Goal: Task Accomplishment & Management: Manage account settings

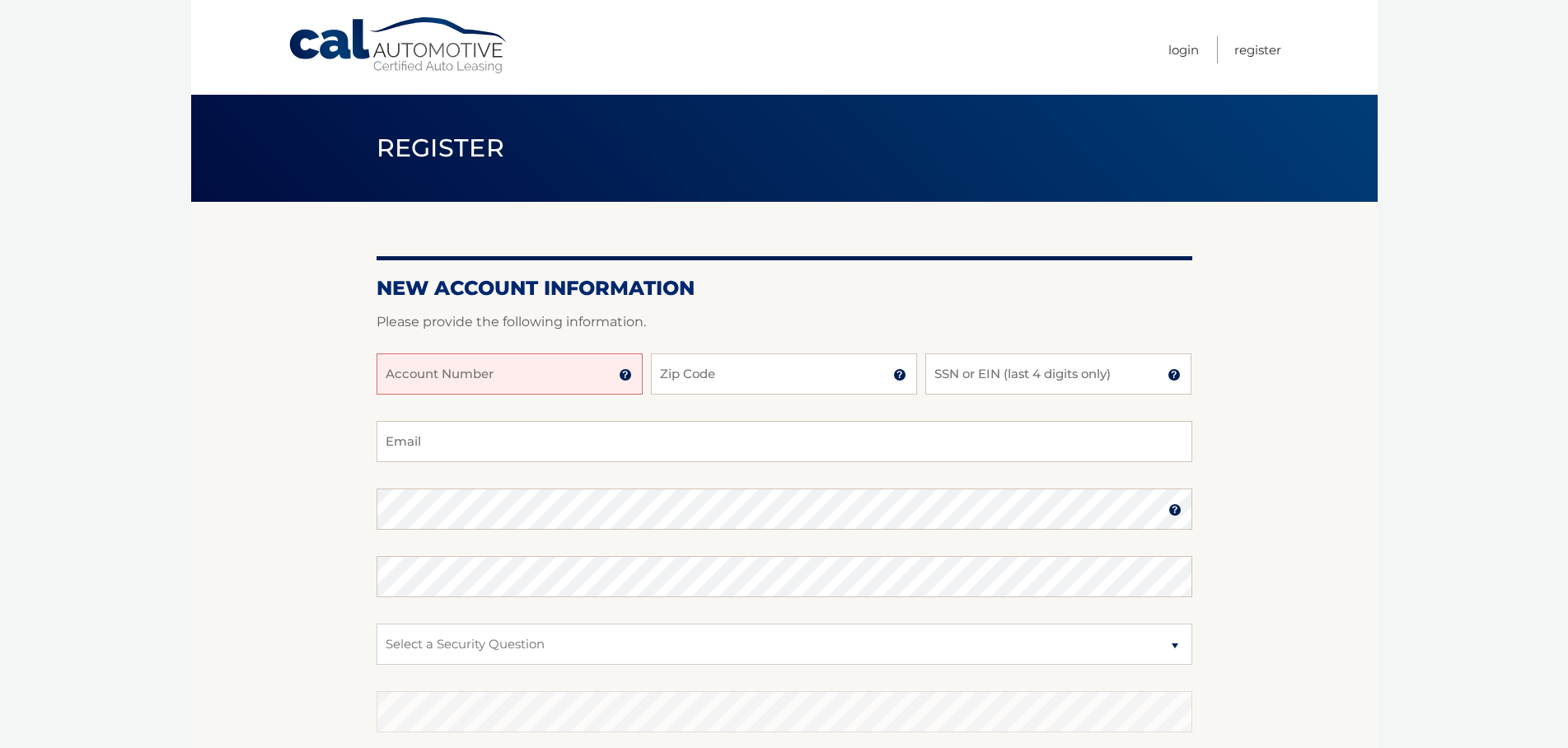
click at [592, 372] on input "Account Number" at bounding box center [510, 373] width 266 height 41
type input "44455985946"
click at [868, 378] on input "Zip Code" at bounding box center [784, 373] width 266 height 41
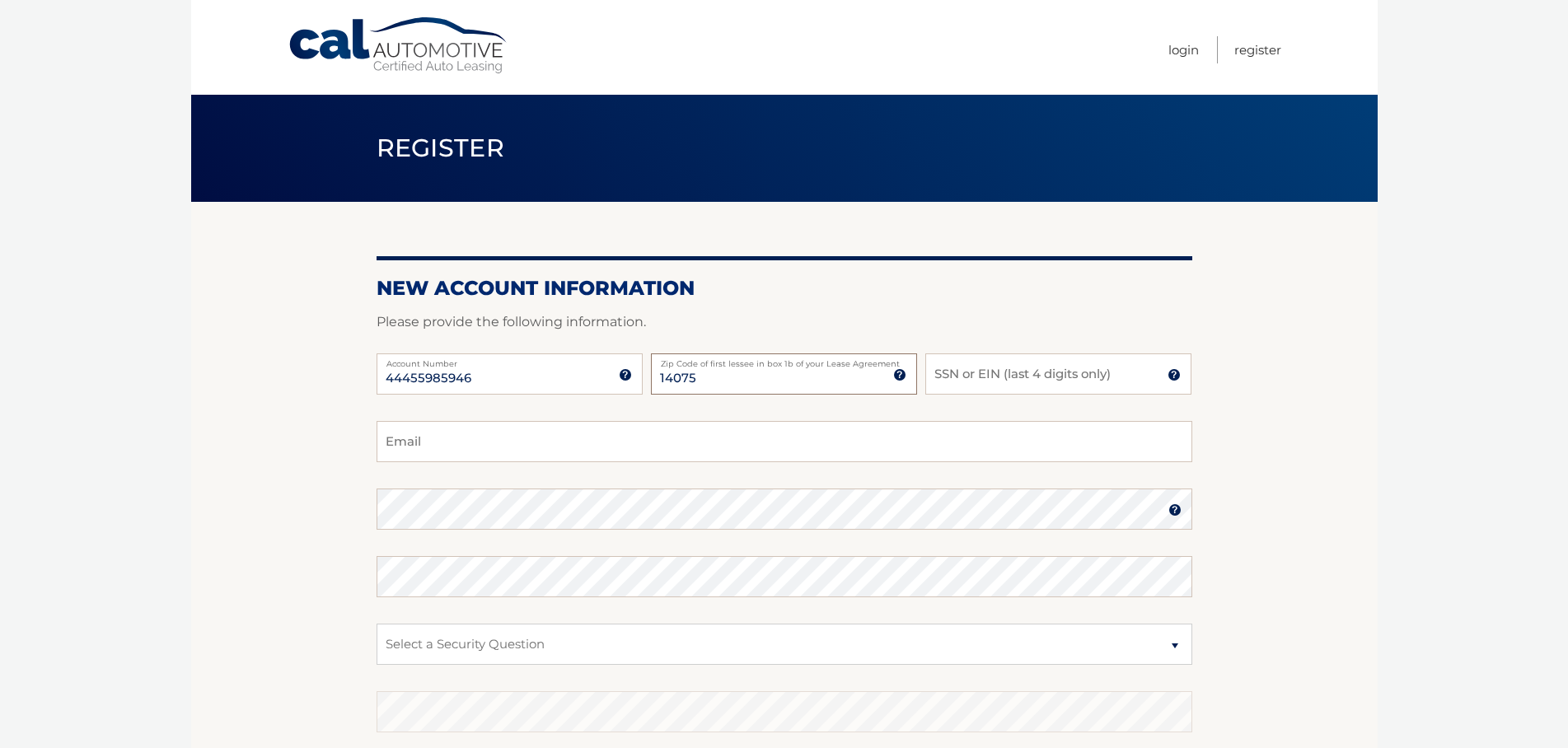
type input "14075"
click at [975, 373] on input "SSN or EIN (last 4 digits only)" at bounding box center [1058, 373] width 266 height 41
type input "1214"
click at [567, 444] on input "Email" at bounding box center [784, 441] width 815 height 41
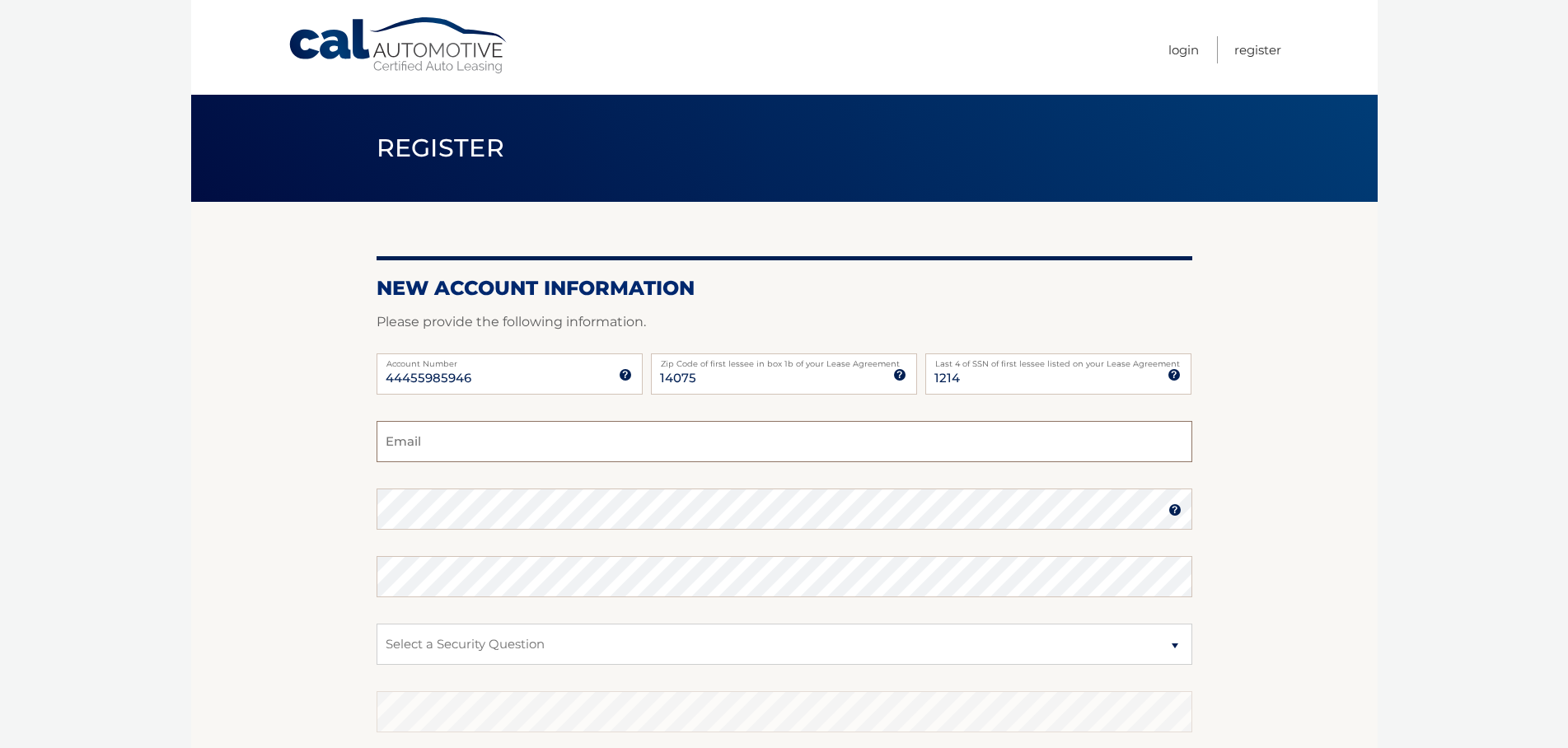
click at [567, 444] on input "Email" at bounding box center [784, 441] width 815 height 41
type input "[EMAIL_ADDRESS][DOMAIN_NAME]"
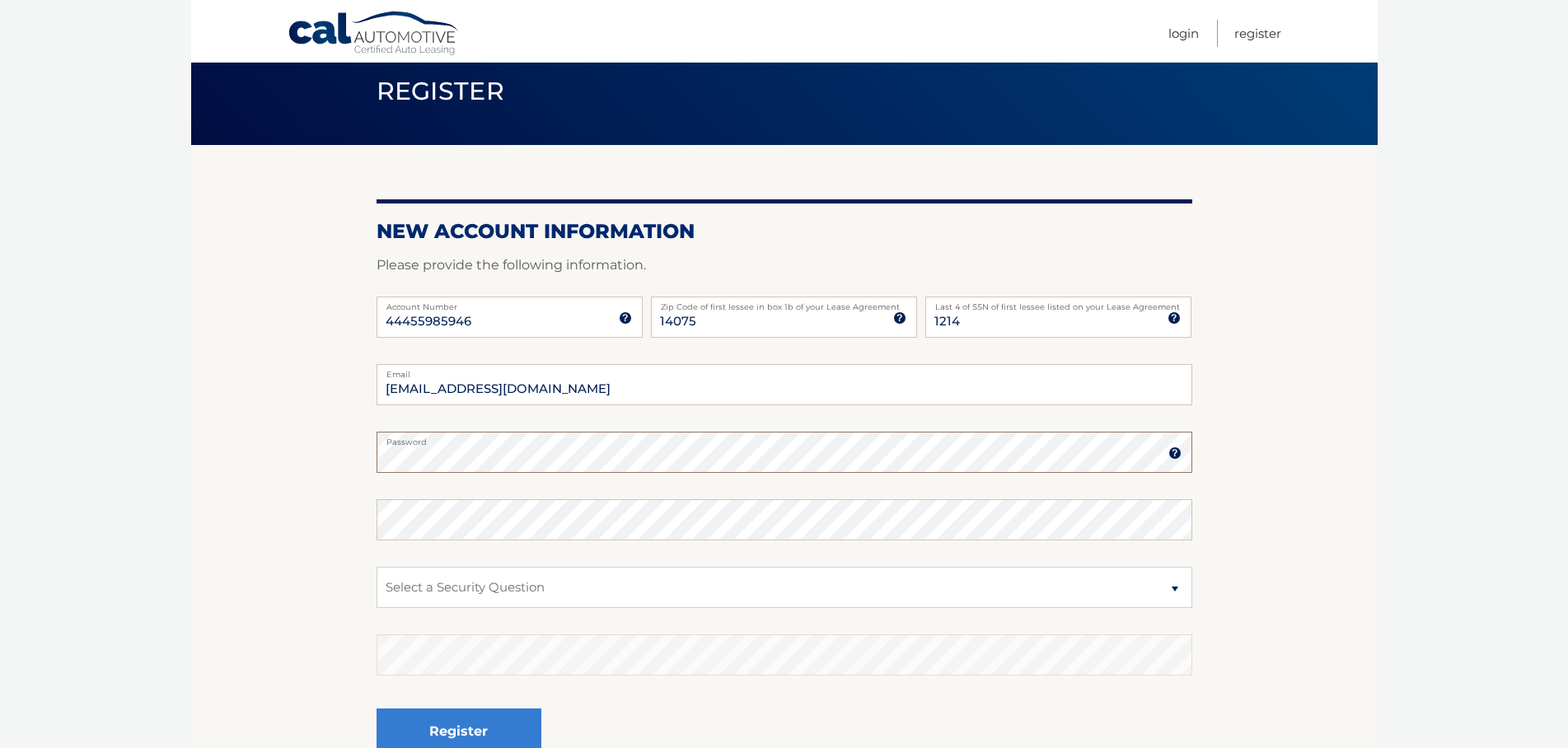
scroll to position [84, 0]
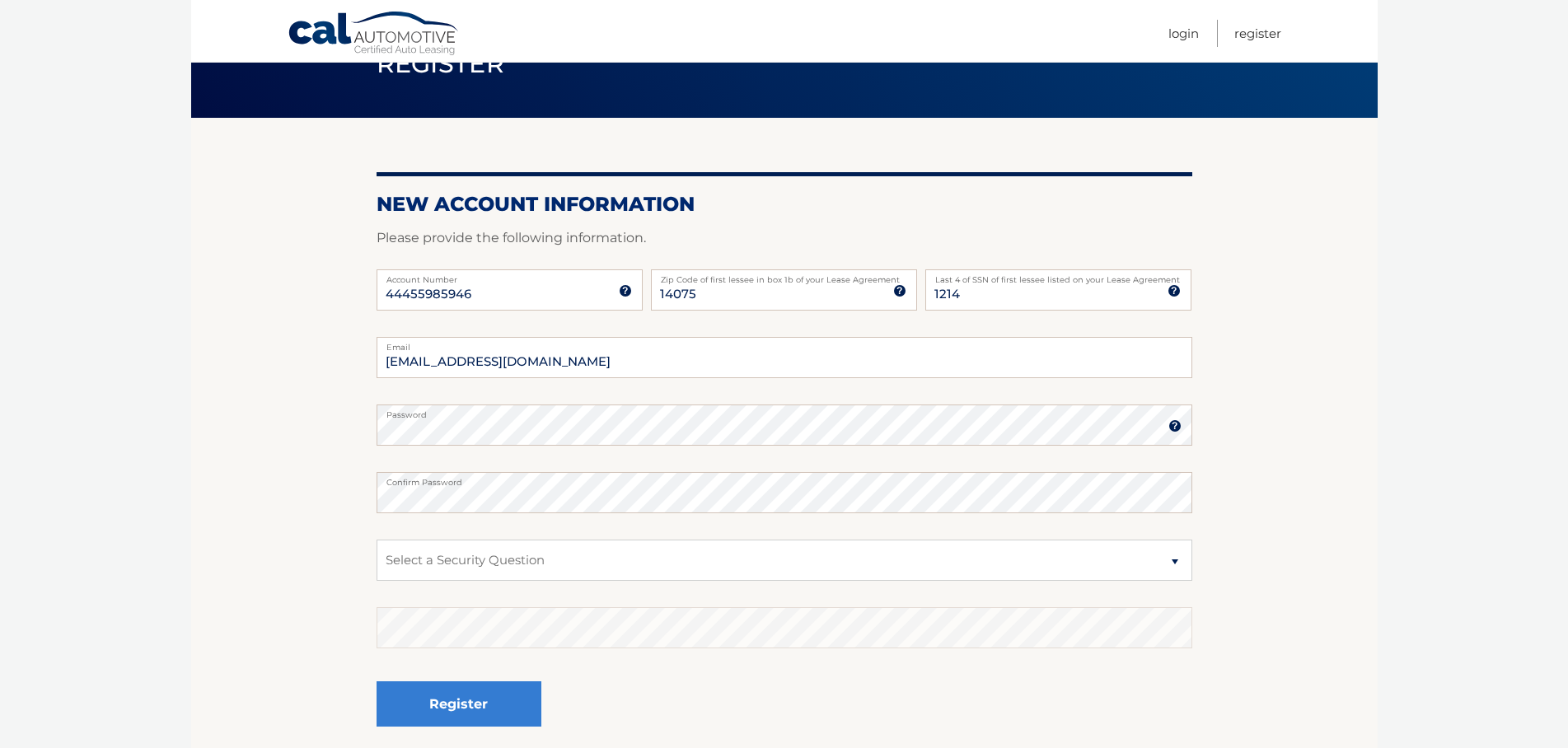
click at [575, 591] on fieldset "wright631@roadrunner.com Email Password Password should be a minimum of 6 chara…" at bounding box center [784, 549] width 815 height 424
click at [578, 590] on fieldset "wright631@roadrunner.com Email Password Password should be a minimum of 6 chara…" at bounding box center [784, 549] width 815 height 424
click at [377, 539] on select "Select a Security Question What was the name of your elementary school? What is…" at bounding box center [784, 559] width 815 height 41
select select "1"
click option "What was the name of your elementary school?" at bounding box center [0, 0] width 0 height 0
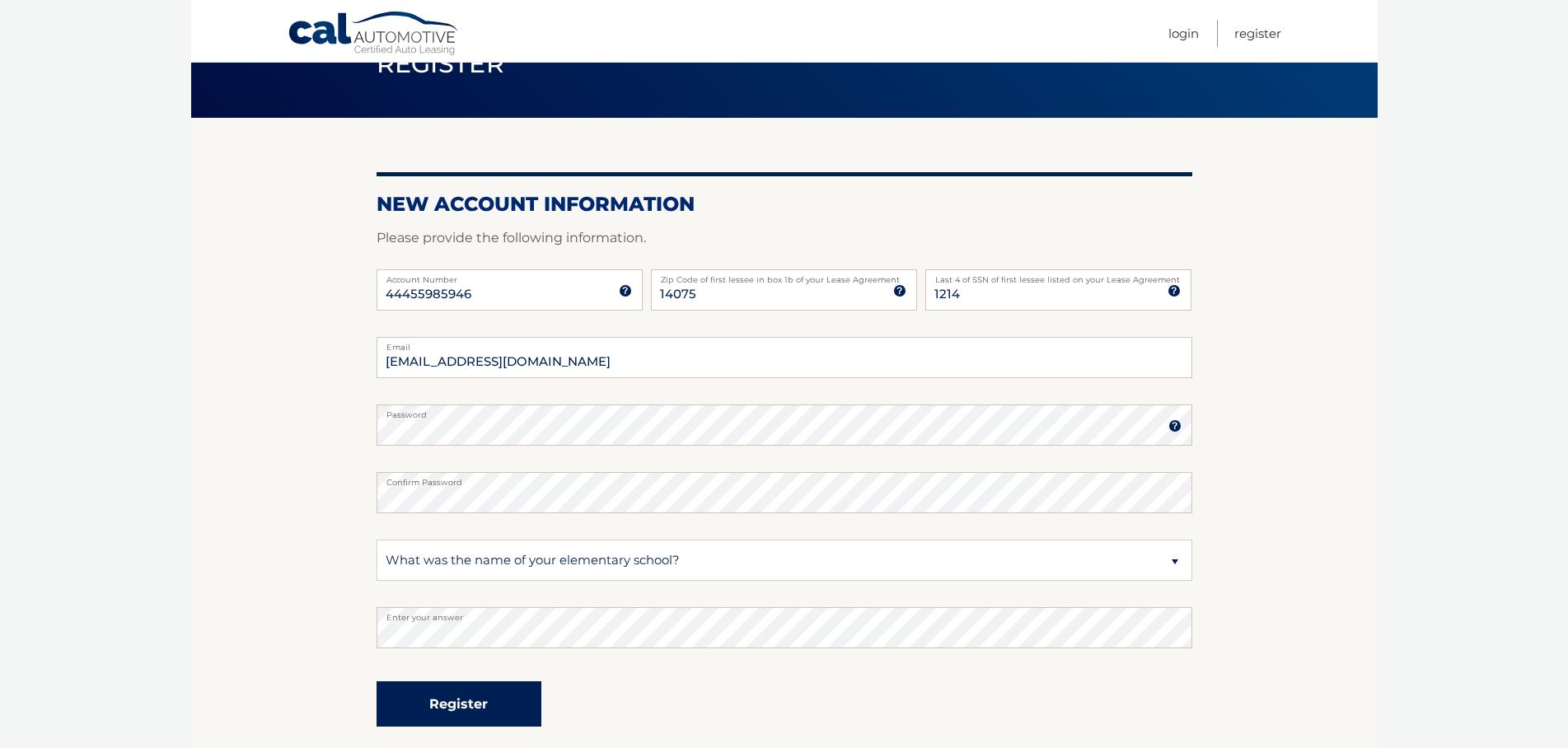
click at [469, 701] on button "Register" at bounding box center [459, 704] width 164 height 45
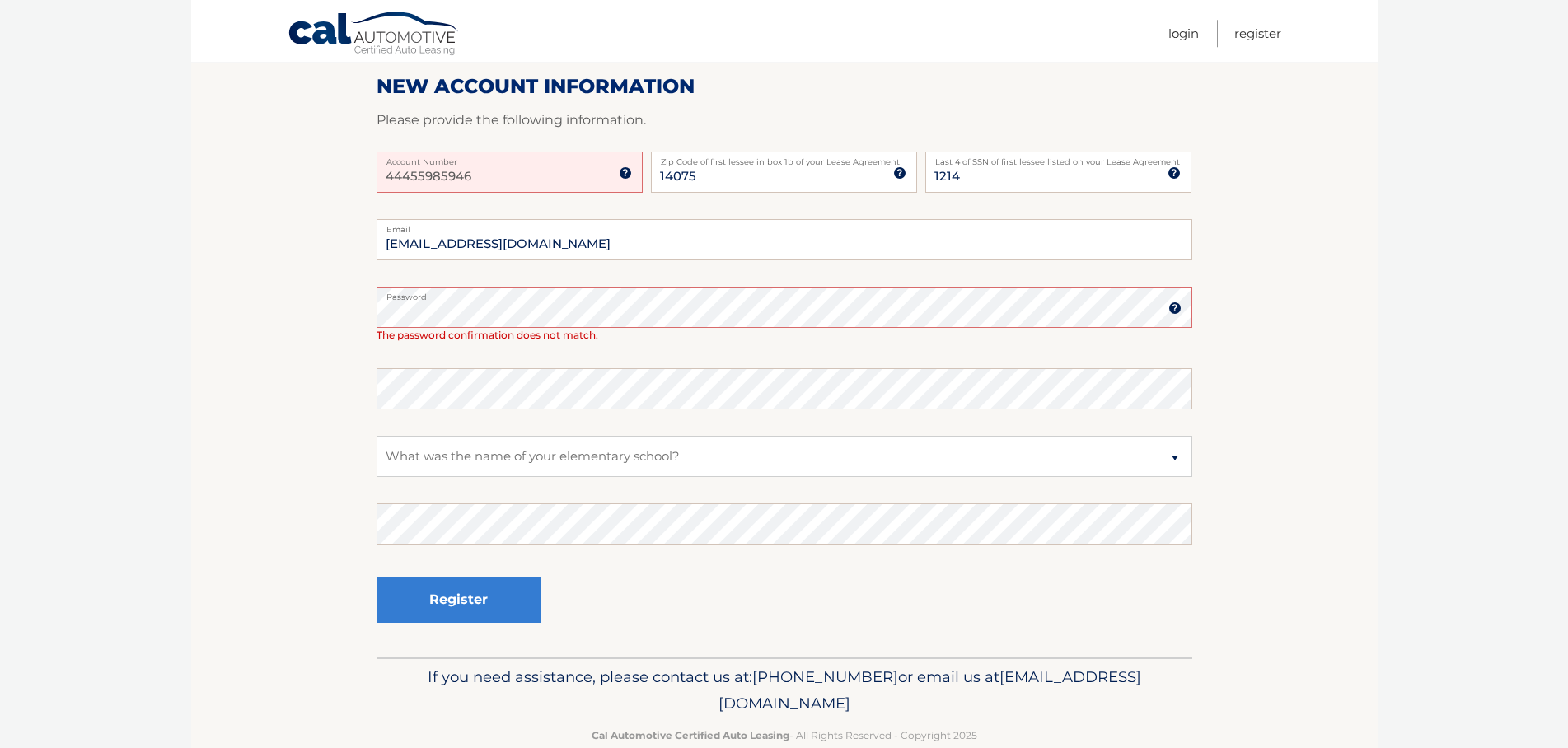
scroll to position [280, 0]
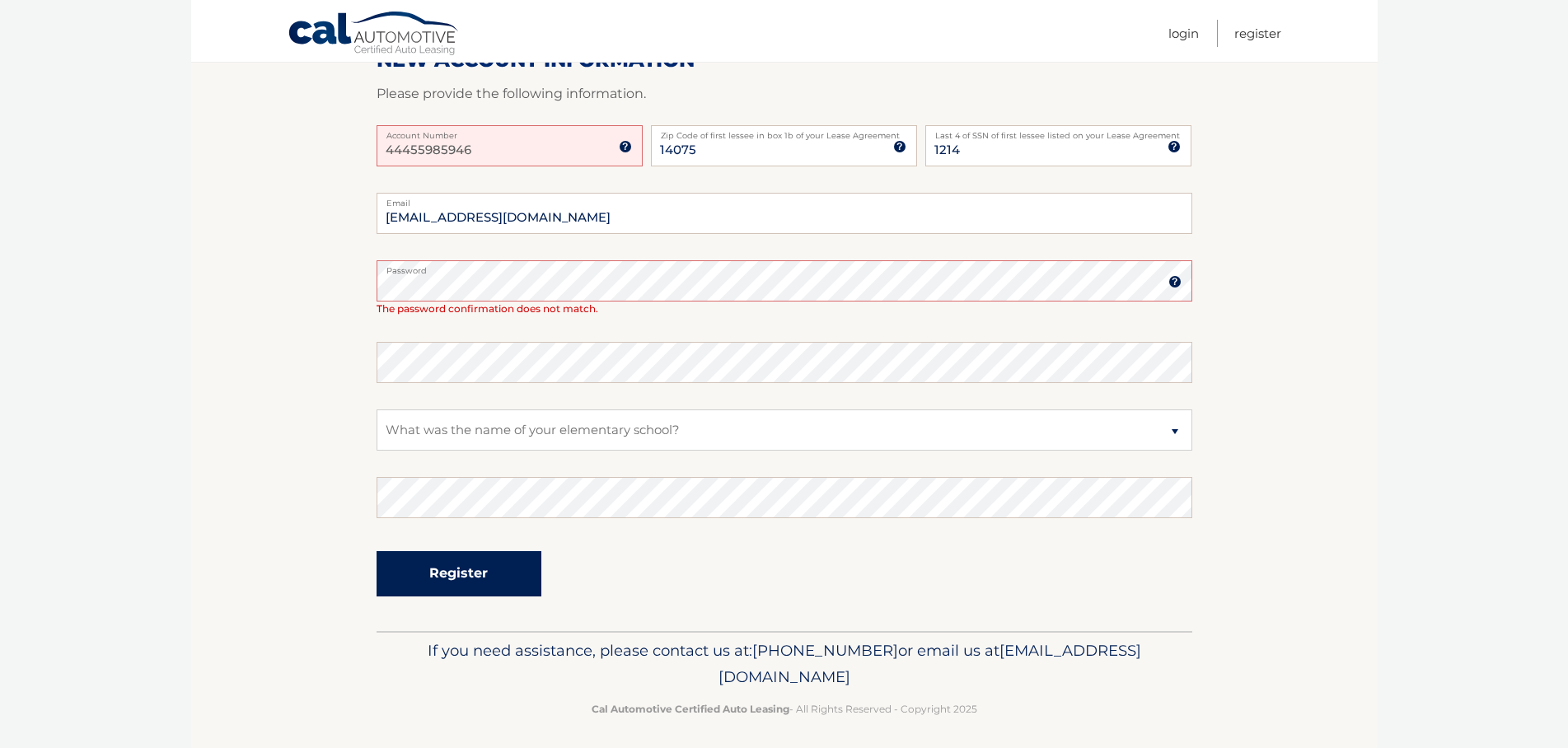
click at [476, 581] on button "Register" at bounding box center [459, 573] width 164 height 45
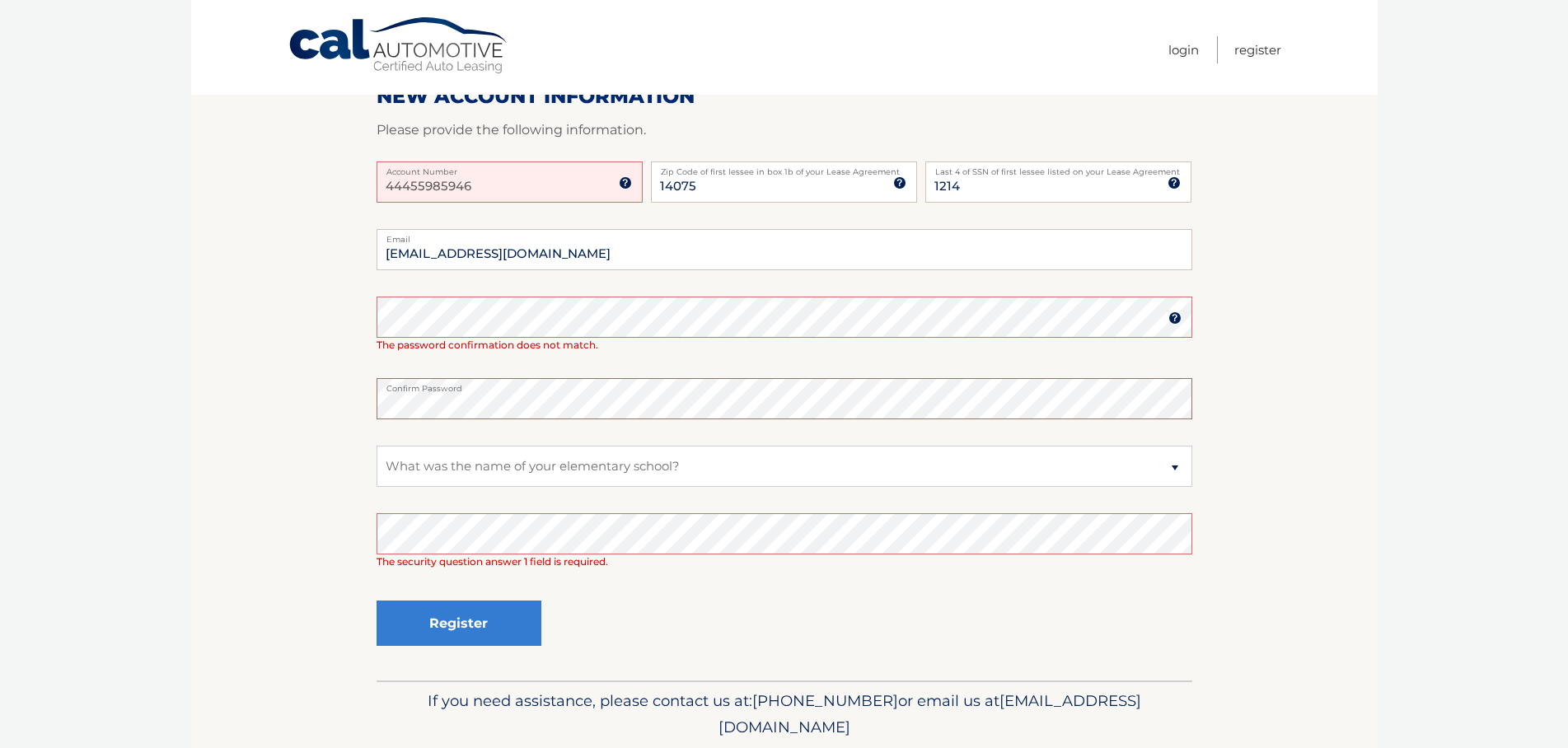
scroll to position [301, 0]
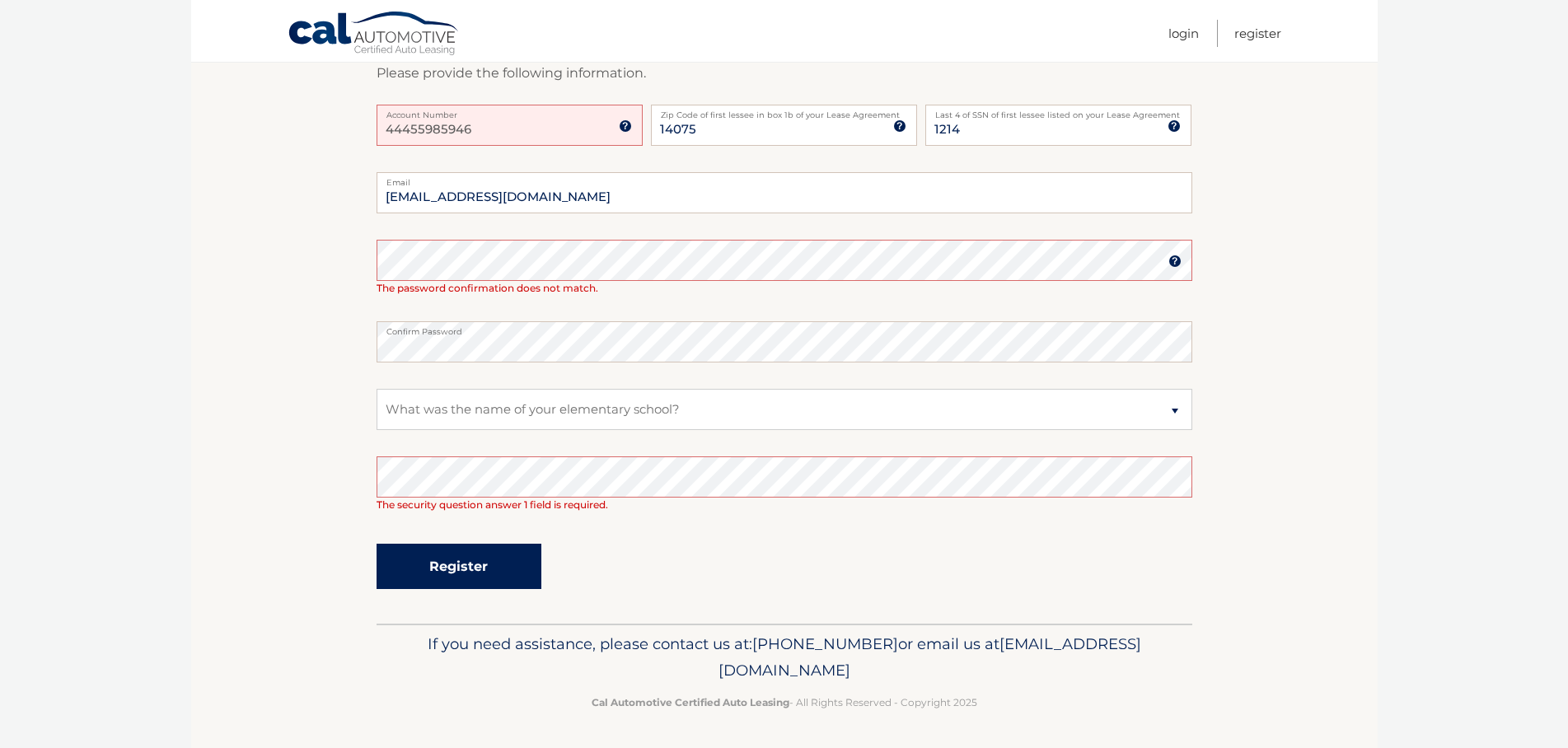
click at [461, 558] on button "Register" at bounding box center [459, 566] width 164 height 45
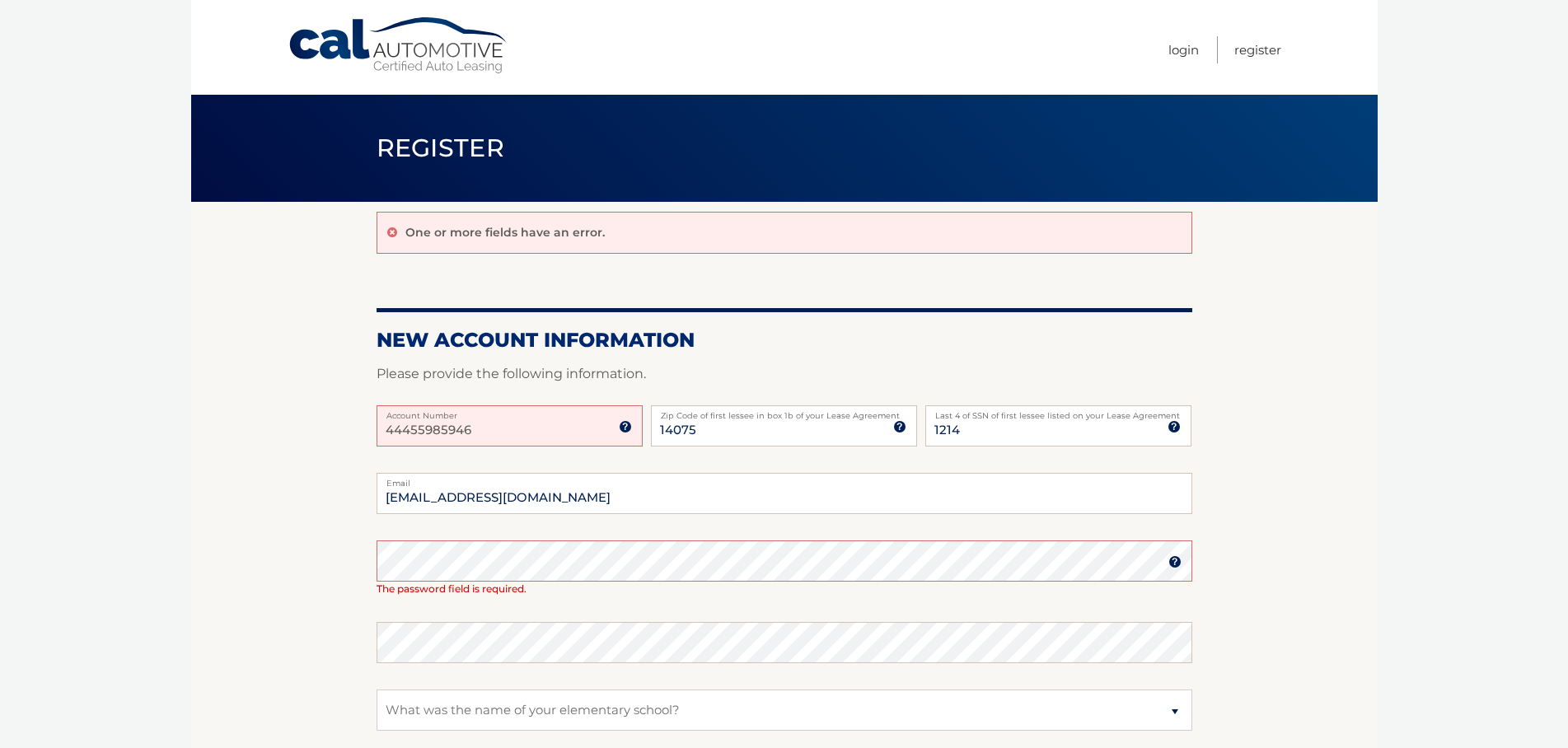
click at [418, 163] on span "Register" at bounding box center [441, 147] width 129 height 30
click at [519, 625] on label "Confirm Password" at bounding box center [784, 628] width 815 height 13
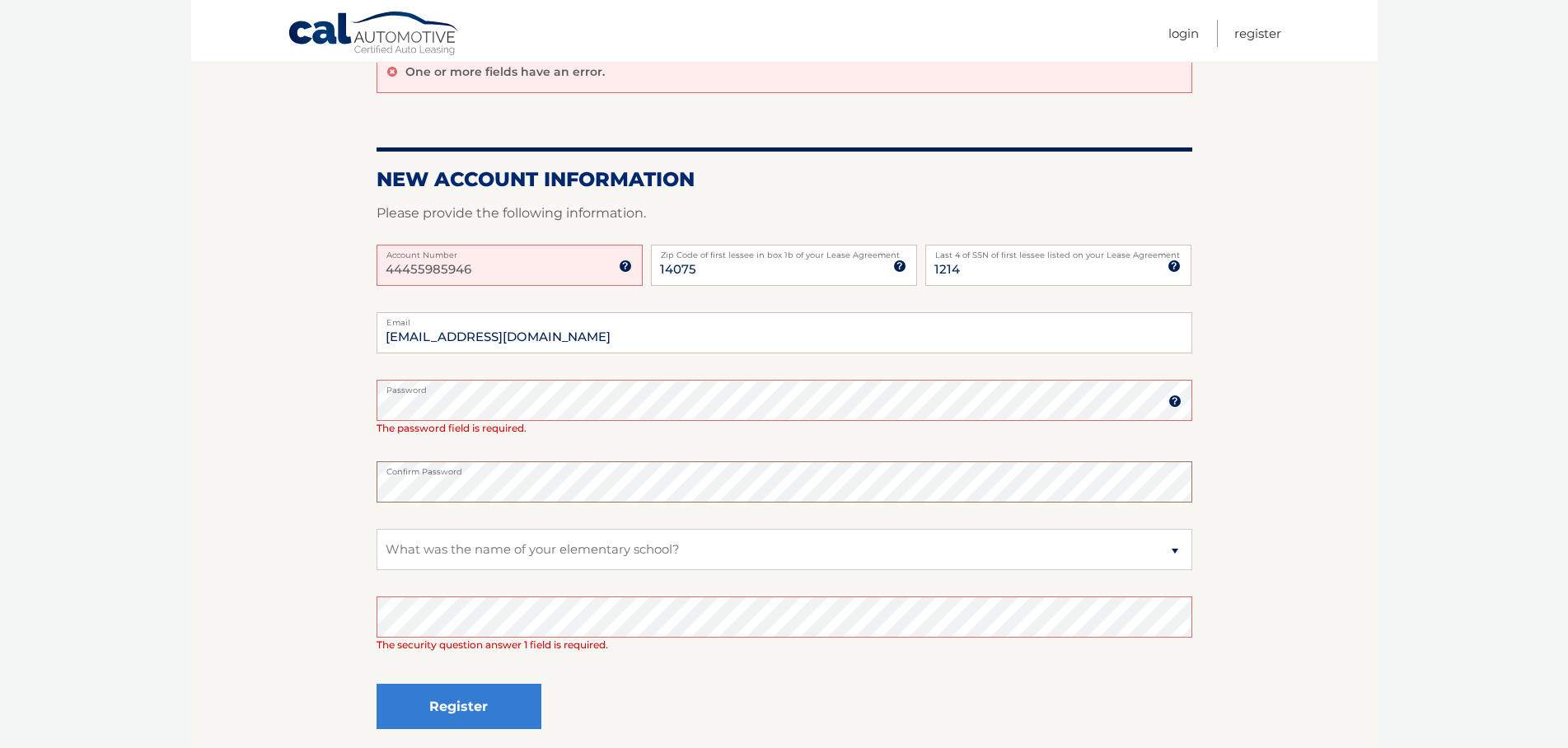
scroll to position [196, 0]
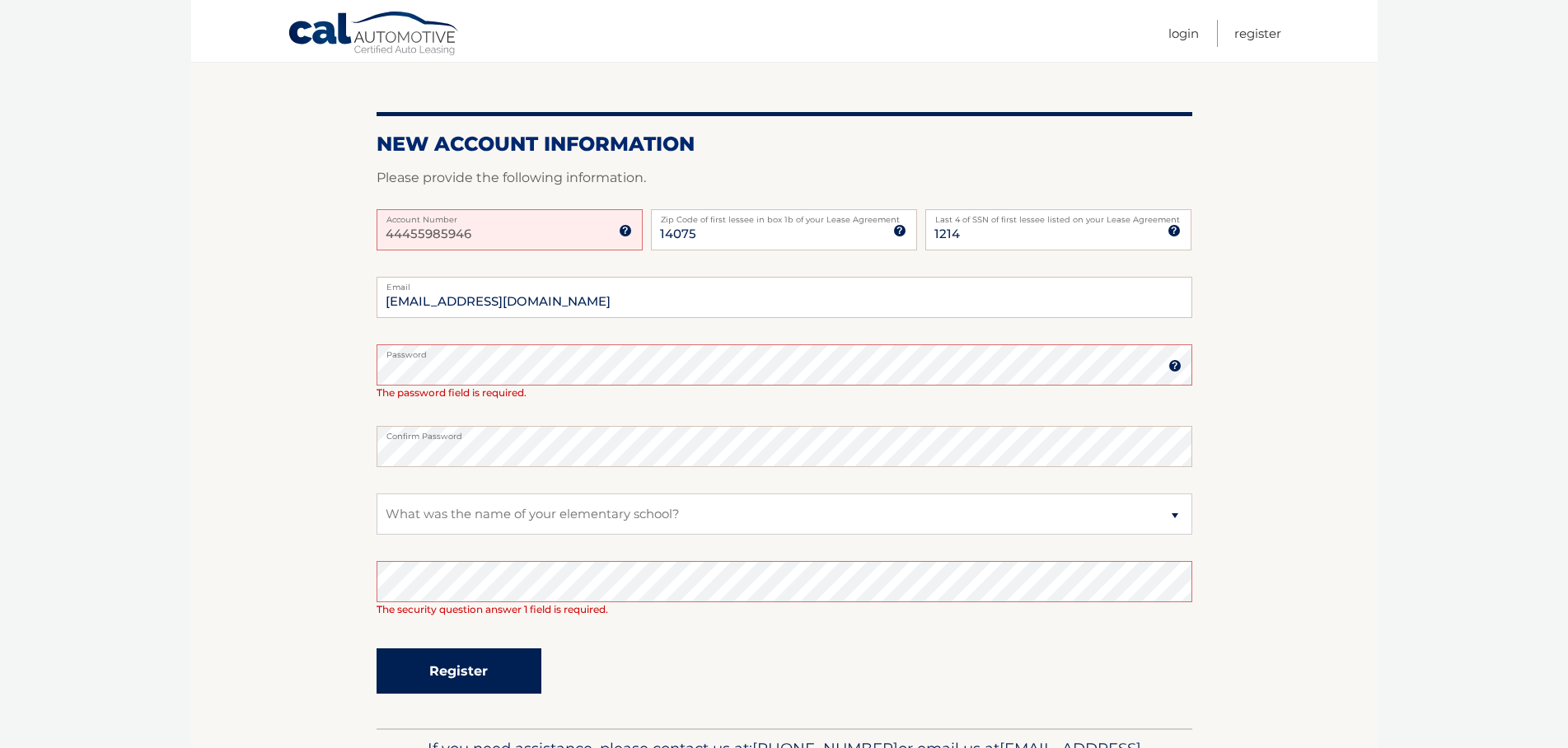
click at [469, 658] on button "Register" at bounding box center [459, 671] width 164 height 45
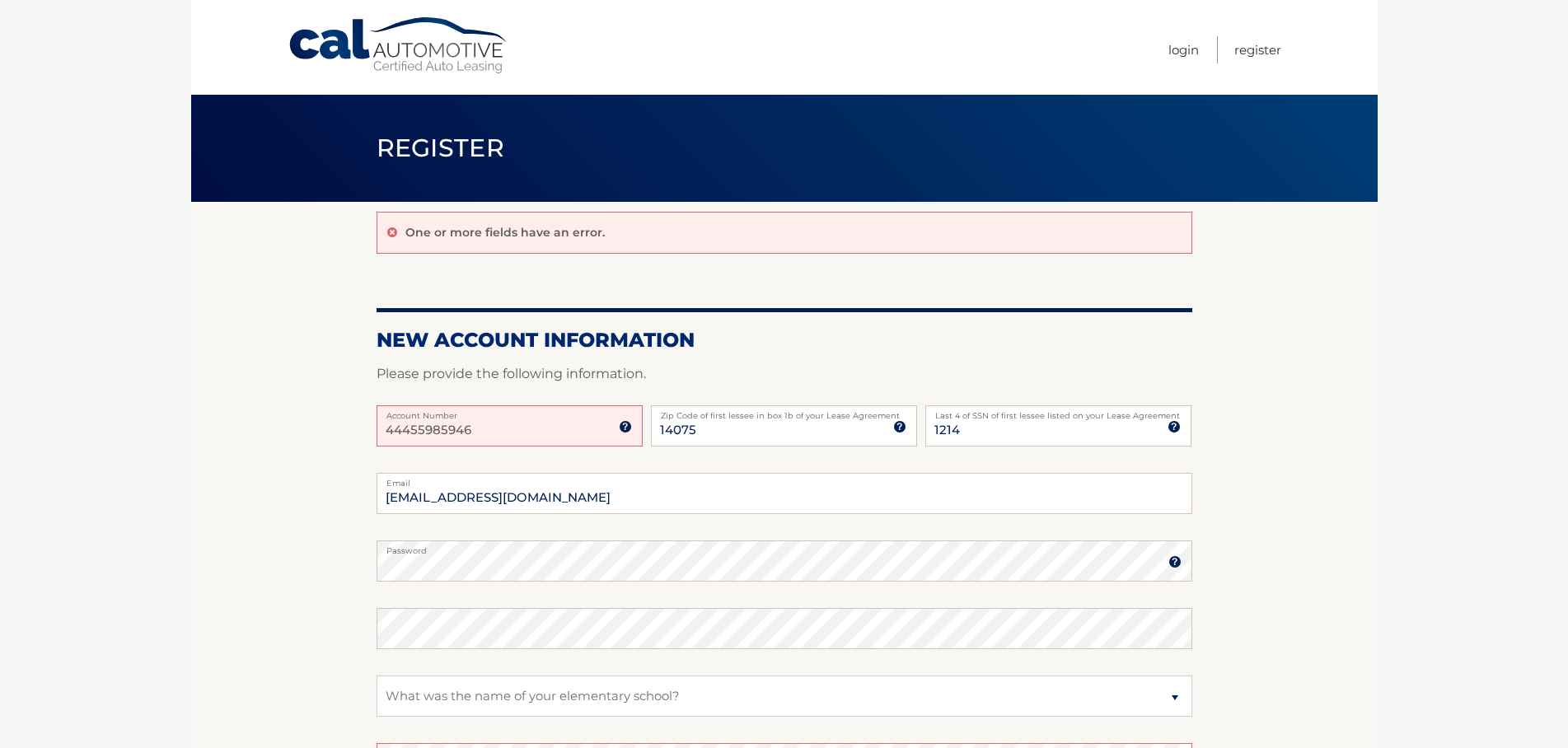
click at [622, 420] on img at bounding box center [625, 426] width 13 height 13
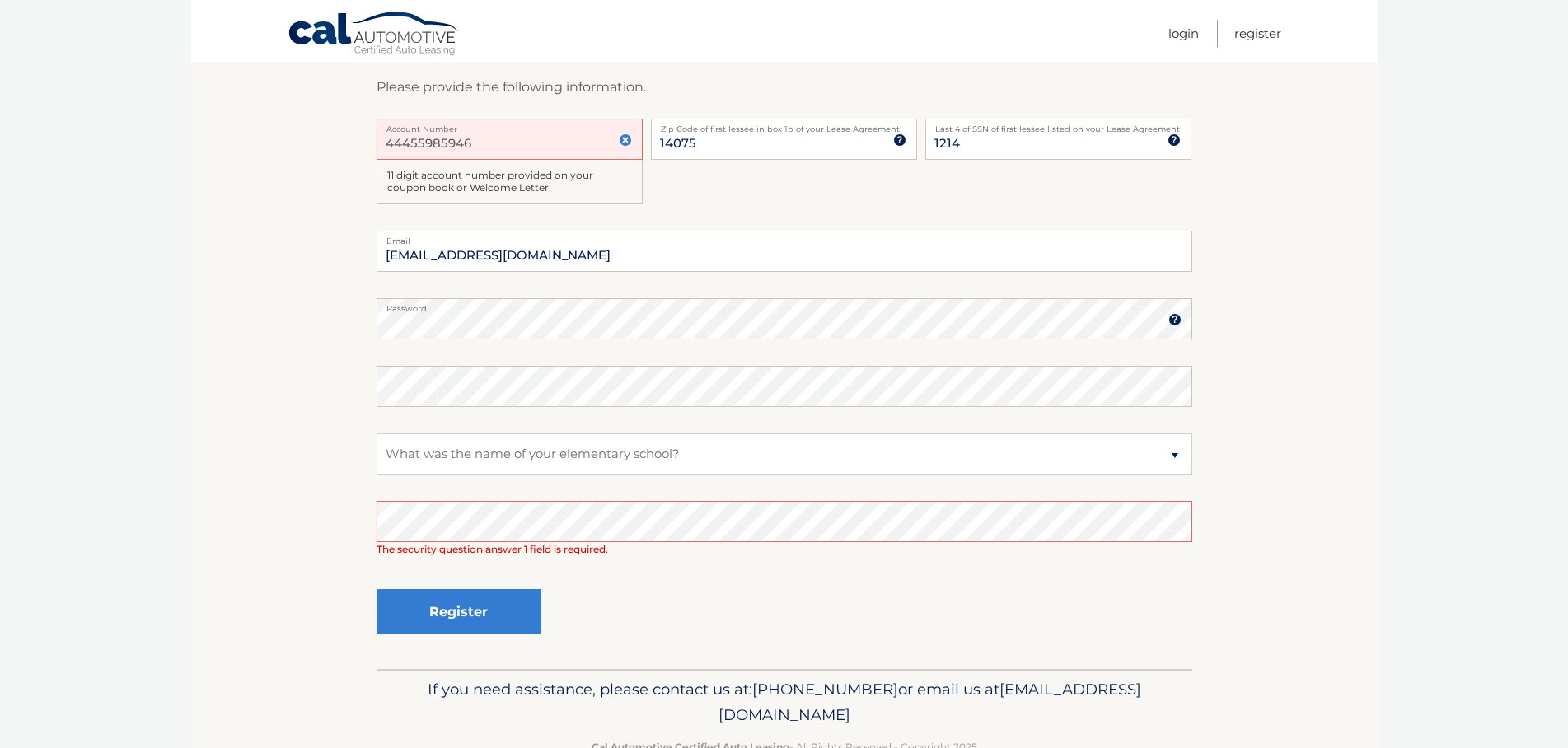
scroll to position [332, 0]
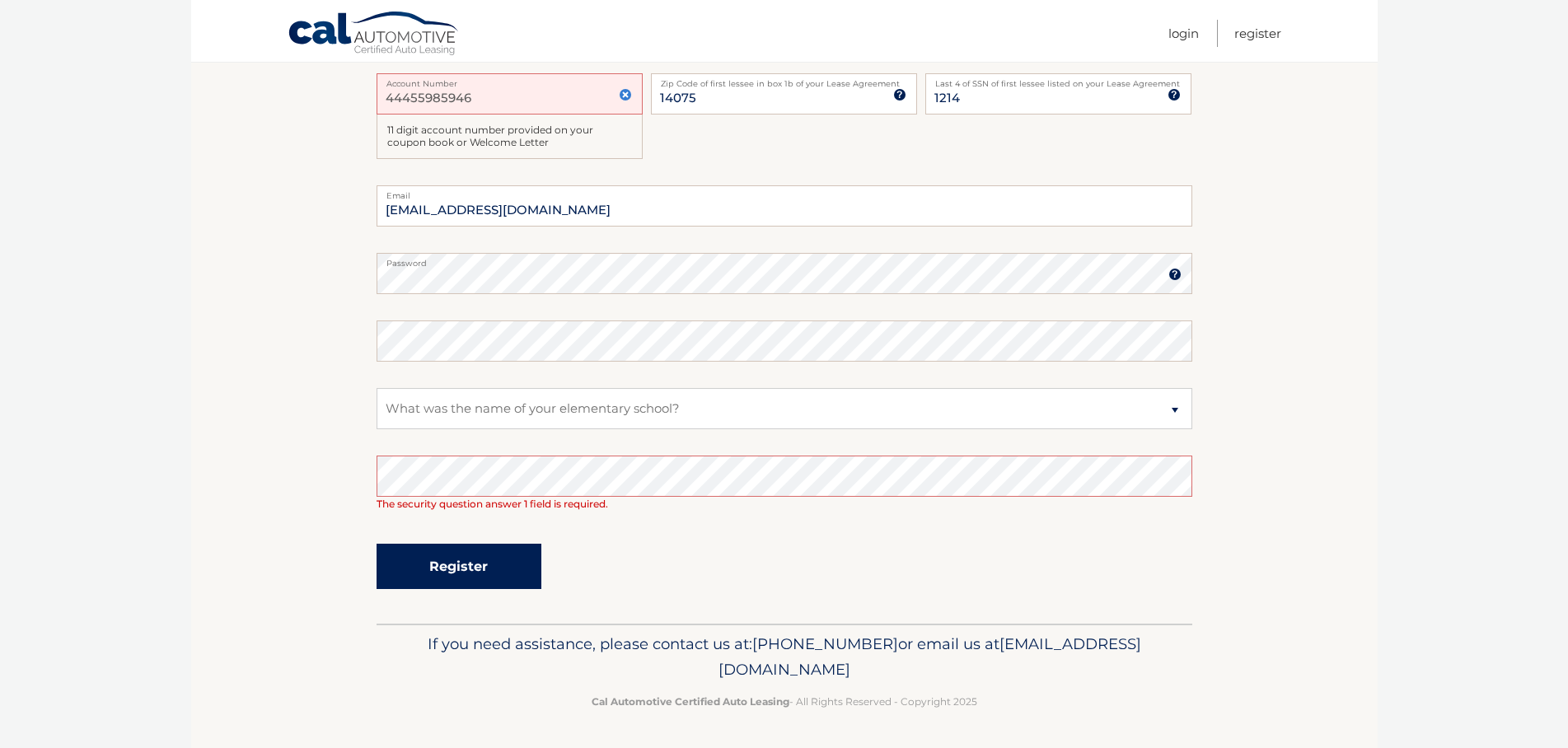
click at [444, 568] on button "Register" at bounding box center [459, 566] width 164 height 45
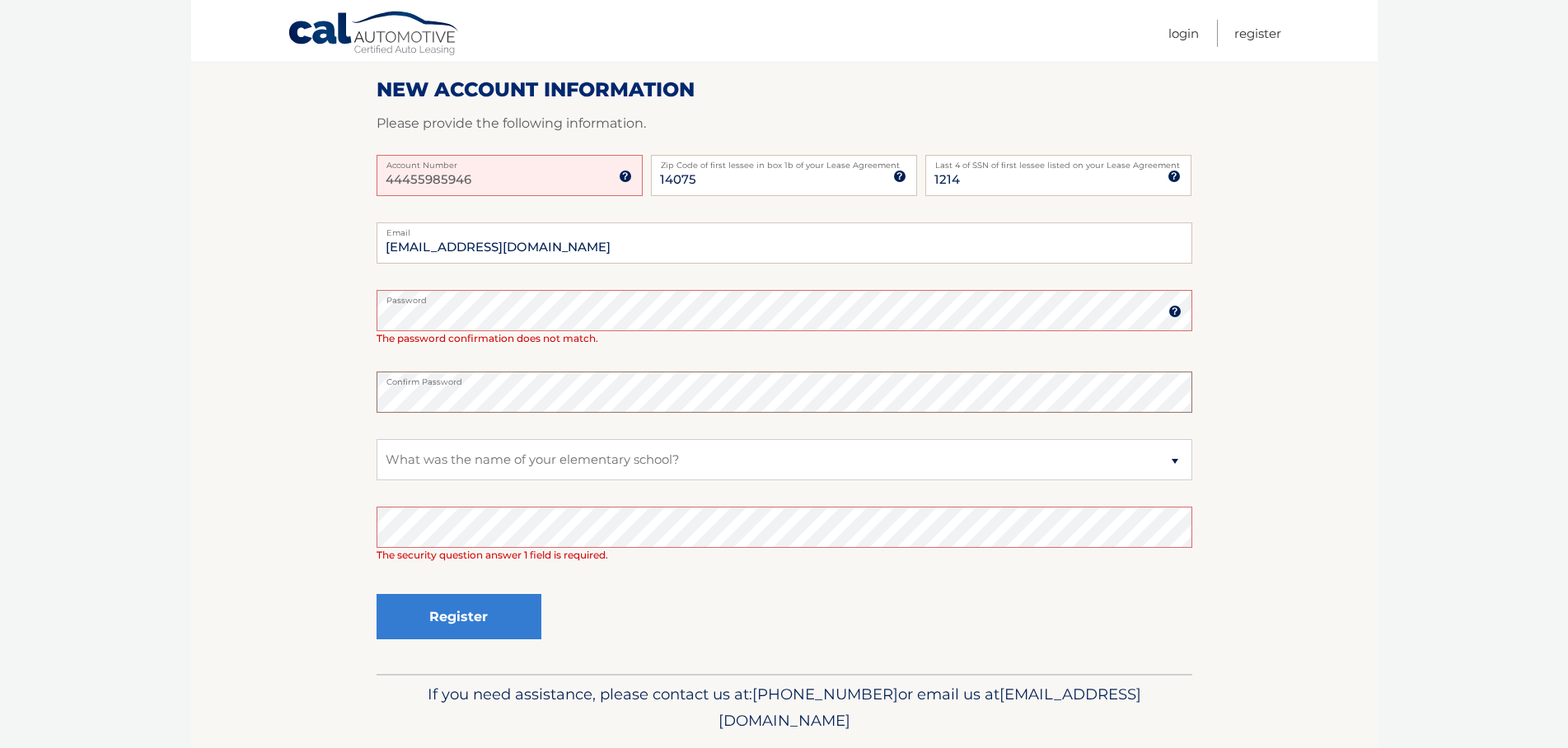
scroll to position [252, 0]
click at [480, 606] on button "Register" at bounding box center [459, 615] width 164 height 45
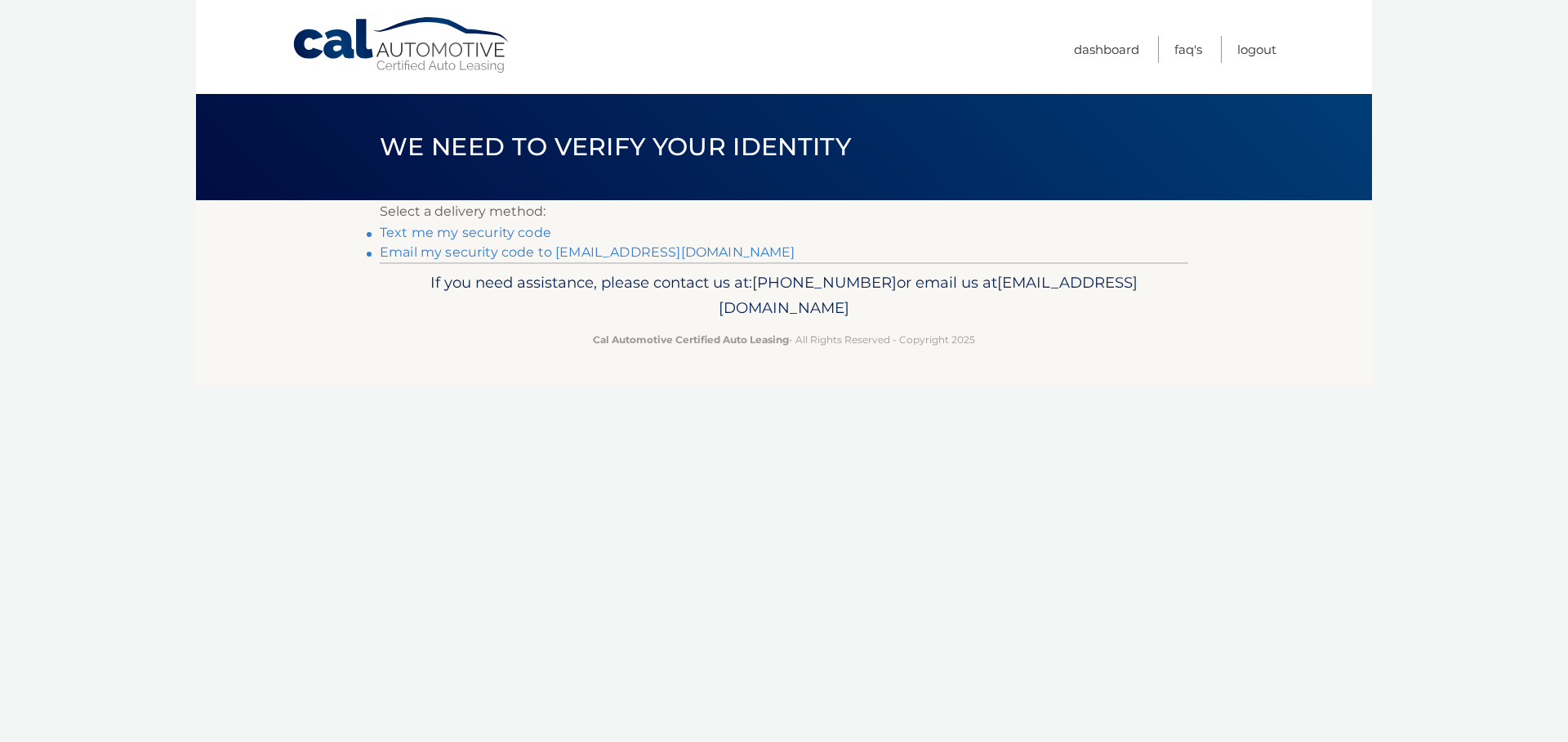
click at [408, 168] on h1 "We need to verify your identity" at bounding box center [615, 148] width 508 height 43
click at [463, 250] on link "Email my security code to [EMAIL_ADDRESS][DOMAIN_NAME]" at bounding box center [587, 252] width 416 height 16
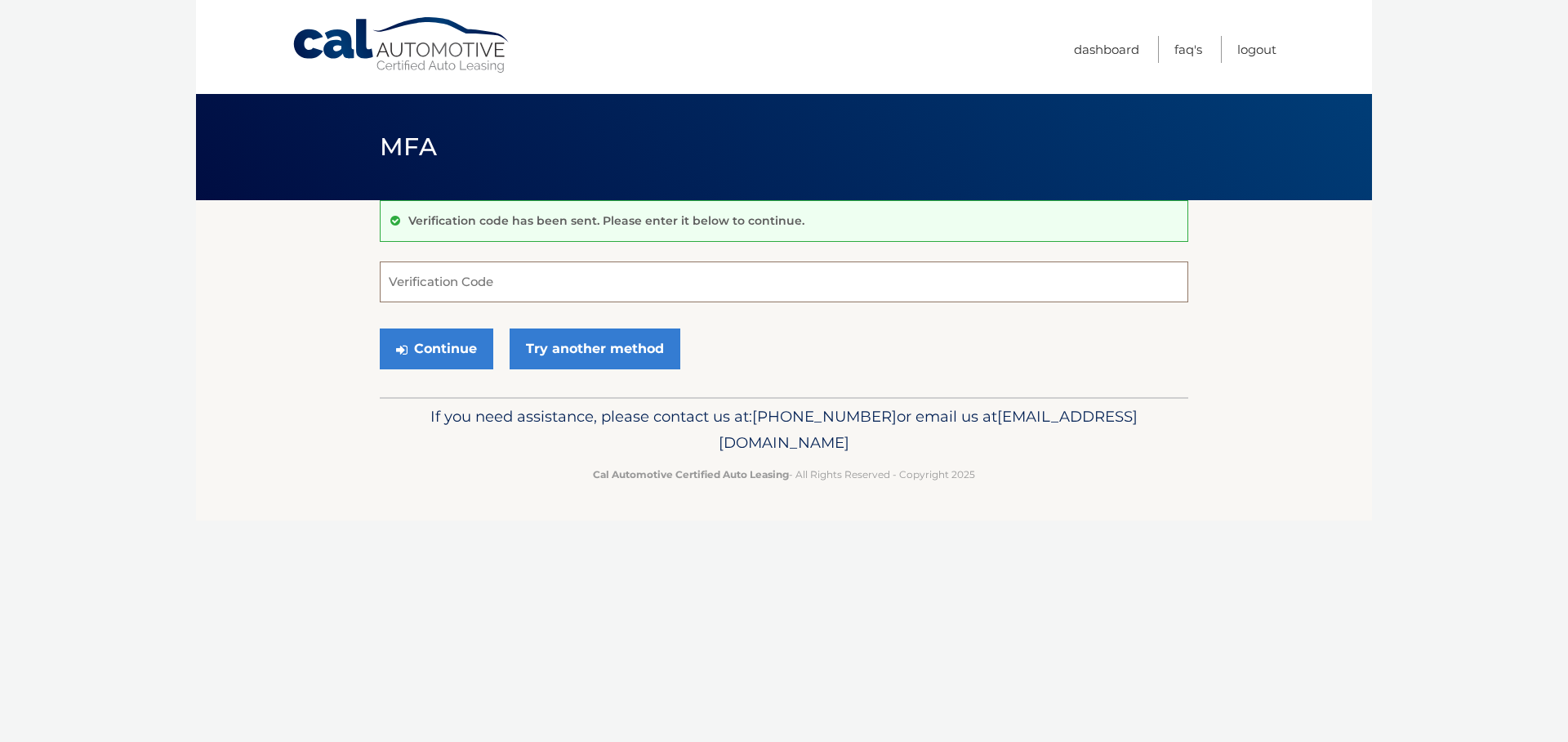
click at [558, 288] on input "Verification Code" at bounding box center [783, 281] width 808 height 41
type input "857861"
click at [436, 347] on button "Continue" at bounding box center [436, 349] width 114 height 41
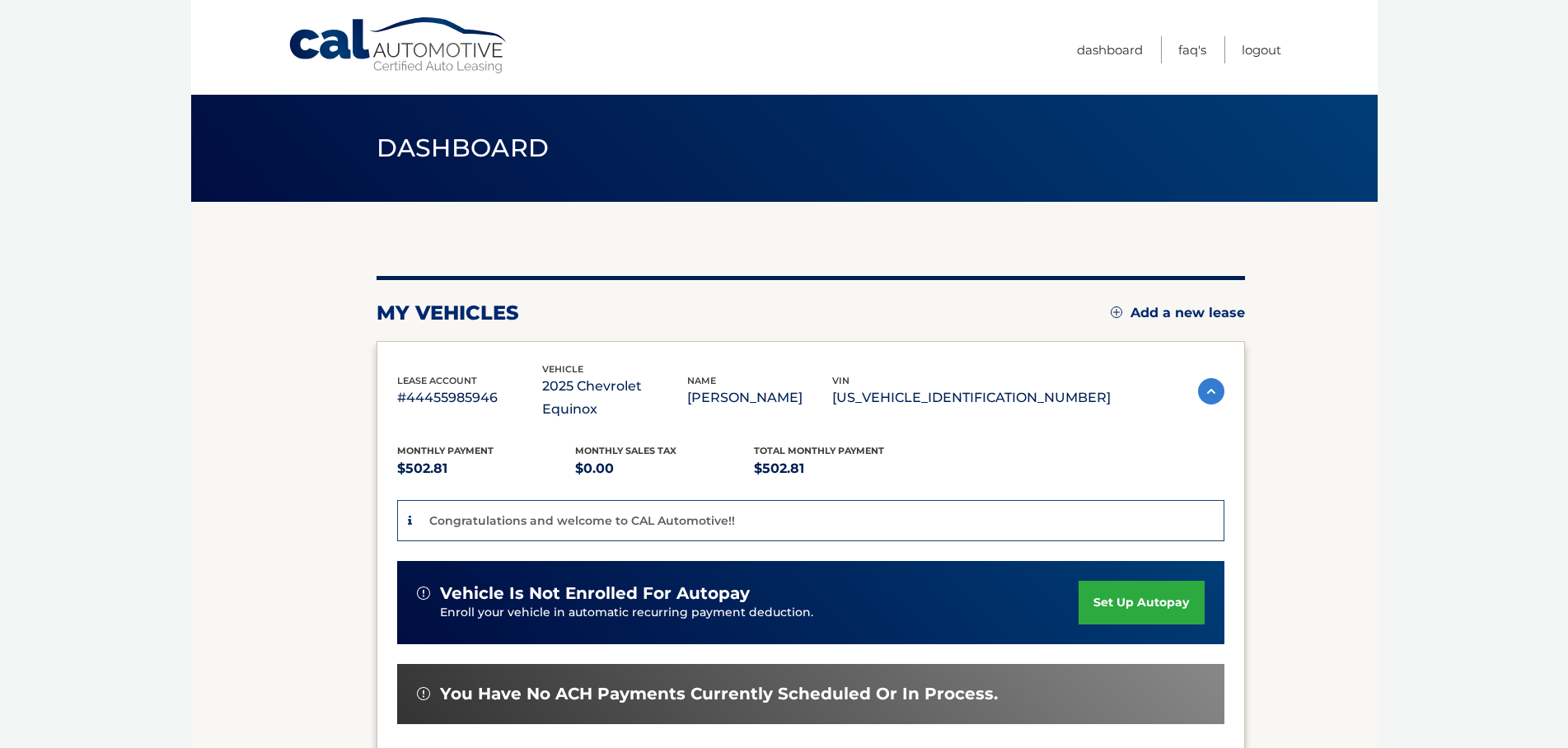
click at [1142, 580] on link "set up autopay" at bounding box center [1141, 602] width 125 height 43
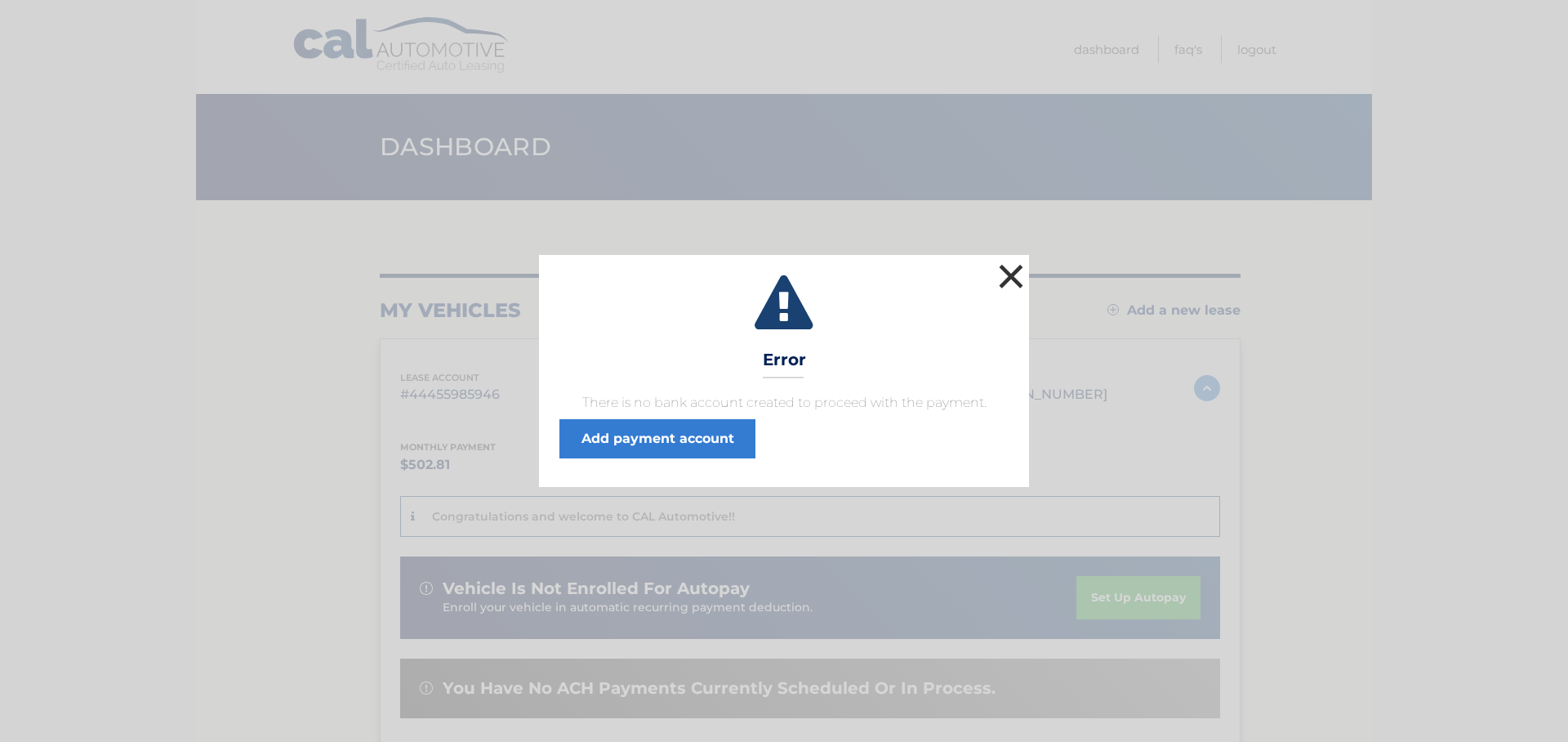
click at [1006, 276] on button "×" at bounding box center [1011, 276] width 33 height 33
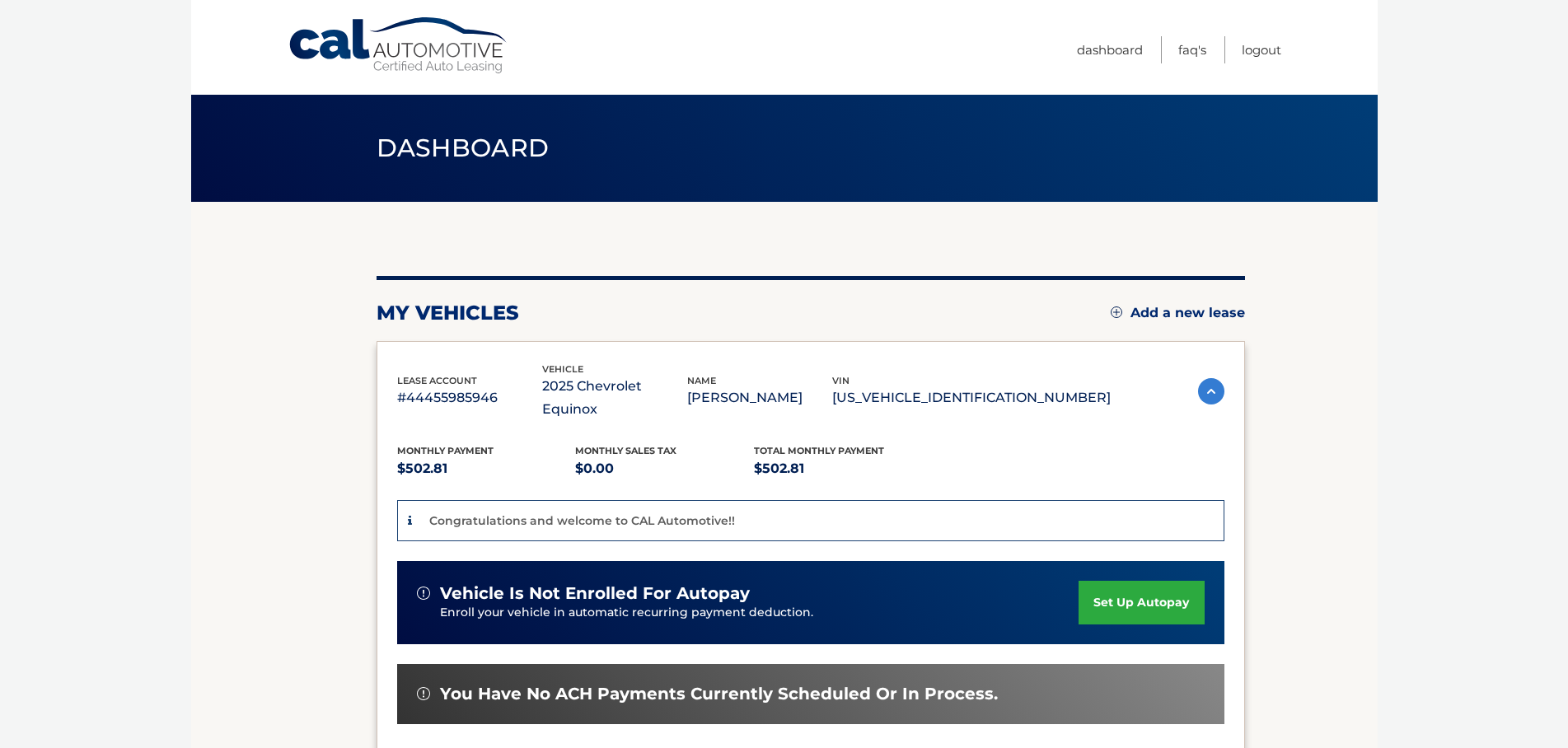
click at [1104, 580] on link "set up autopay" at bounding box center [1141, 602] width 125 height 43
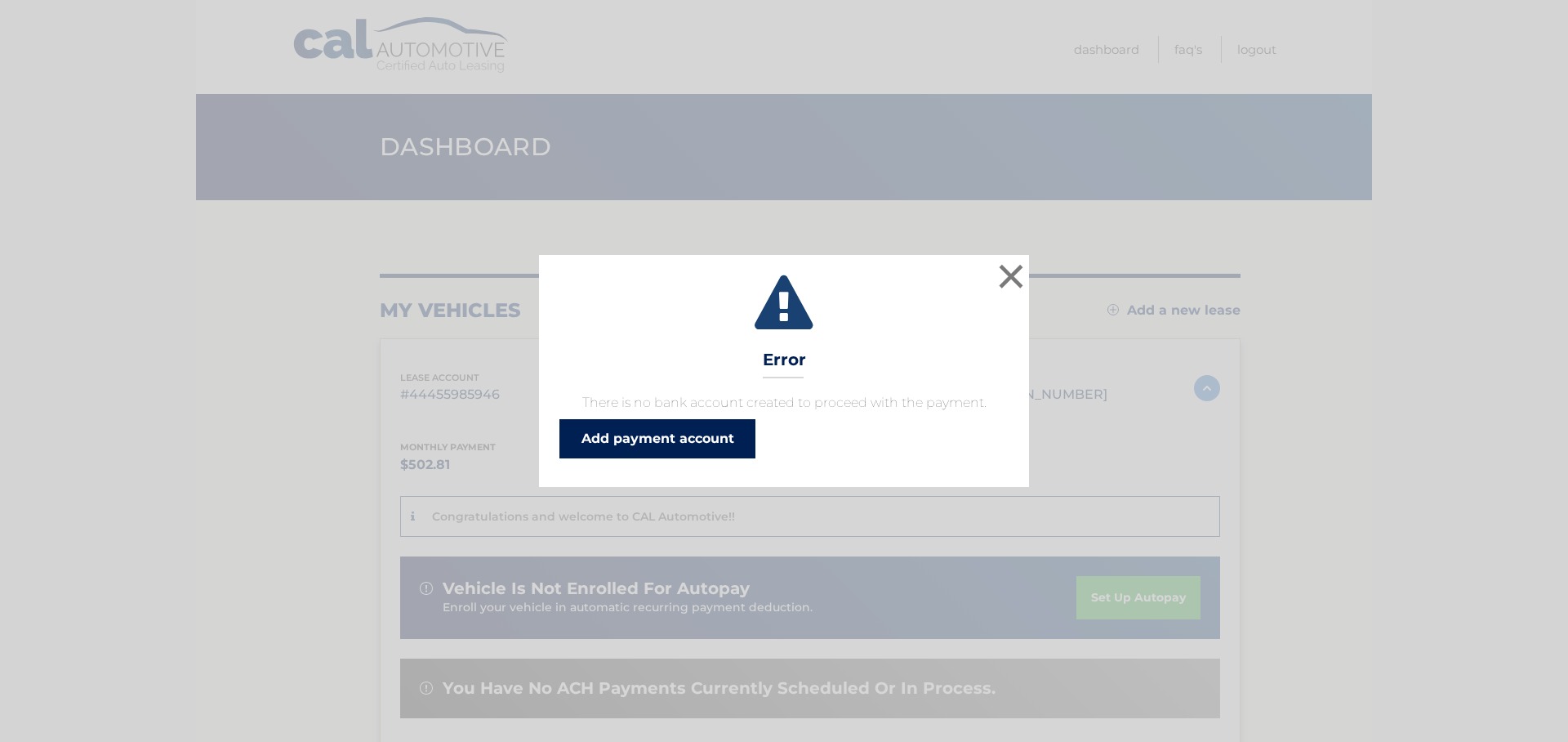
click at [701, 442] on link "Add payment account" at bounding box center [657, 438] width 196 height 39
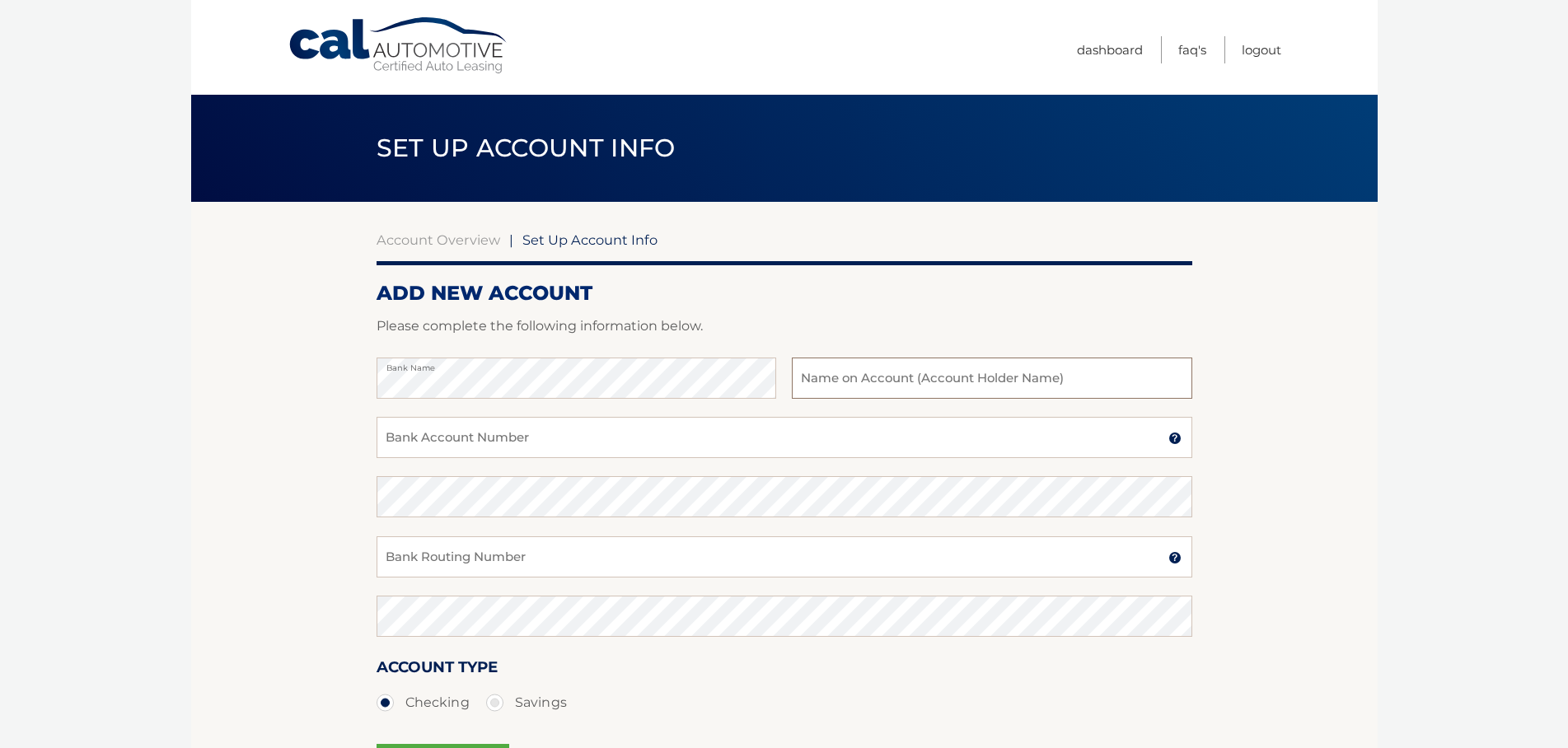
click at [1113, 384] on input "text" at bounding box center [991, 377] width 399 height 41
type input "[PERSON_NAME] W Wright0"
click at [565, 447] on input "Bank Account Number" at bounding box center [784, 437] width 815 height 41
type input "007804485863"
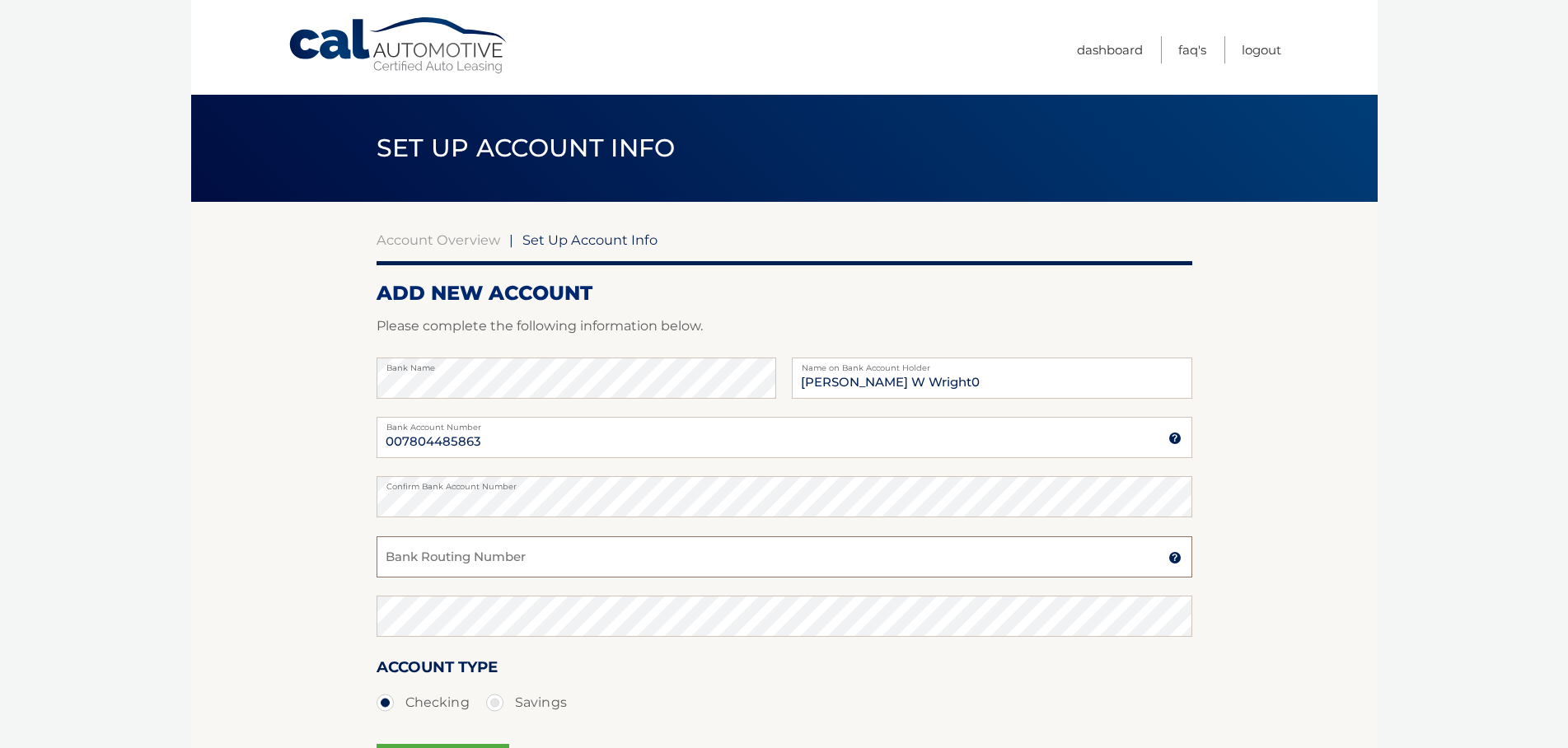
click at [560, 560] on input "Bank Routing Number" at bounding box center [784, 556] width 815 height 41
type input "222370440"
click at [951, 384] on input "[PERSON_NAME] W Wright0" at bounding box center [991, 377] width 399 height 41
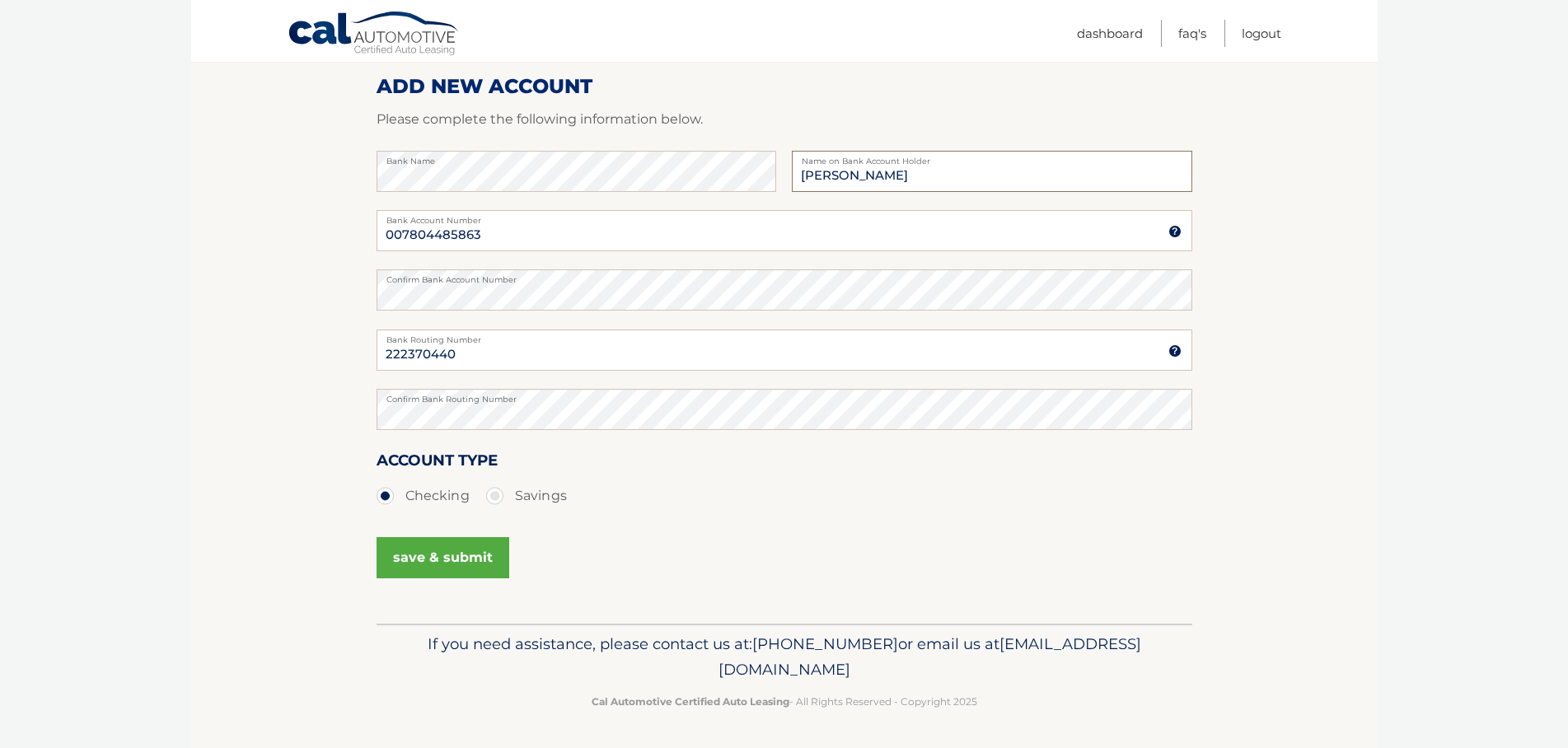
scroll to position [208, 0]
type input "[PERSON_NAME]"
click at [435, 550] on button "save & submit" at bounding box center [443, 556] width 132 height 41
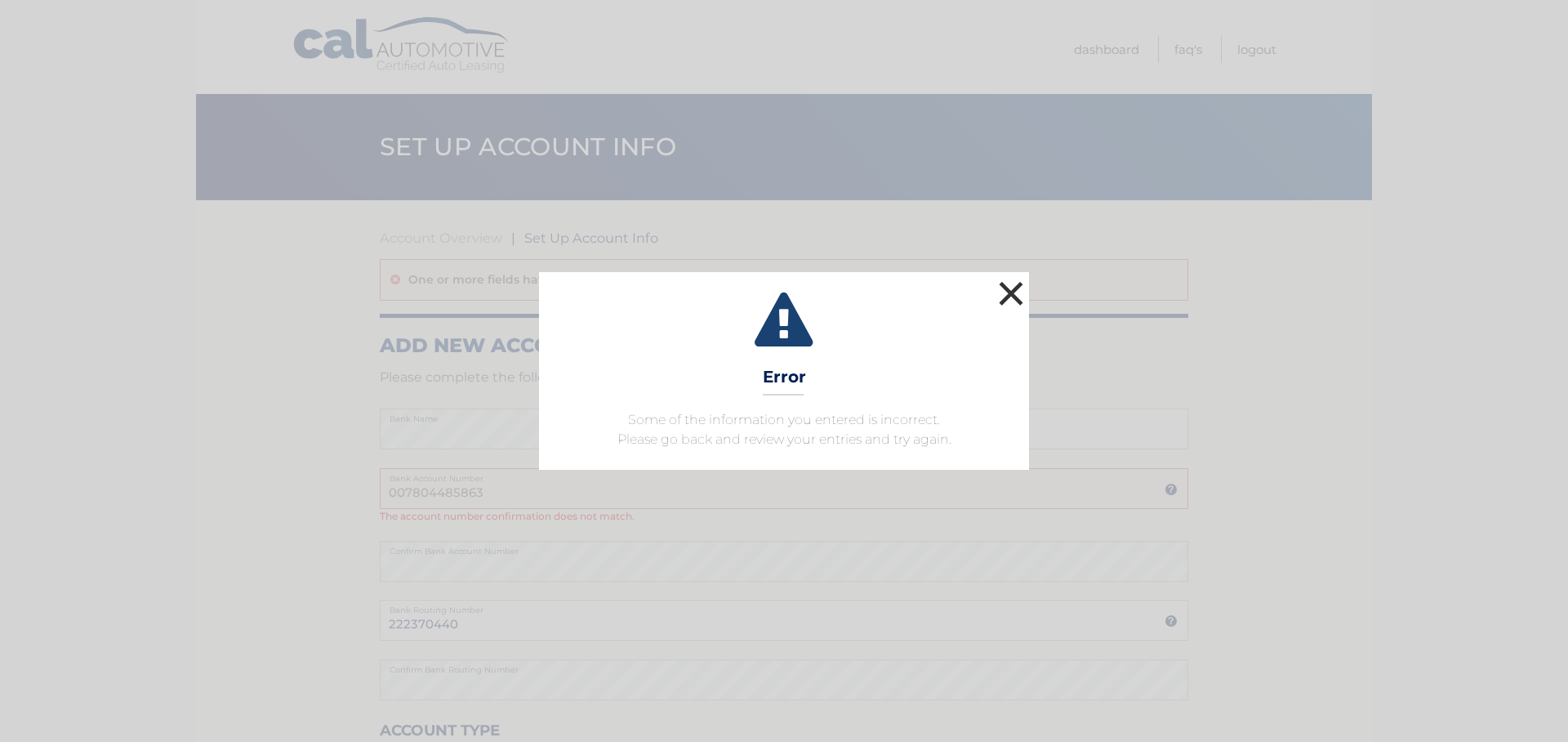
click at [1011, 281] on button "×" at bounding box center [1011, 293] width 33 height 33
click at [1011, 281] on div "One or more fields have an error." at bounding box center [783, 280] width 808 height 41
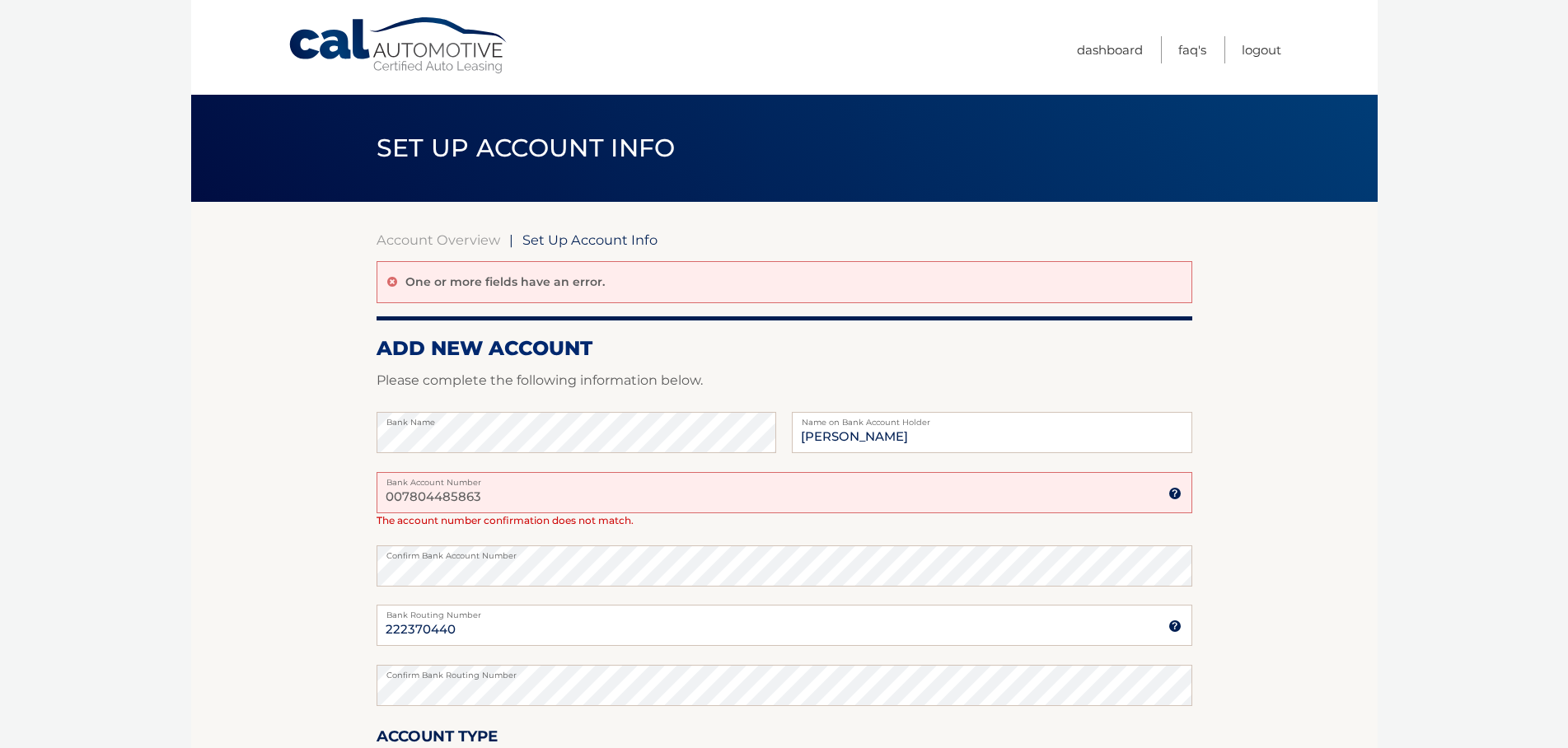
click at [1173, 495] on img at bounding box center [1175, 493] width 13 height 13
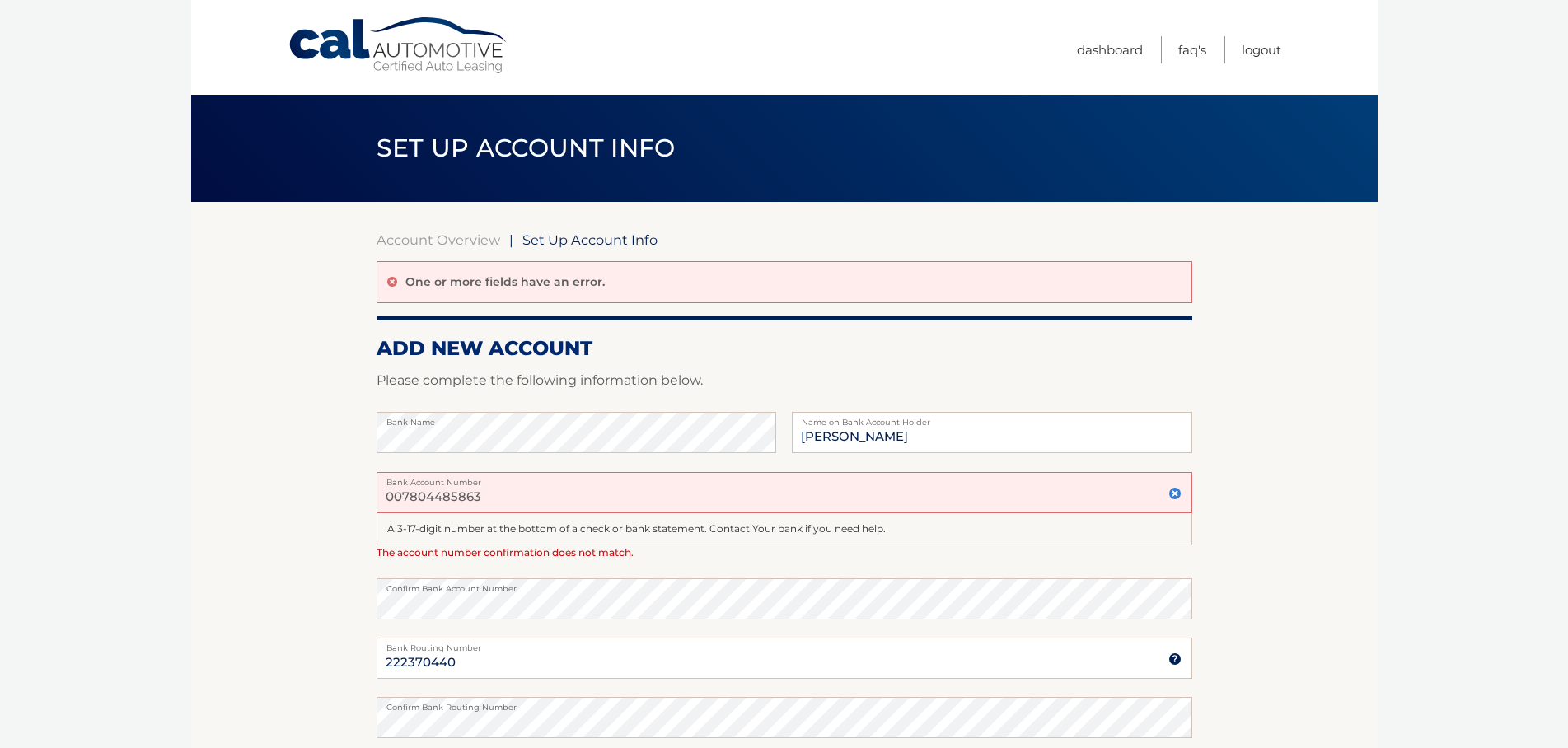
click at [1173, 491] on img at bounding box center [1175, 493] width 13 height 13
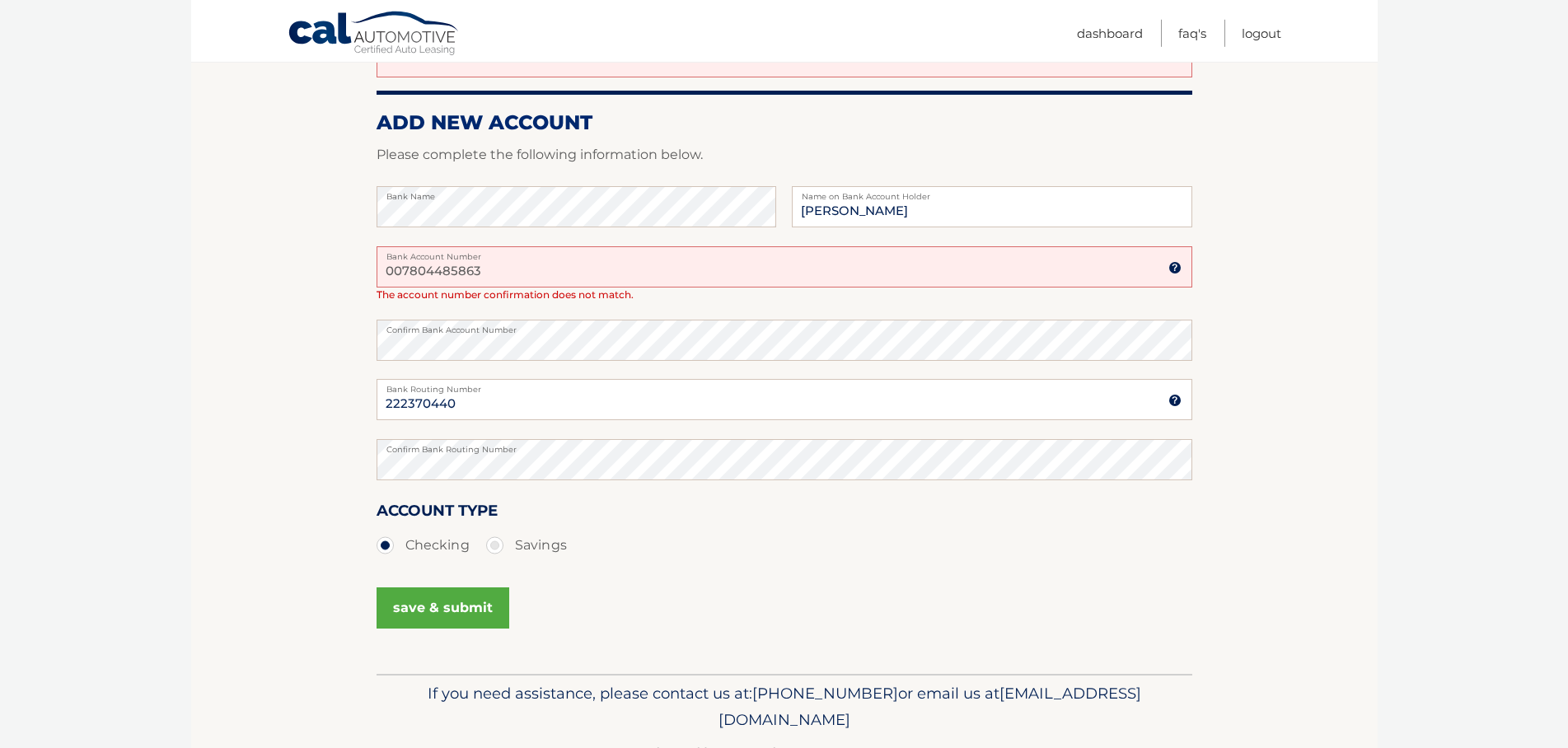
scroll to position [276, 0]
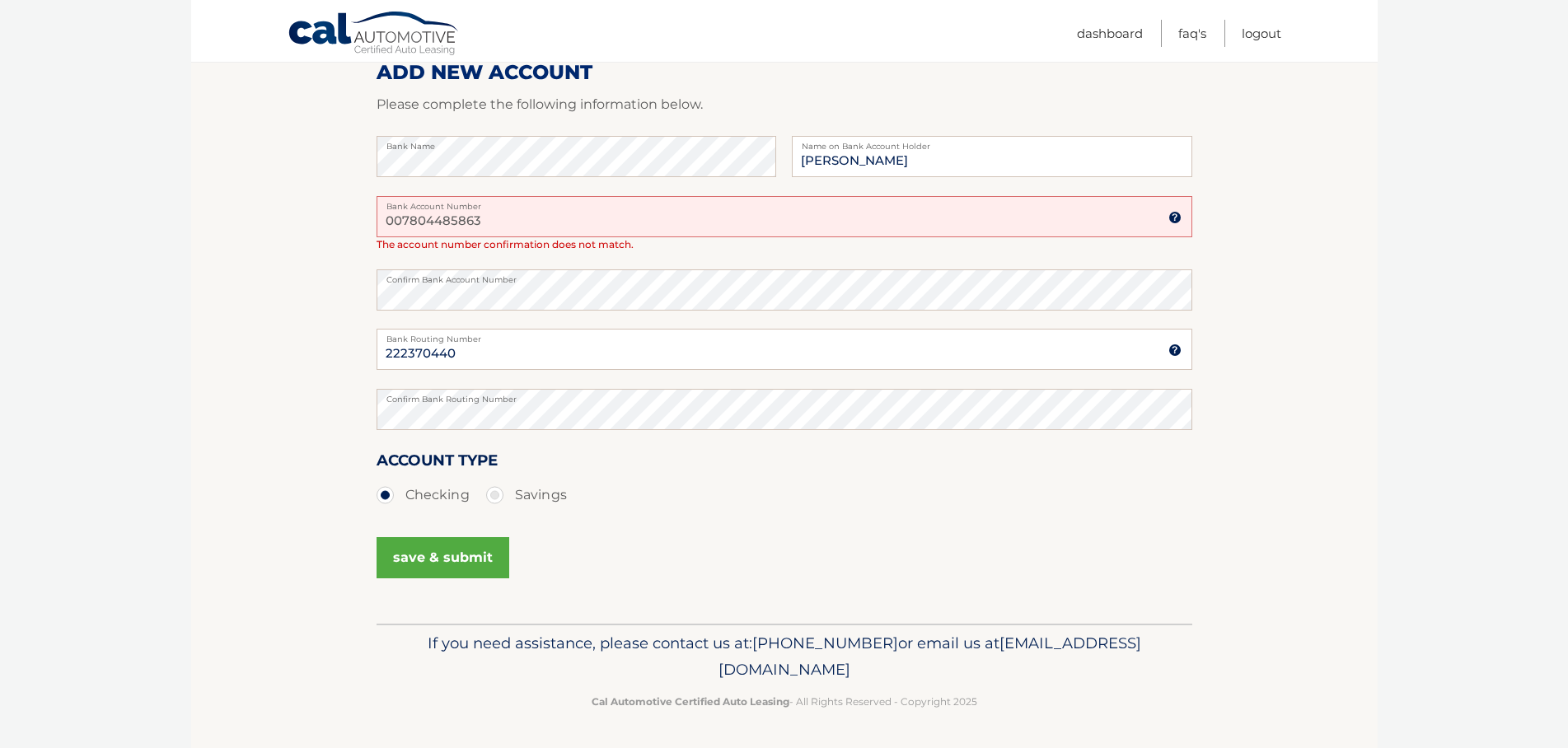
click at [451, 555] on button "save & submit" at bounding box center [443, 557] width 132 height 41
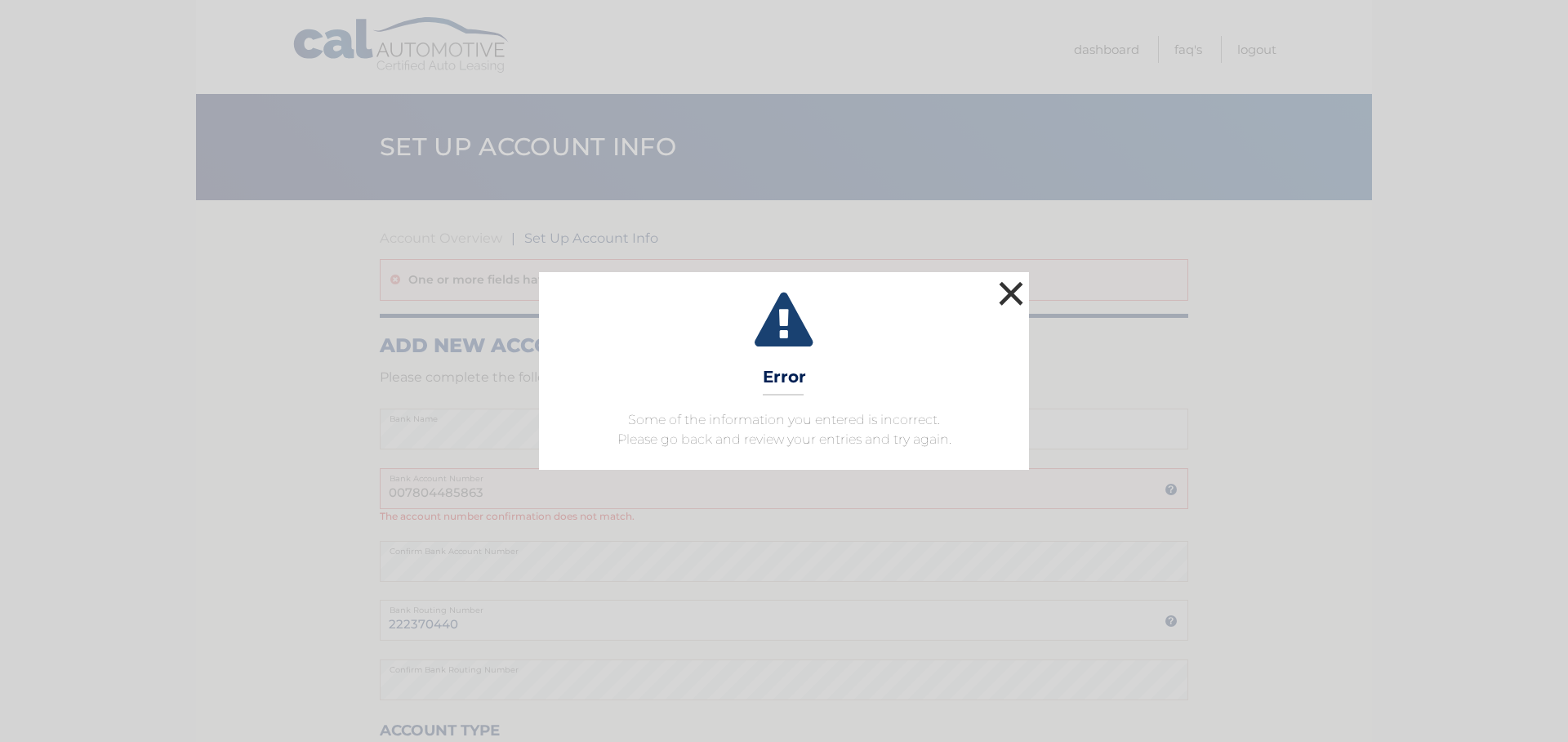
click at [1004, 287] on button "×" at bounding box center [1011, 293] width 33 height 33
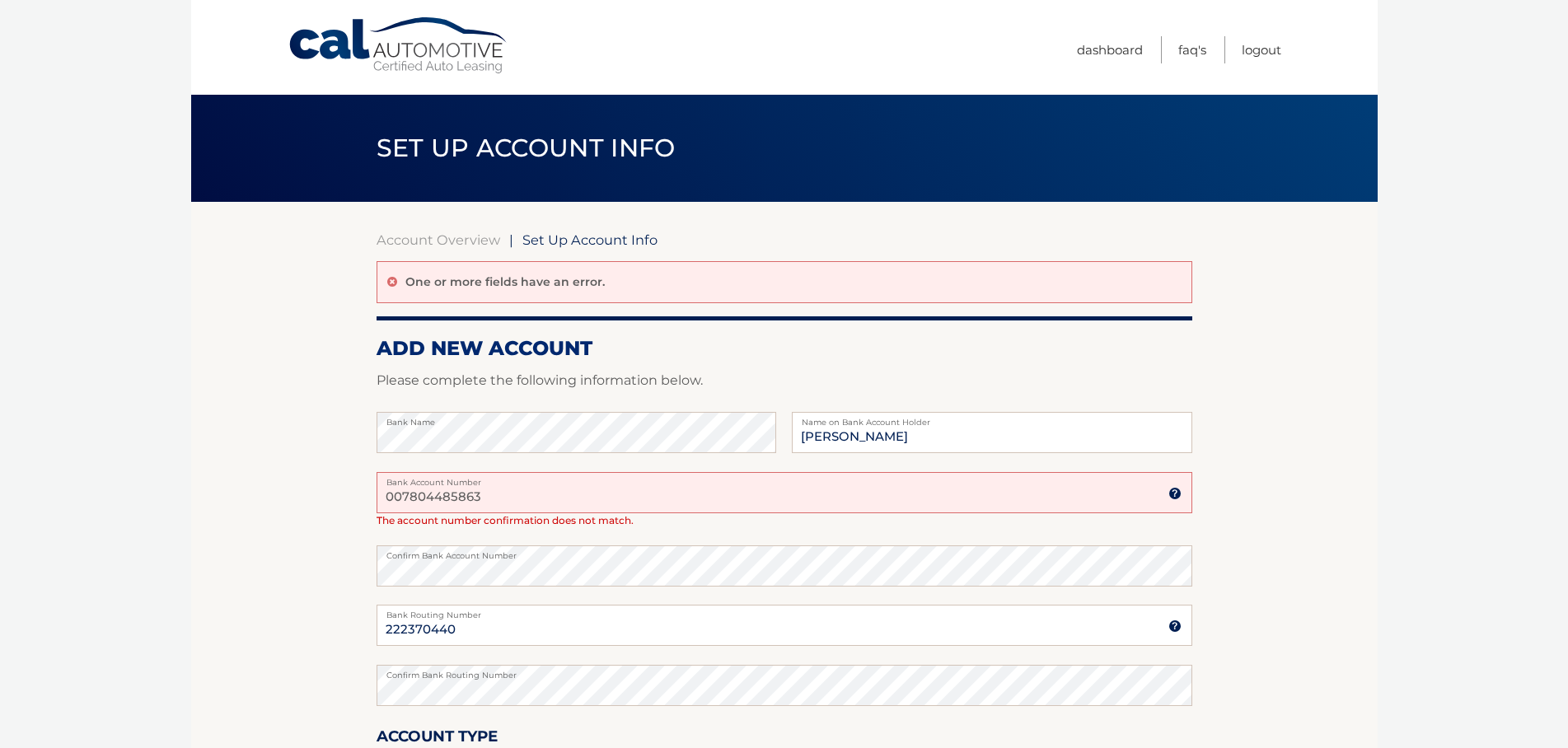
click at [534, 491] on input "007804485863" at bounding box center [784, 492] width 815 height 41
type input "3"
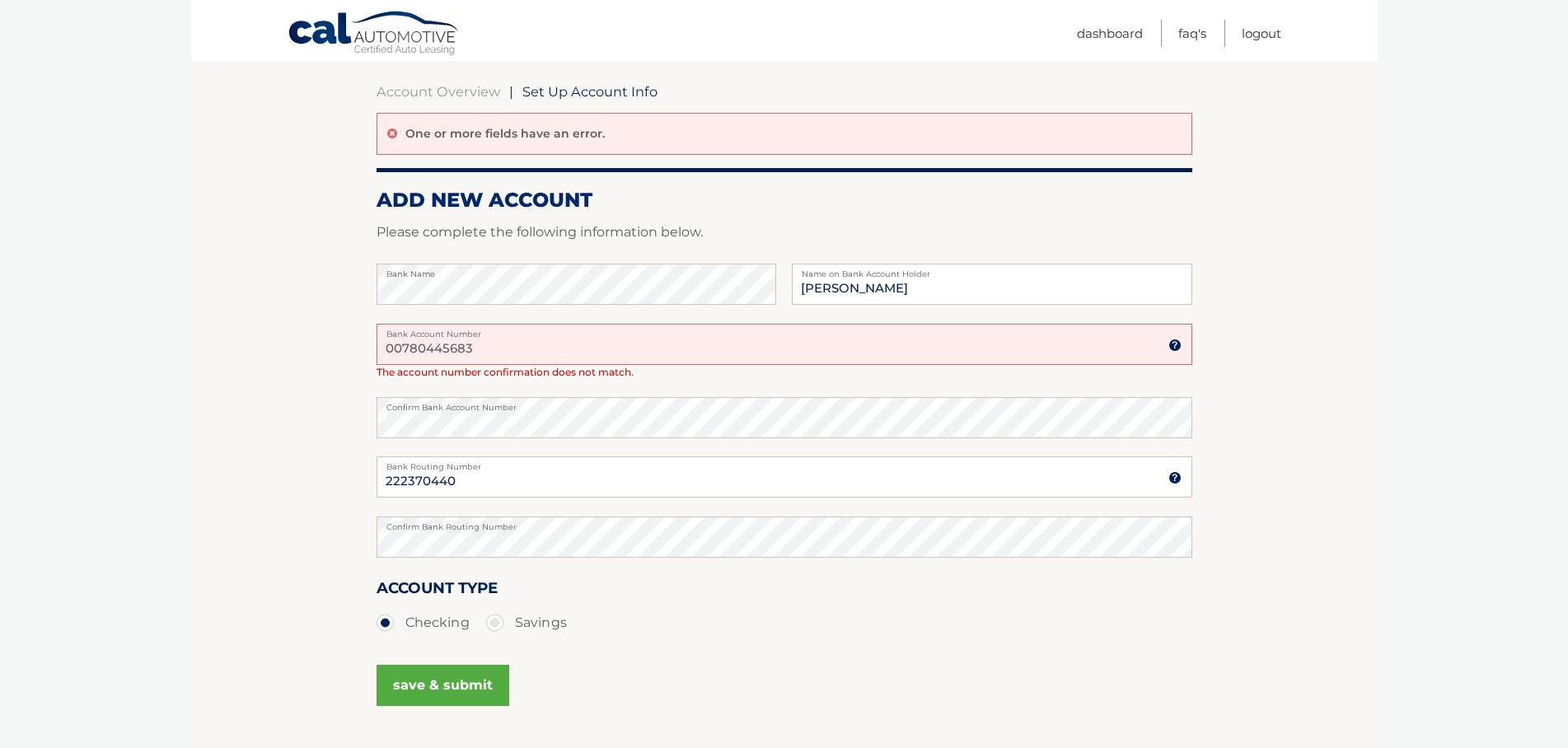
scroll to position [196, 0]
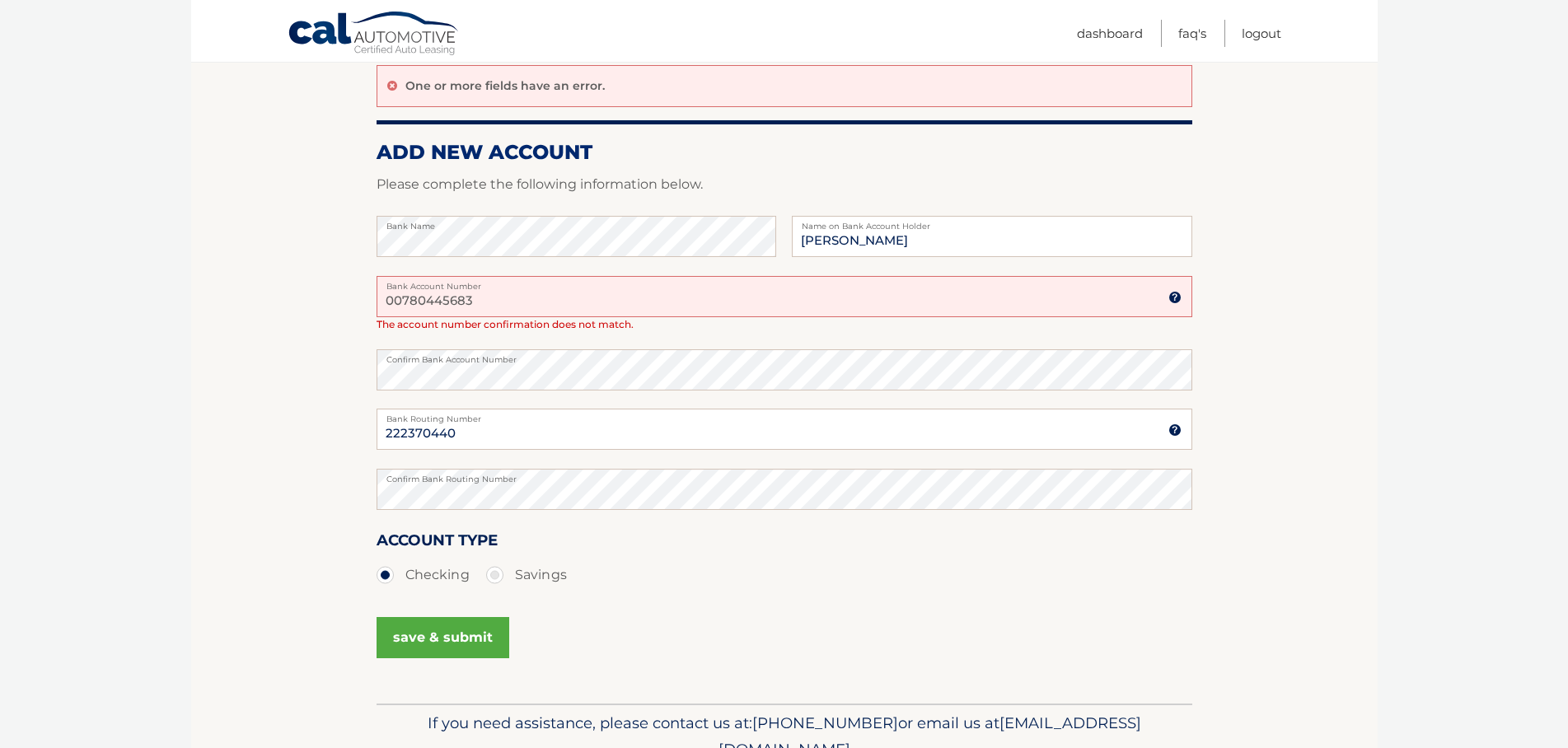
type input "00780445683"
click at [440, 624] on button "save & submit" at bounding box center [443, 637] width 132 height 41
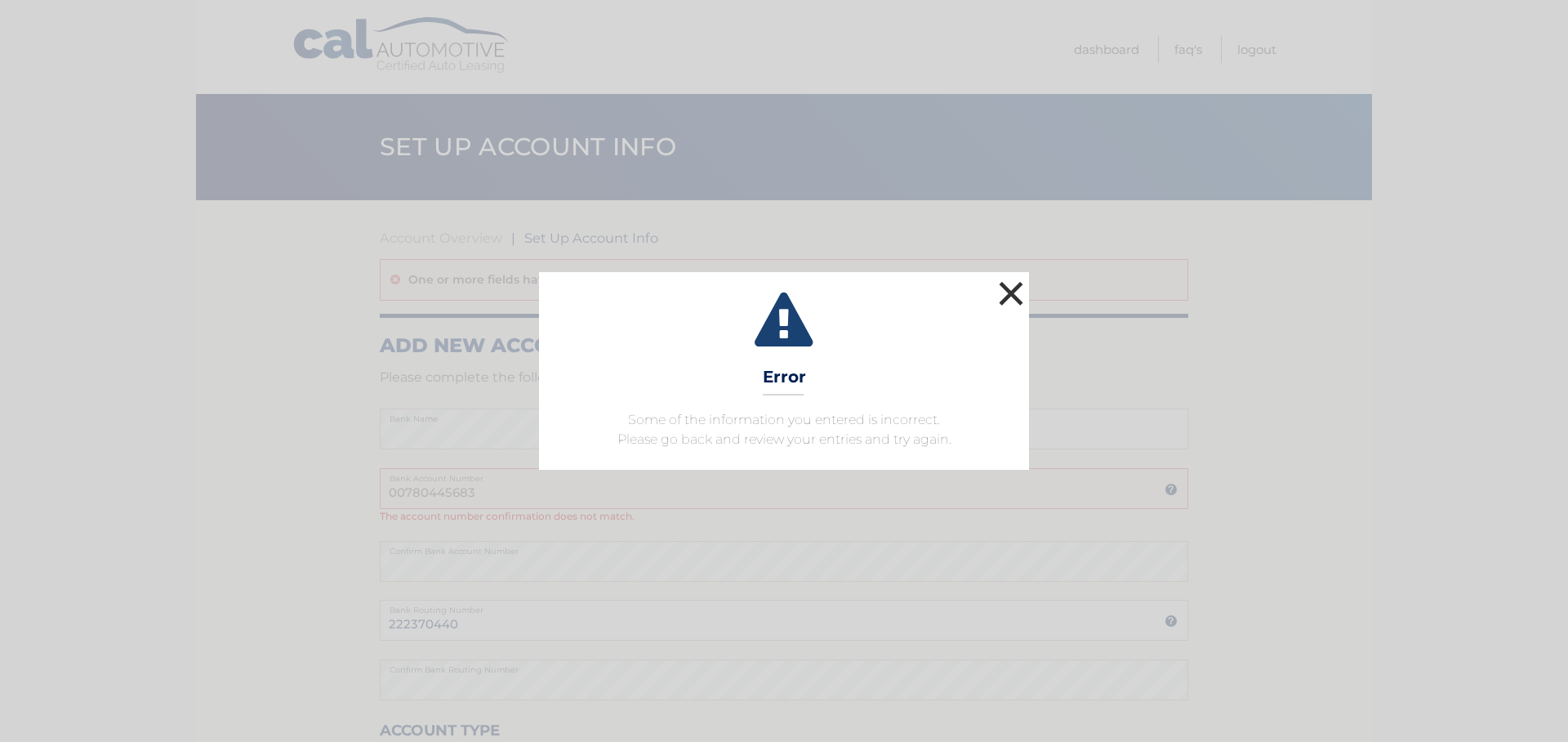
click at [1003, 284] on button "×" at bounding box center [1011, 293] width 33 height 33
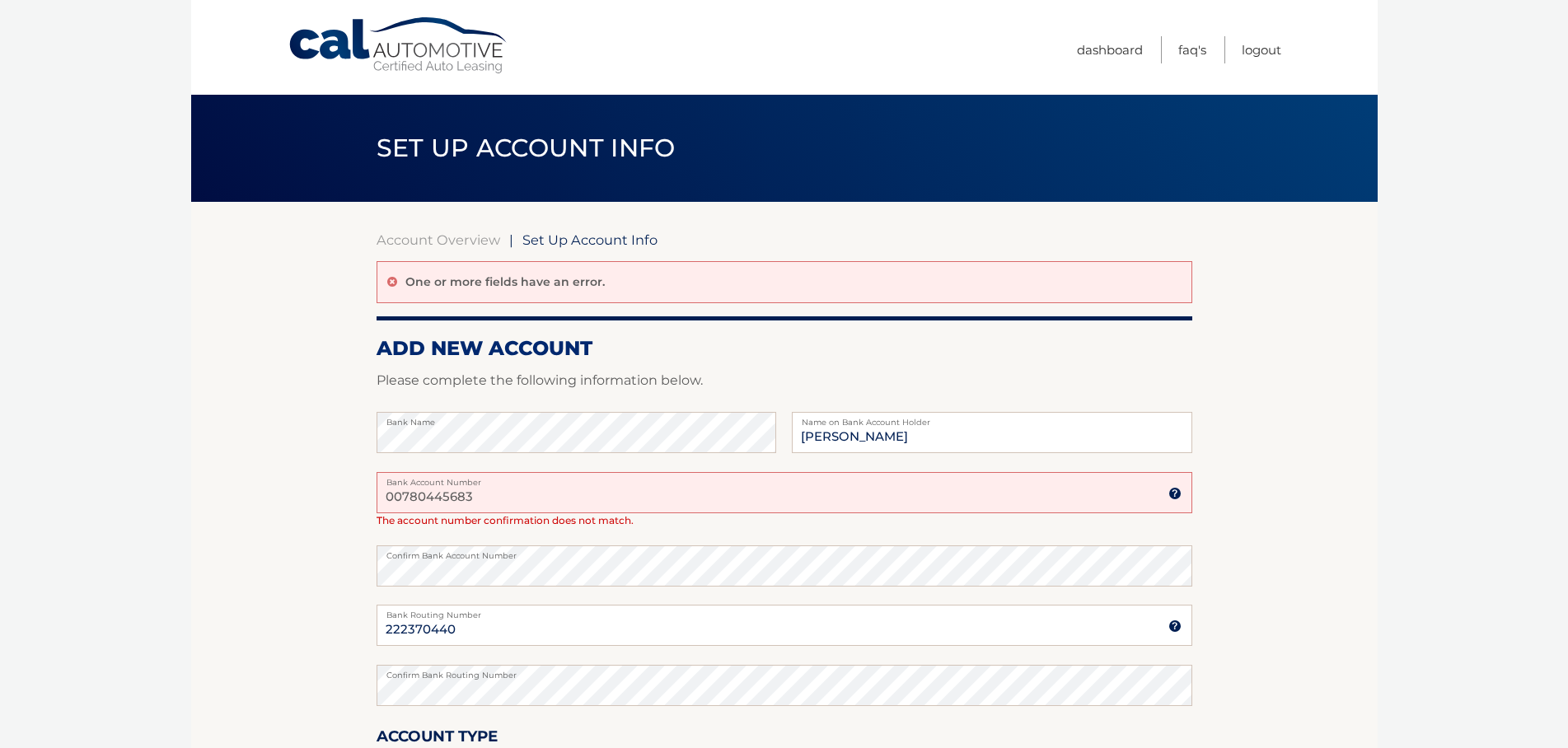
click at [706, 280] on div "One or more fields have an error." at bounding box center [784, 282] width 815 height 42
click at [499, 495] on input "00780445683" at bounding box center [784, 492] width 815 height 41
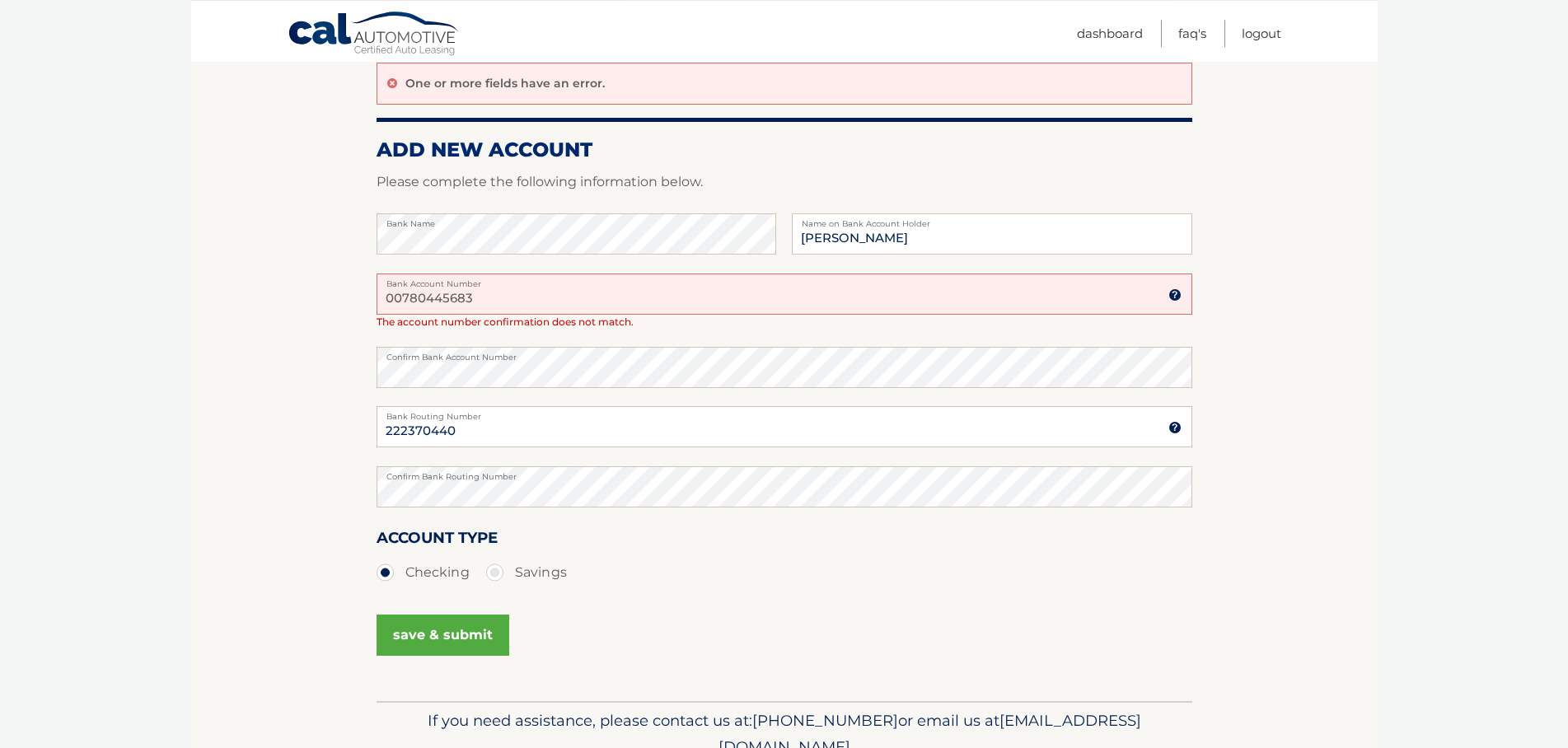
scroll to position [210, 0]
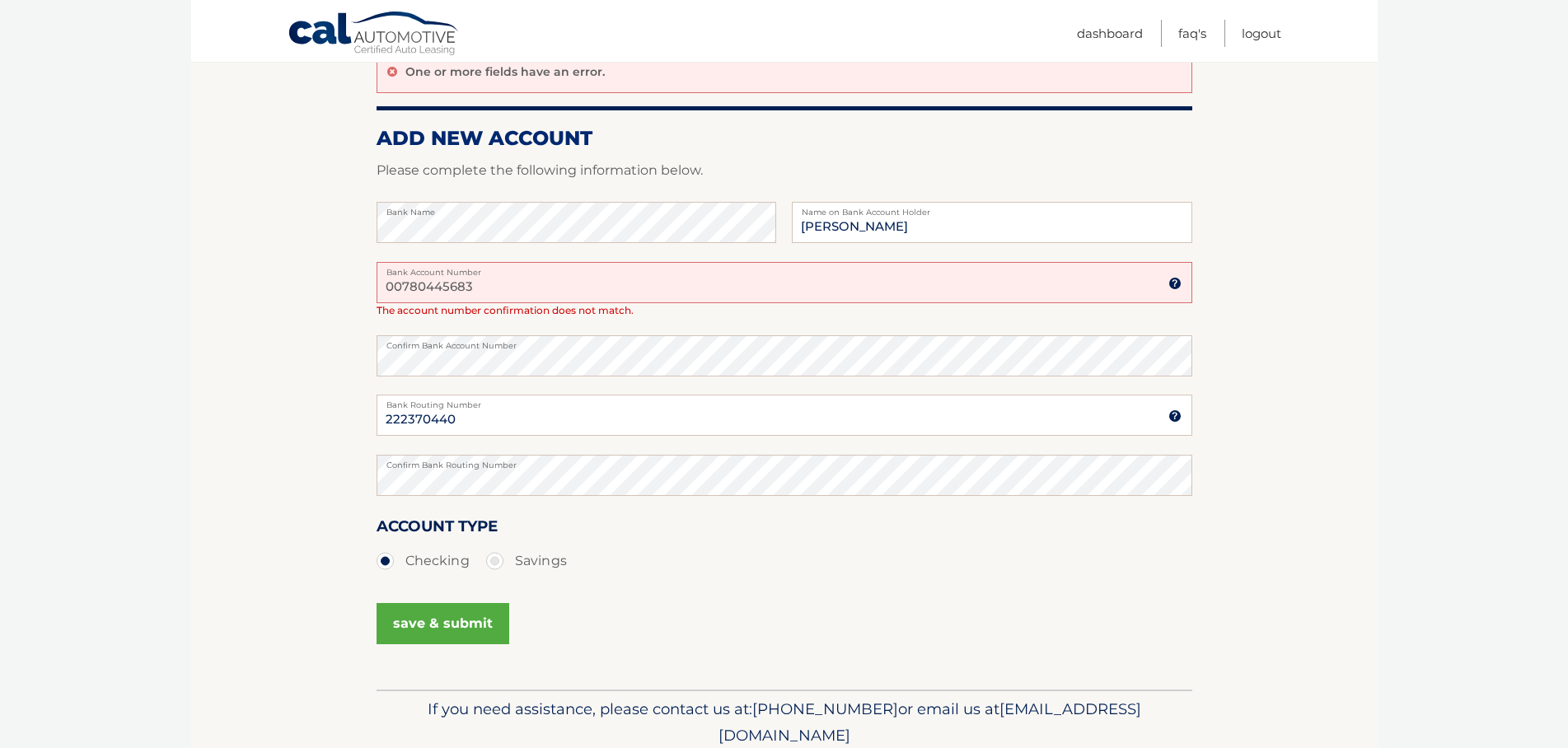
type input "00780445683"
click at [420, 624] on button "save & submit" at bounding box center [443, 623] width 132 height 41
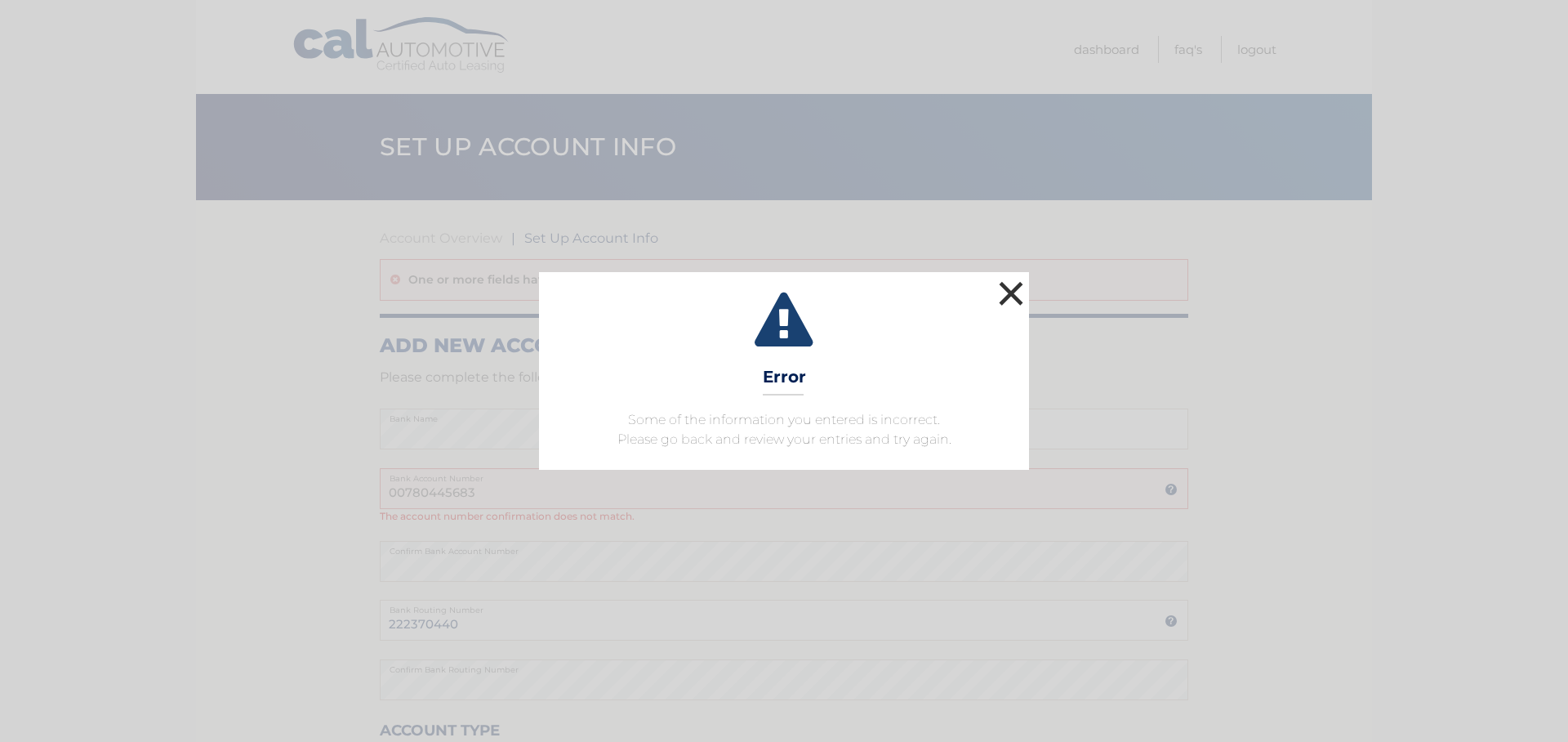
click at [1007, 301] on button "×" at bounding box center [1011, 293] width 33 height 33
click at [1007, 301] on div "Account Overview | Set Up Account Info One or more fields have an error. ADD NE…" at bounding box center [783, 561] width 808 height 663
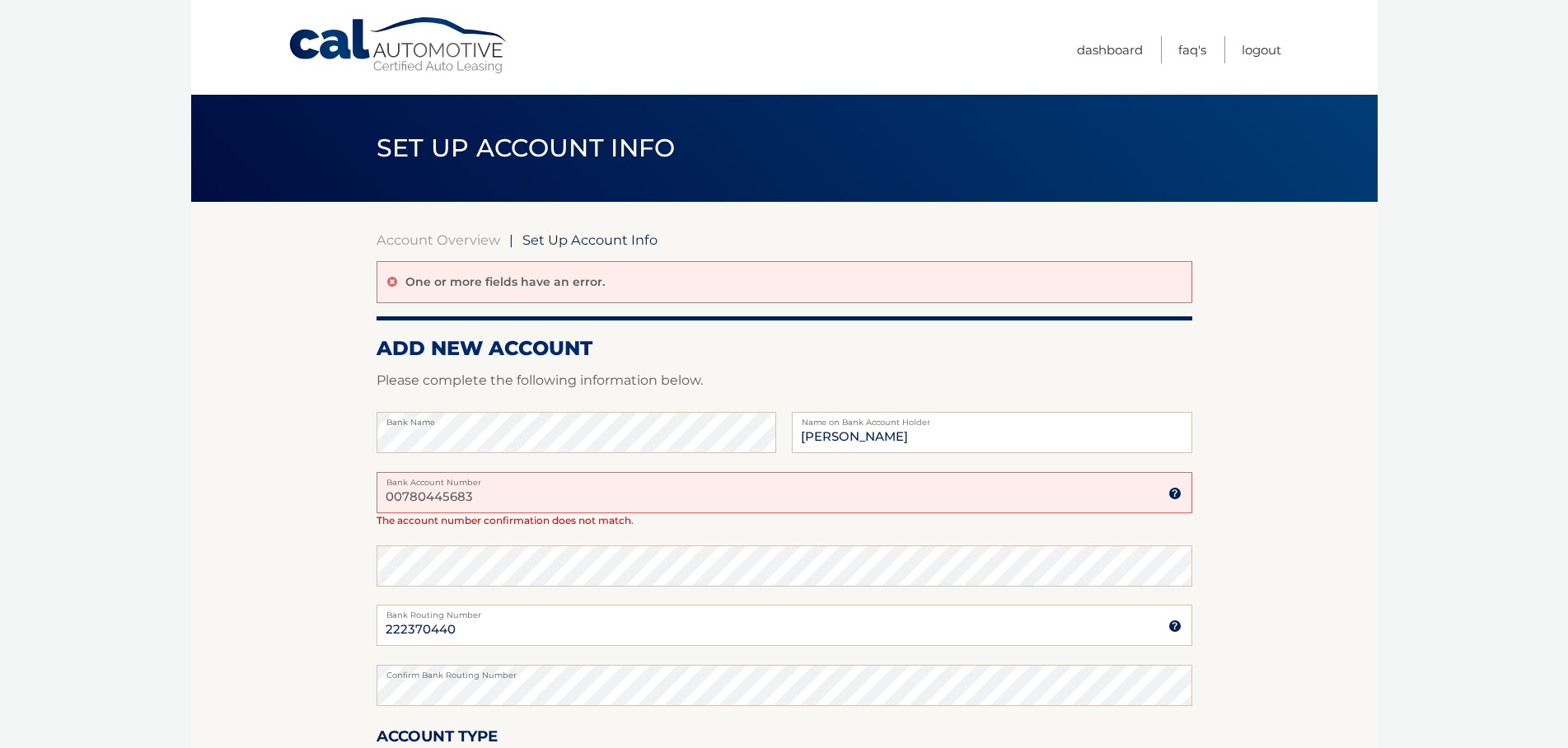
click at [1567, 736] on body "Cal Automotive Menu Dashboard FAQ's Logout |" at bounding box center [784, 374] width 1568 height 748
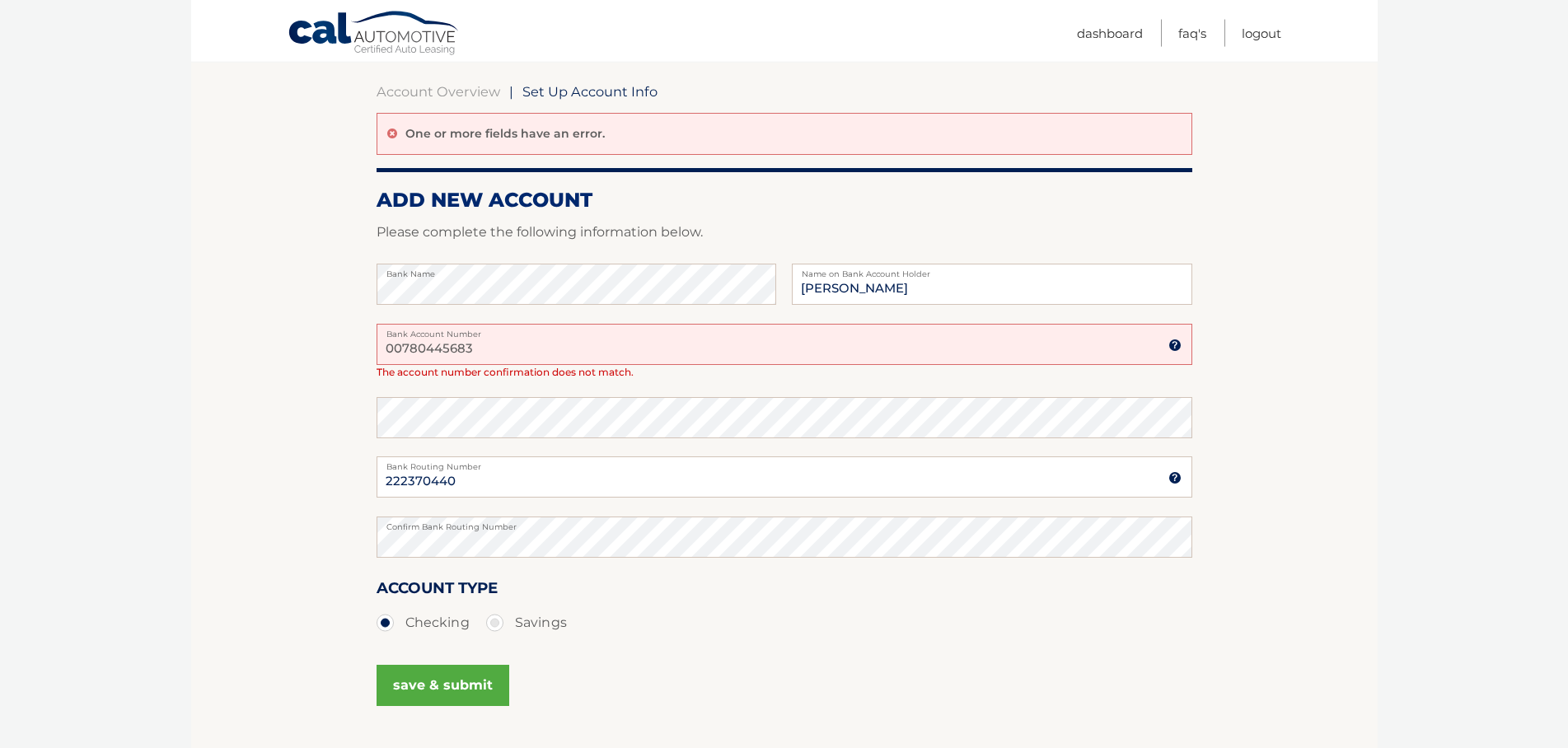
scroll to position [154, 0]
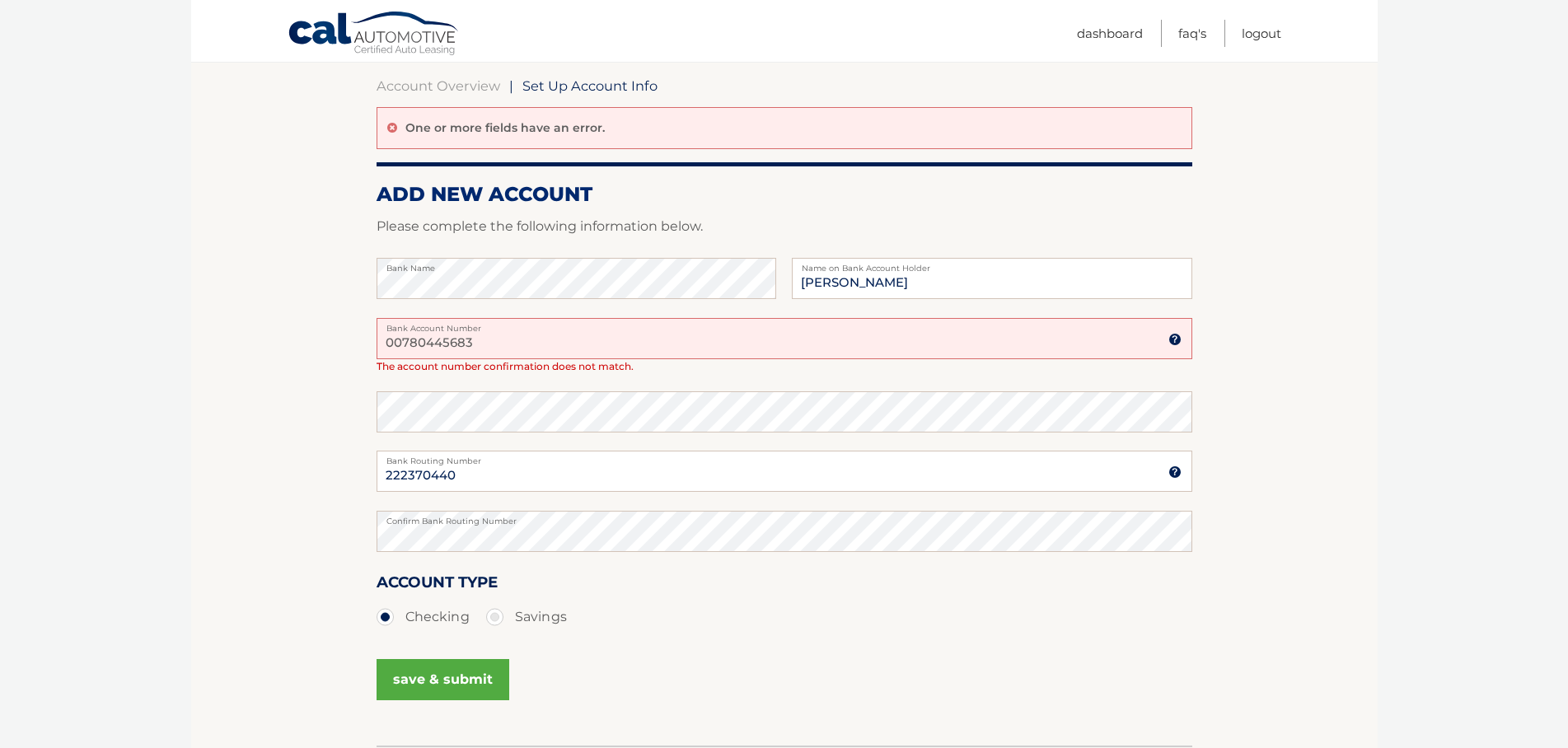
click at [466, 679] on button "save & submit" at bounding box center [443, 678] width 132 height 41
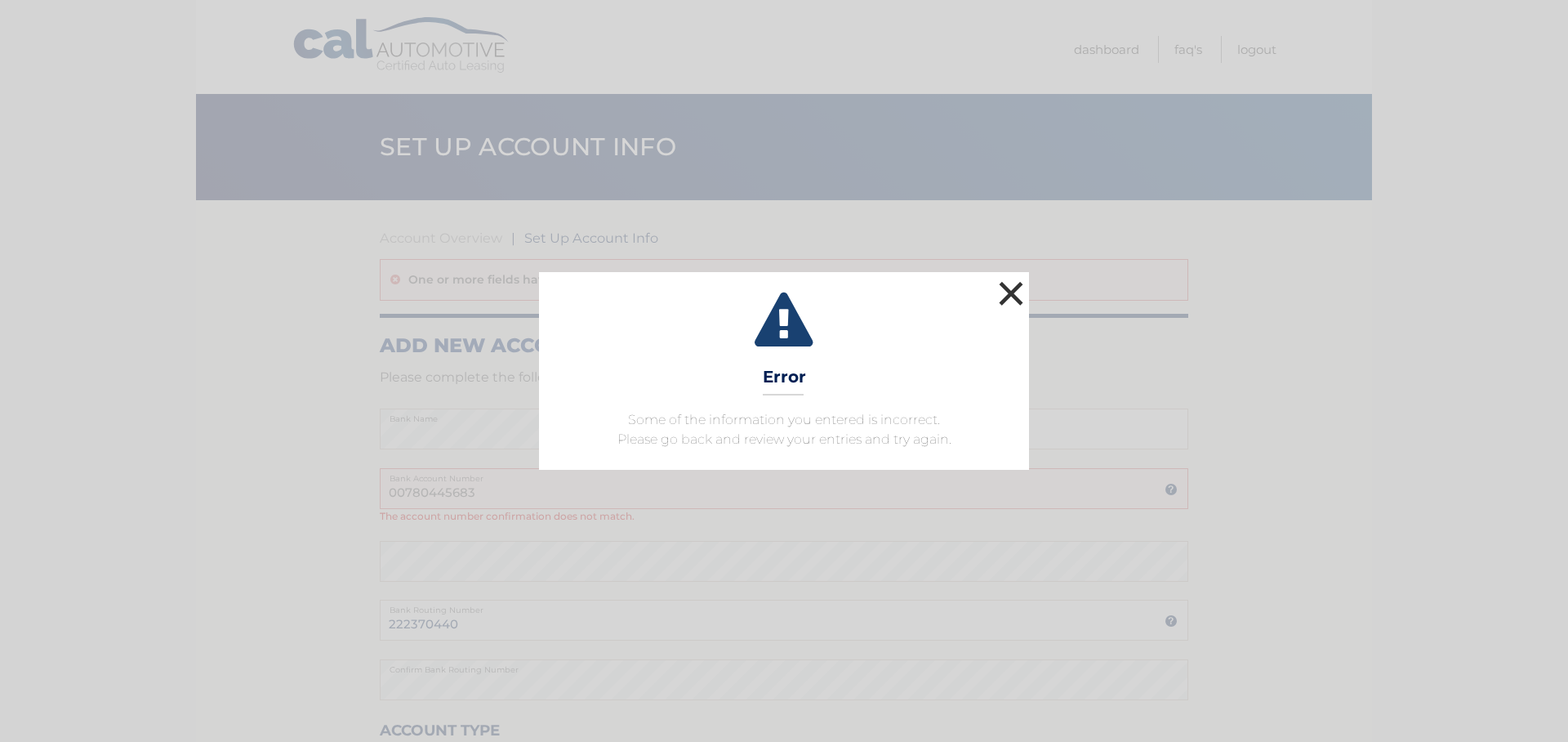
click at [1013, 289] on button "×" at bounding box center [1011, 293] width 33 height 33
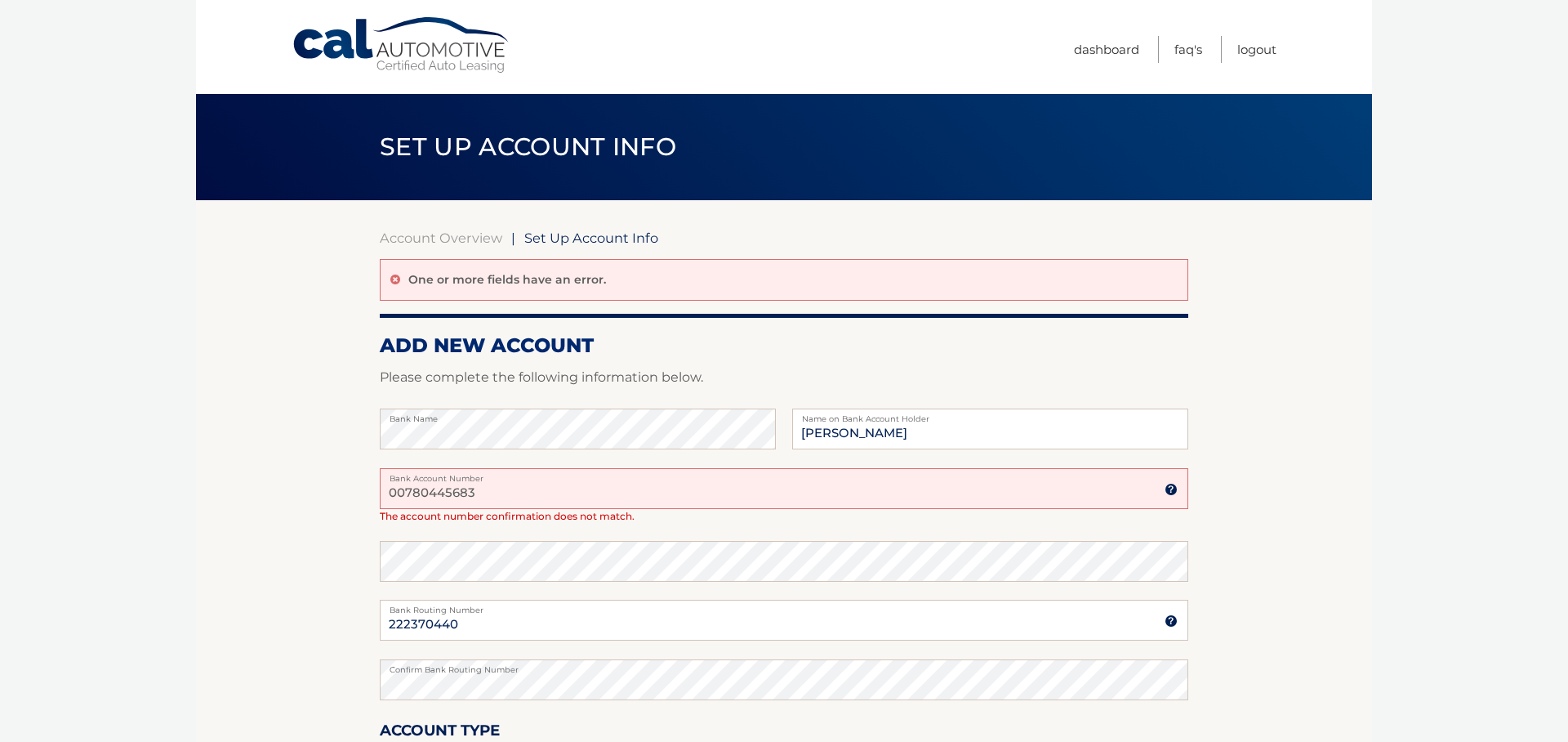
click at [1013, 289] on div "One or more fields have an error." at bounding box center [783, 280] width 808 height 41
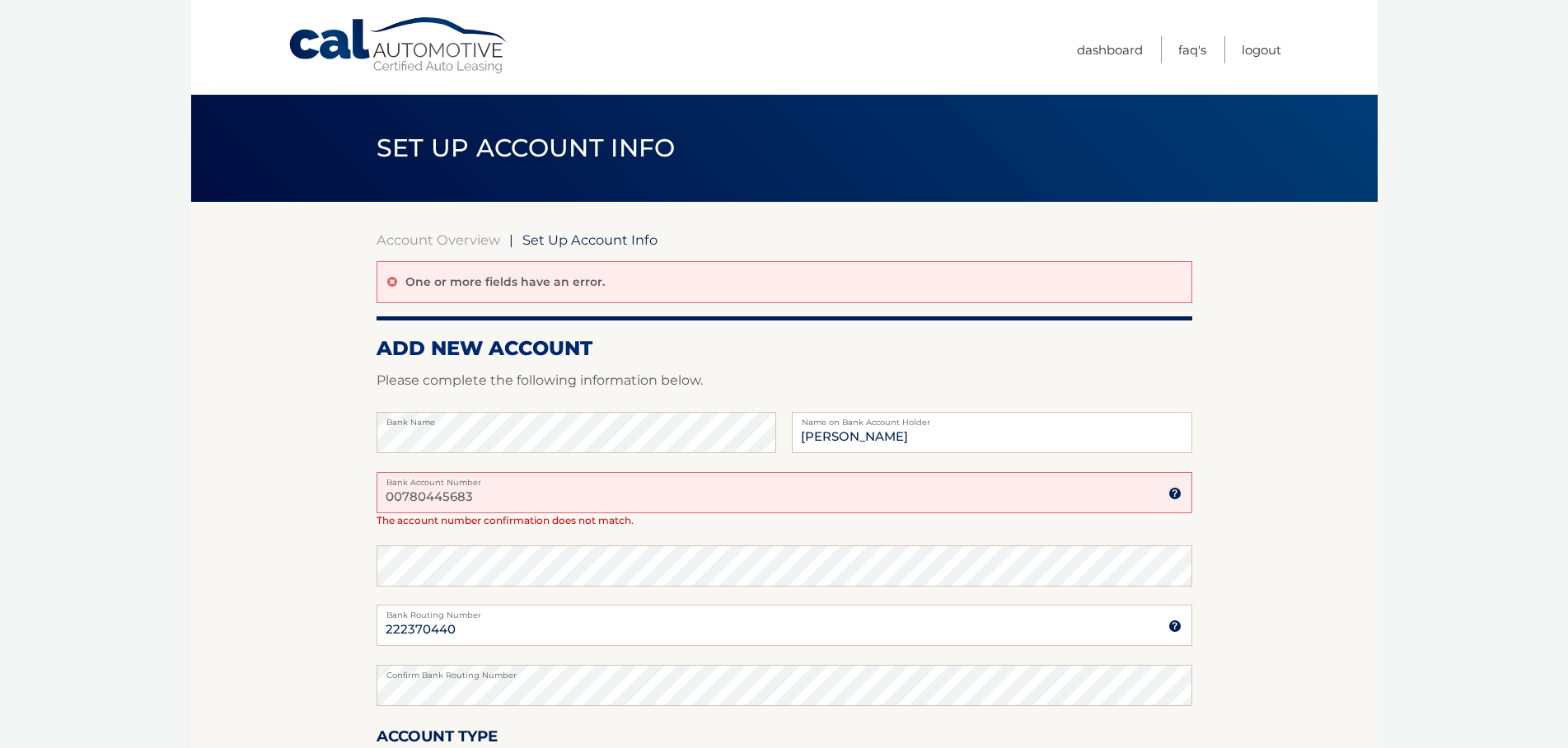
click at [505, 493] on input "00780445683" at bounding box center [784, 492] width 815 height 41
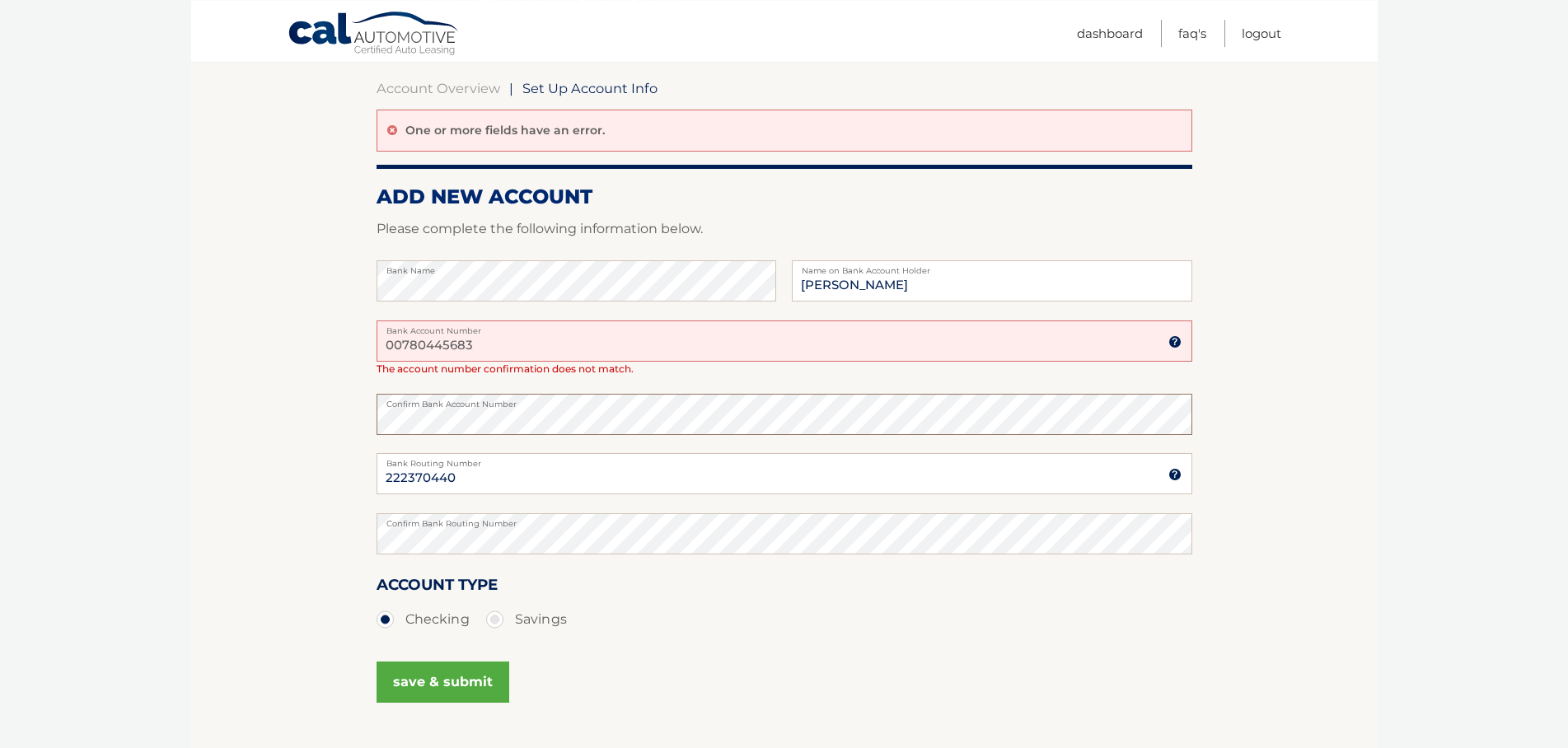
scroll to position [210, 0]
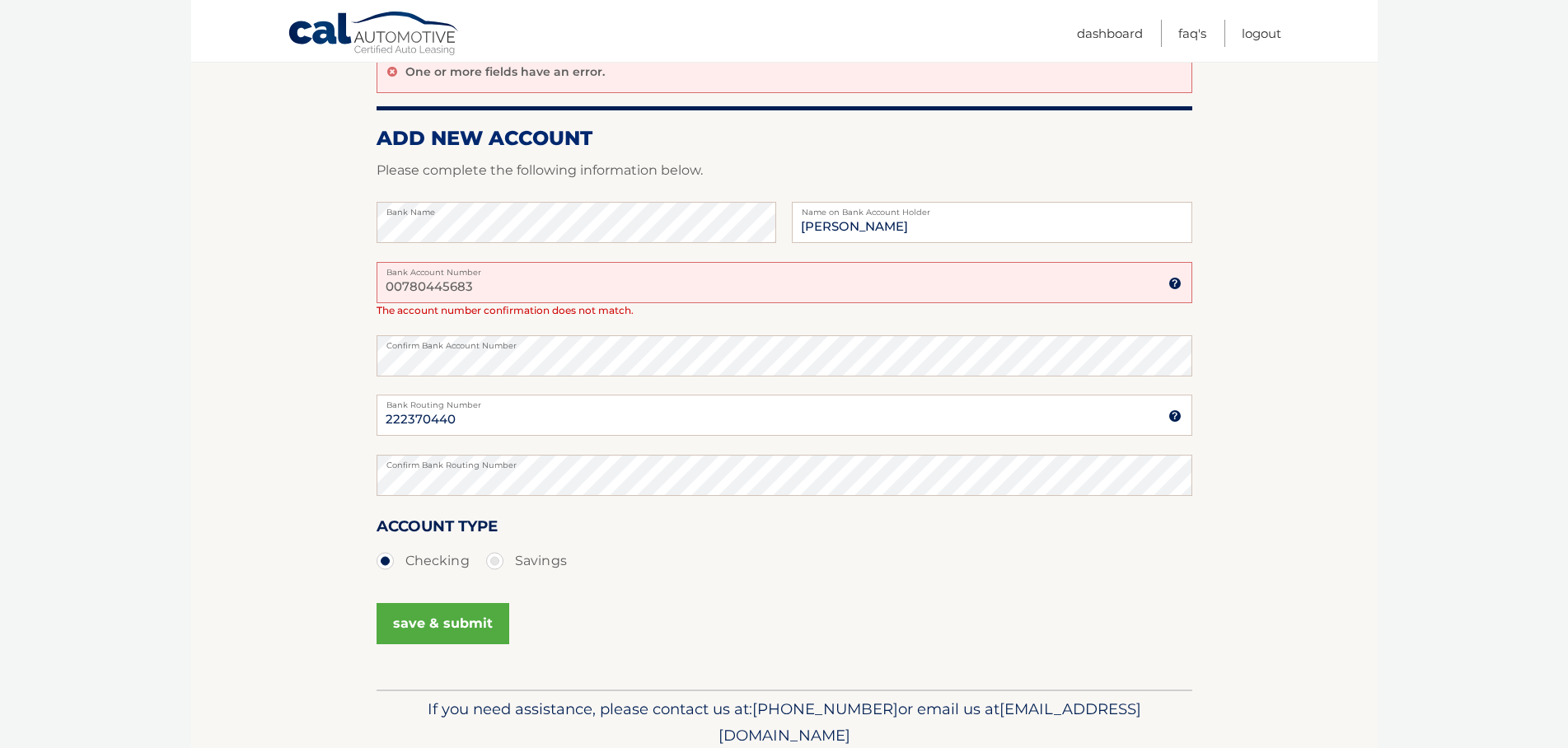
click at [426, 620] on button "save & submit" at bounding box center [443, 623] width 132 height 41
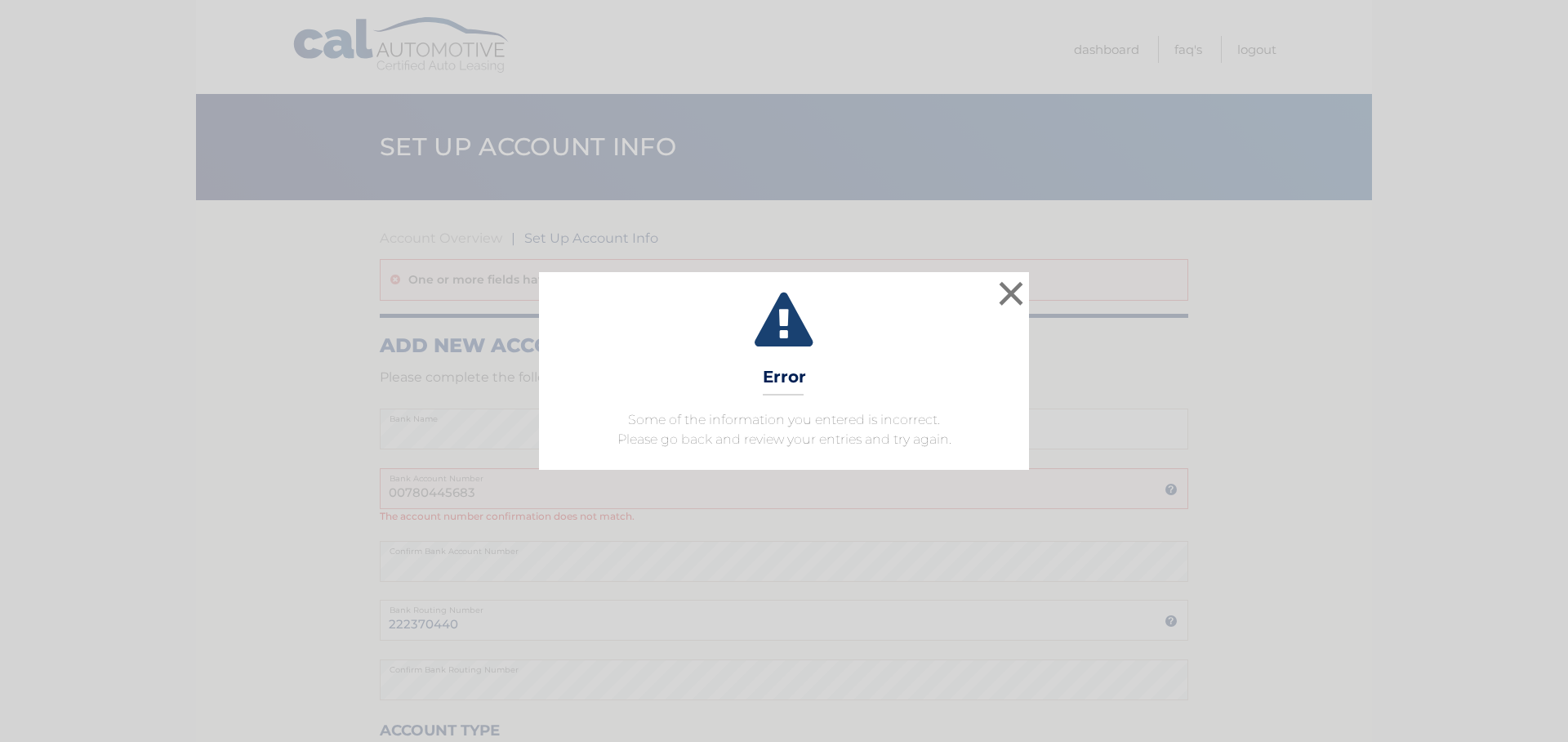
click at [423, 615] on div "× Error Some of the information you entered is incorrect. Please go back and re…" at bounding box center [784, 371] width 1568 height 742
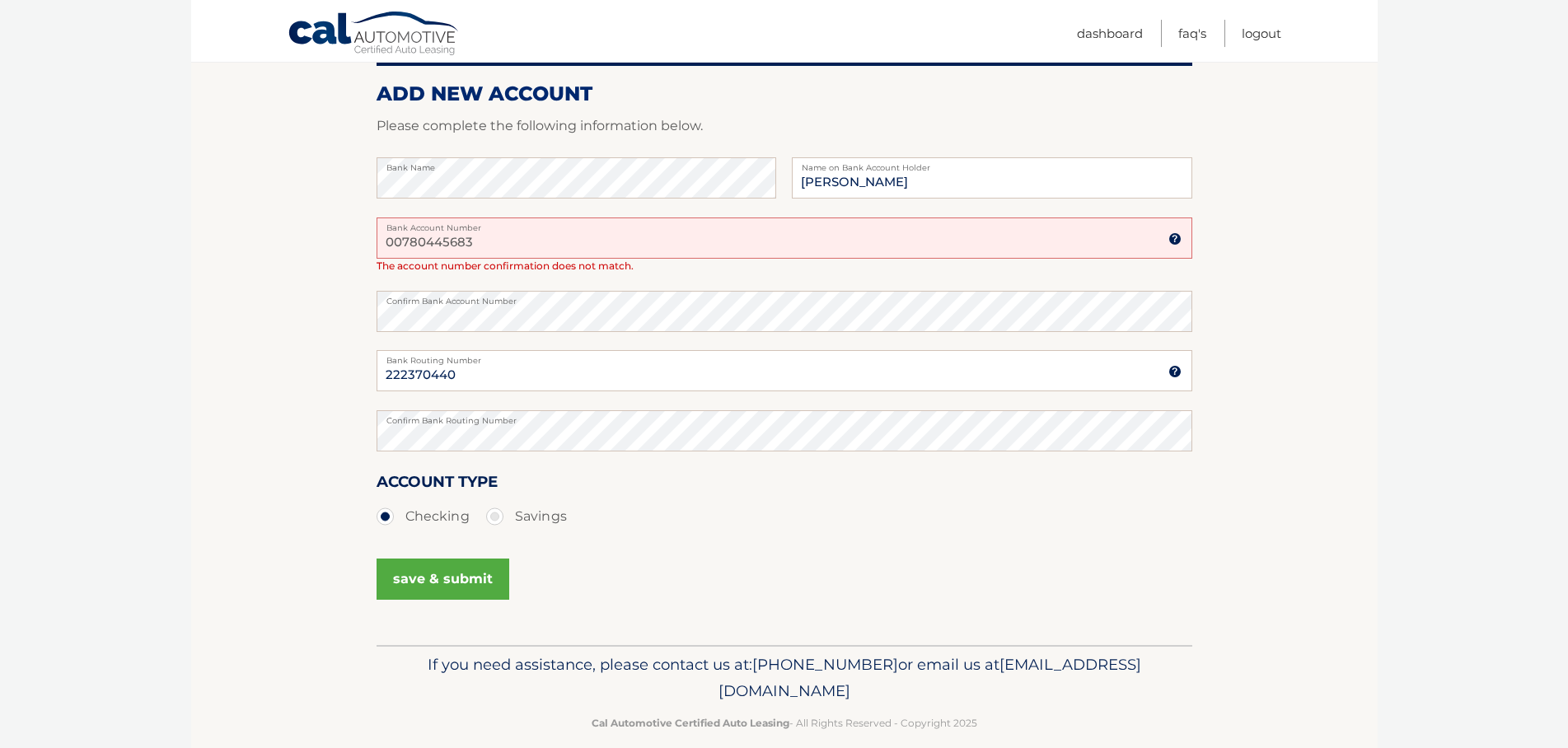
scroll to position [276, 0]
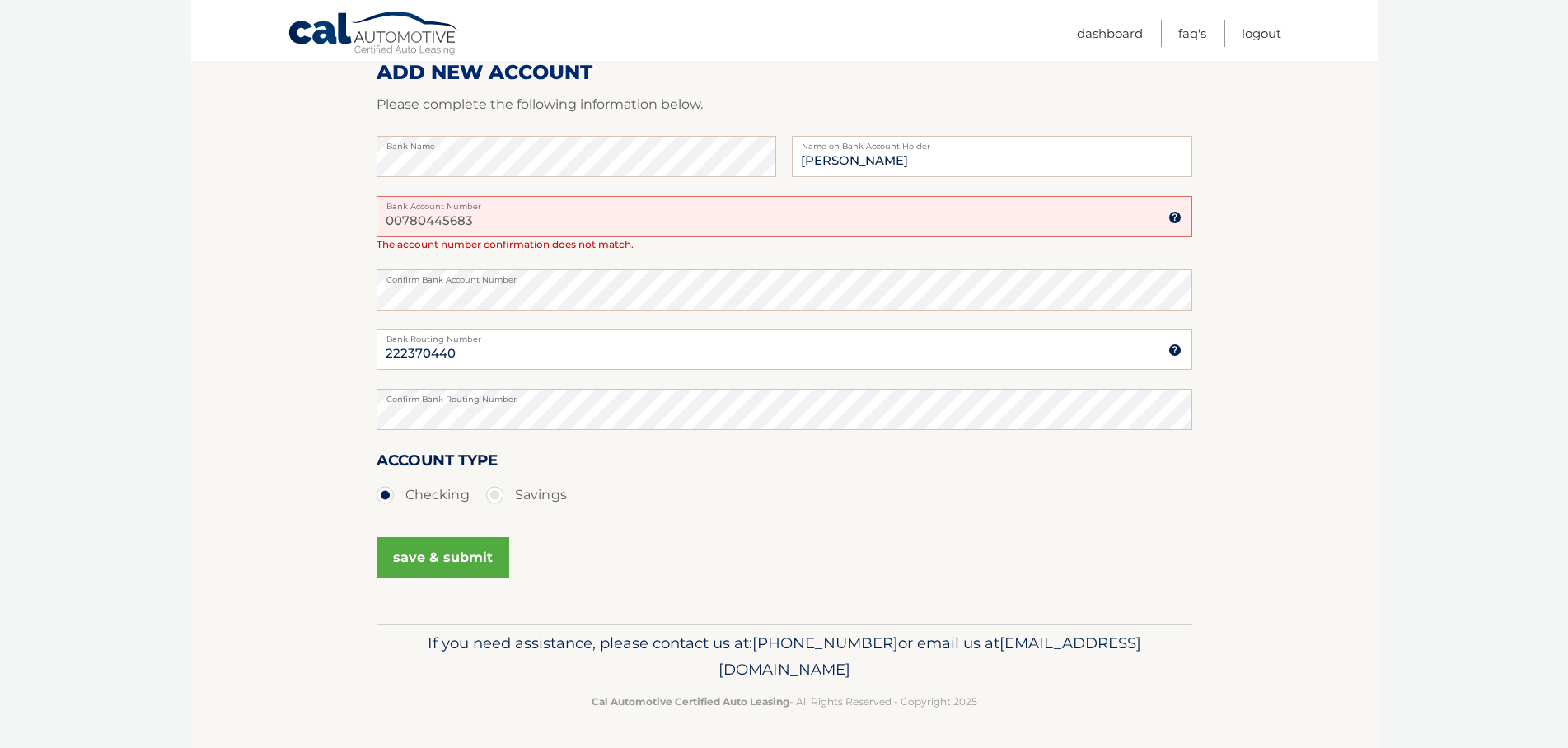
click at [494, 211] on input "00780445683" at bounding box center [784, 216] width 815 height 41
click at [539, 489] on label "Savings" at bounding box center [526, 495] width 81 height 33
click at [509, 489] on input "Savings" at bounding box center [500, 491] width 17 height 26
radio input "true"
click at [389, 504] on label "Checking" at bounding box center [423, 495] width 93 height 33
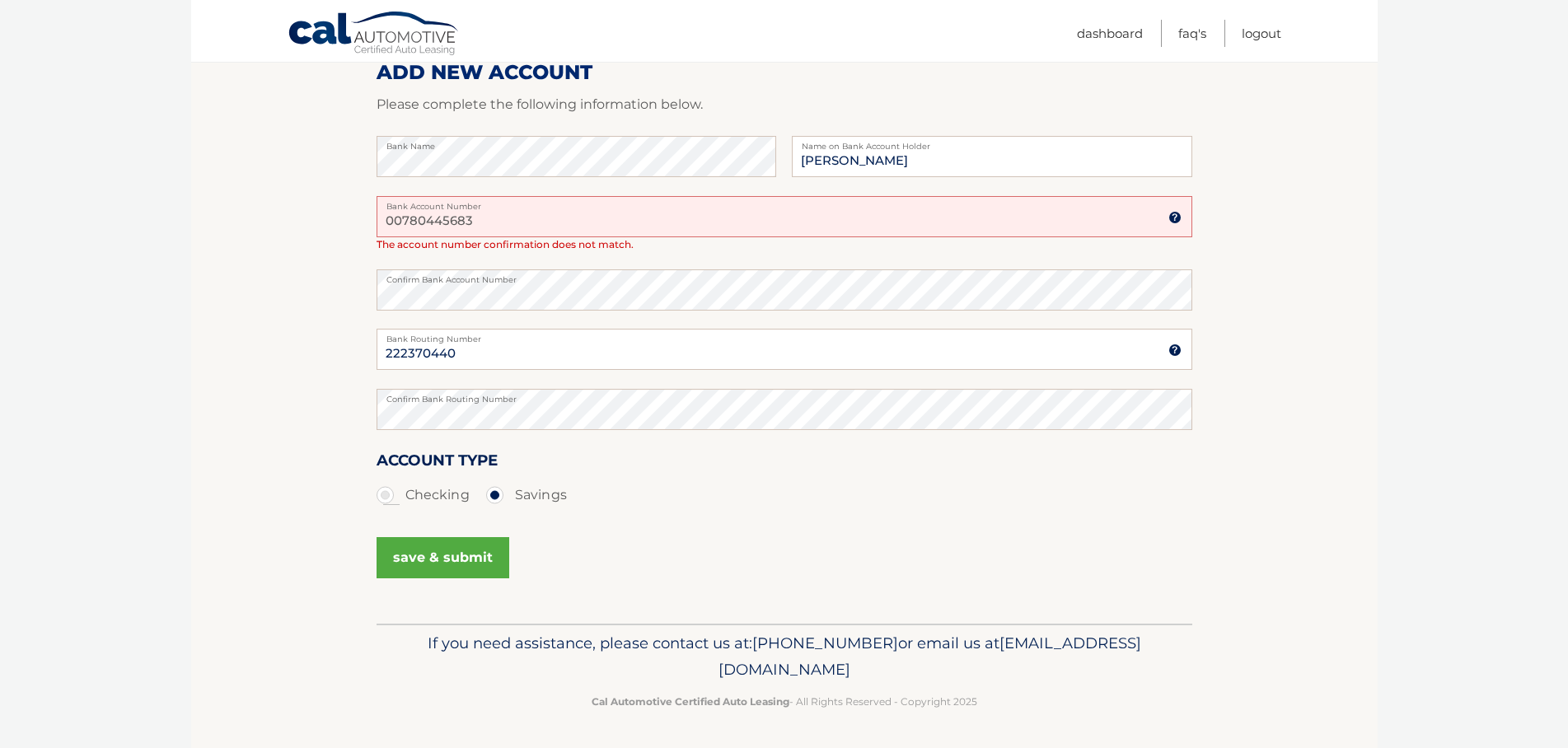
click at [389, 504] on input "Checking" at bounding box center [391, 491] width 17 height 26
radio input "true"
click at [448, 565] on button "save & submit" at bounding box center [443, 557] width 132 height 41
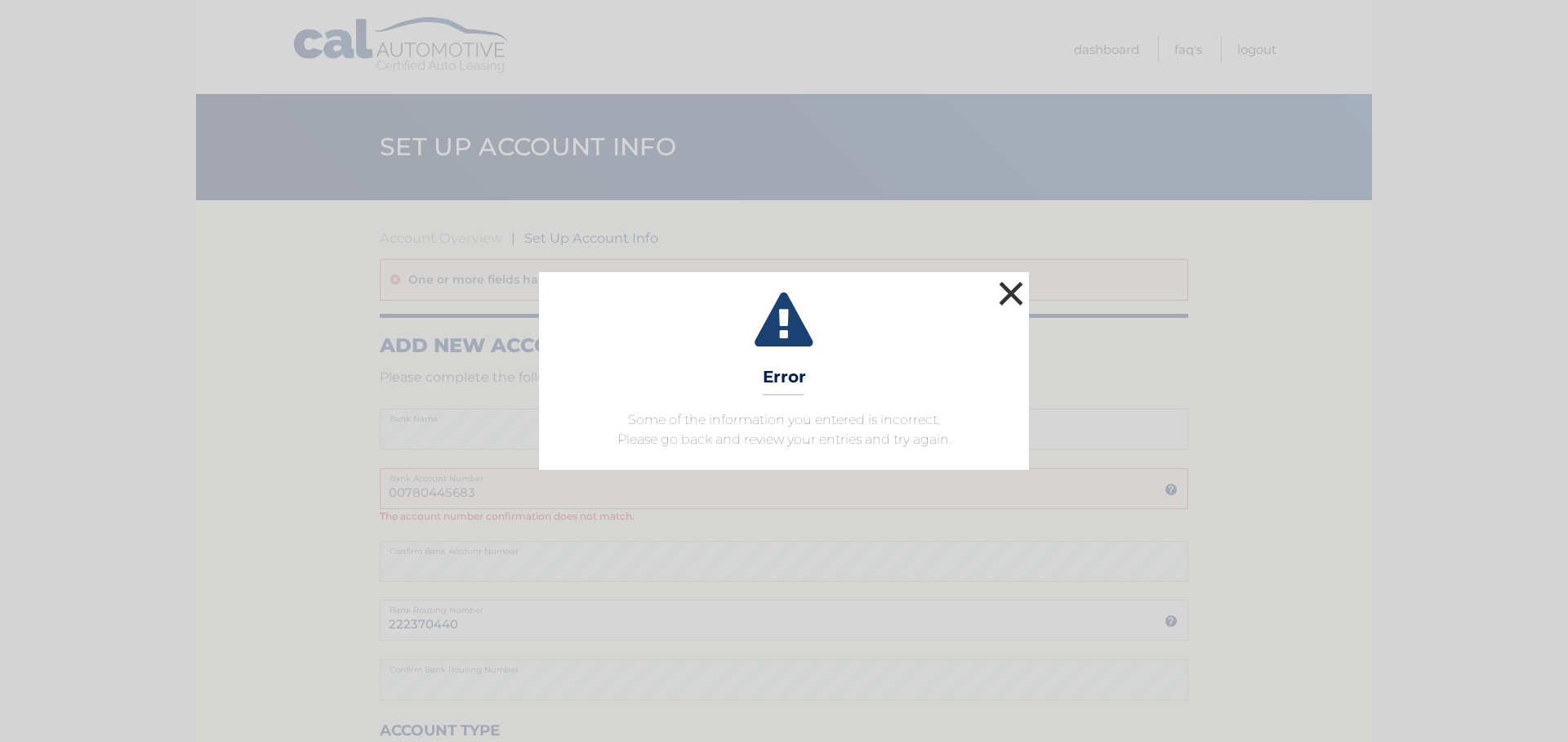
click at [1011, 286] on button "×" at bounding box center [1011, 293] width 33 height 33
click at [1011, 286] on div "One or more fields have an error." at bounding box center [783, 280] width 808 height 41
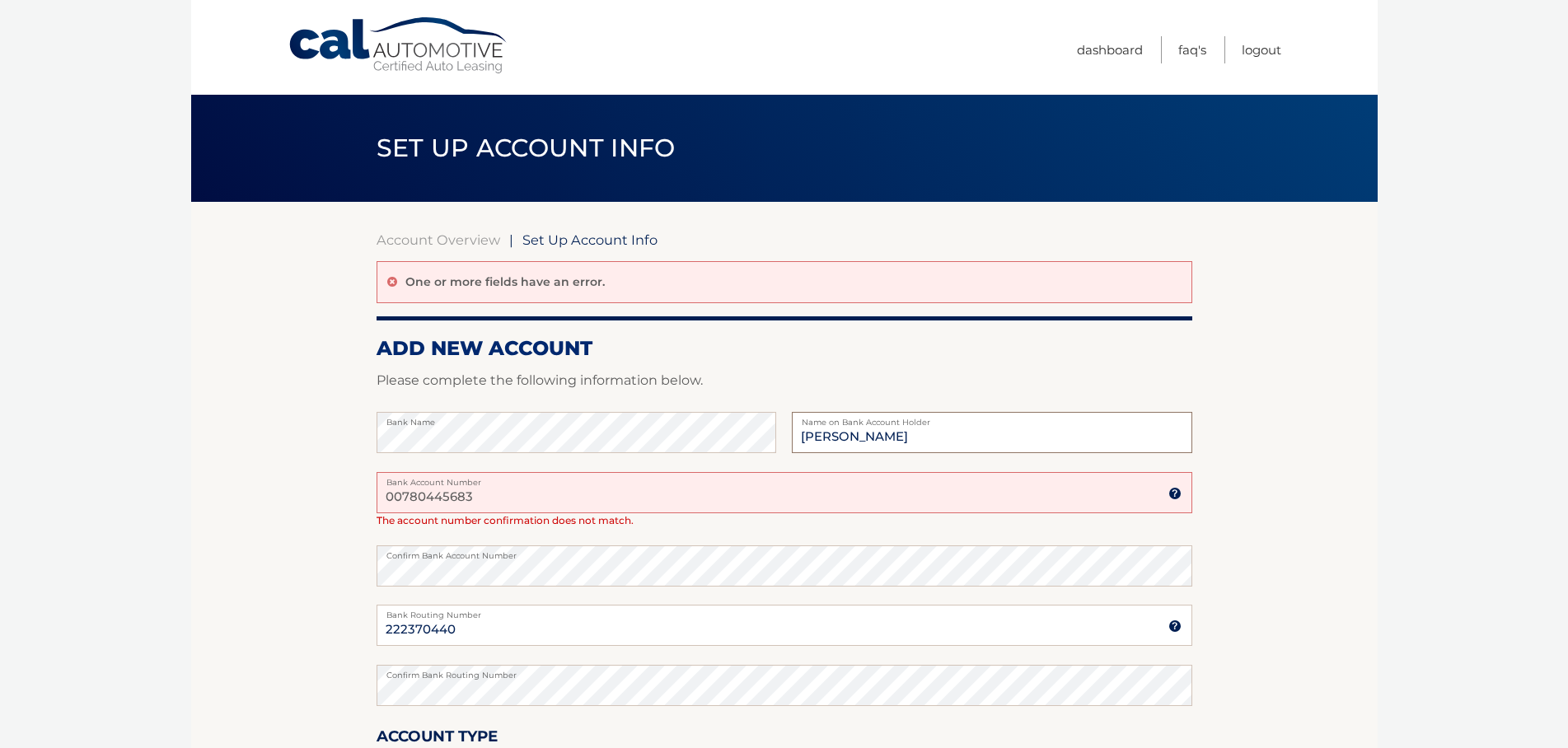
click at [941, 430] on input "[PERSON_NAME]" at bounding box center [991, 431] width 399 height 41
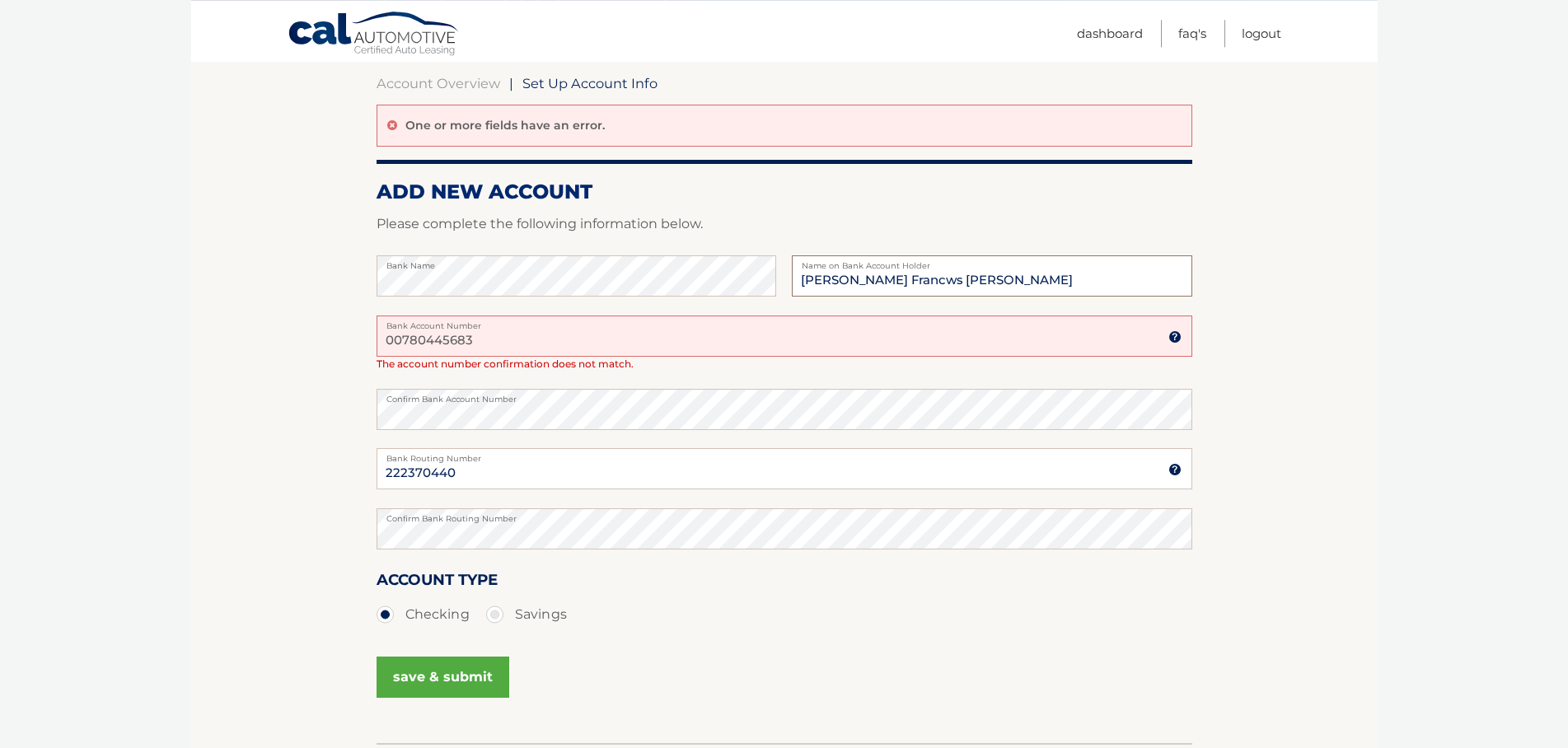
scroll to position [168, 0]
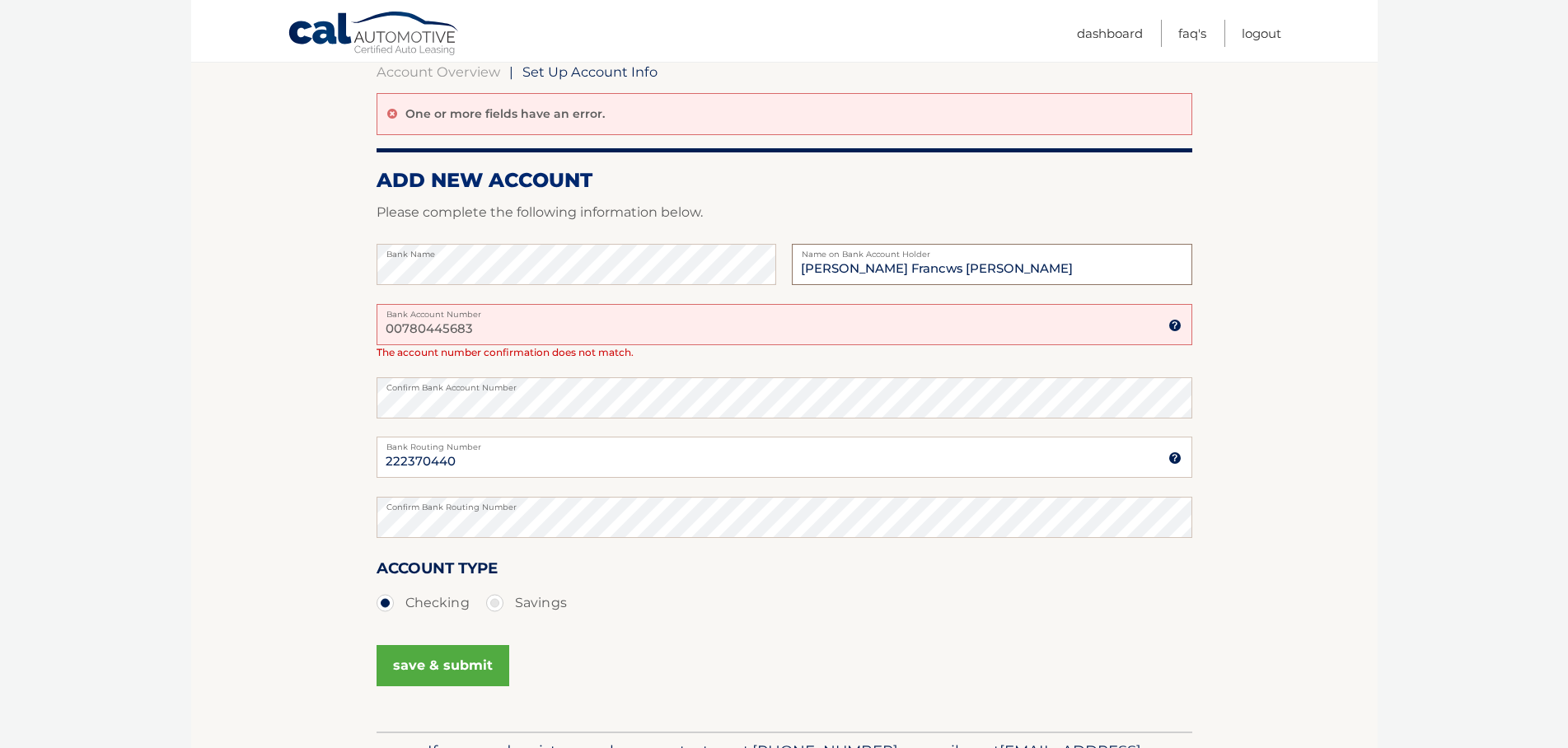
type input "[PERSON_NAME] Francws [PERSON_NAME]"
click at [420, 654] on button "save & submit" at bounding box center [443, 665] width 132 height 41
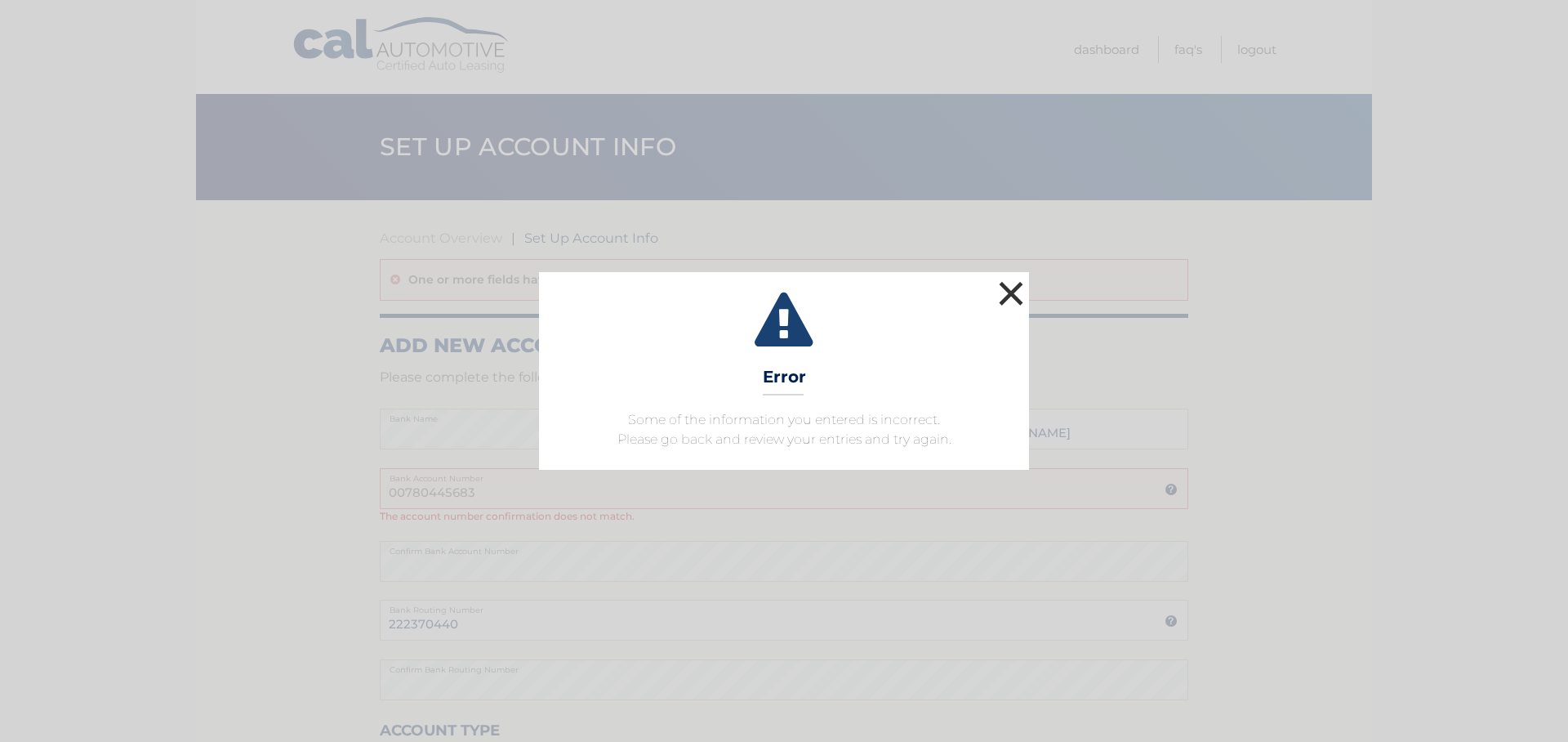
click at [1016, 288] on button "×" at bounding box center [1011, 293] width 33 height 33
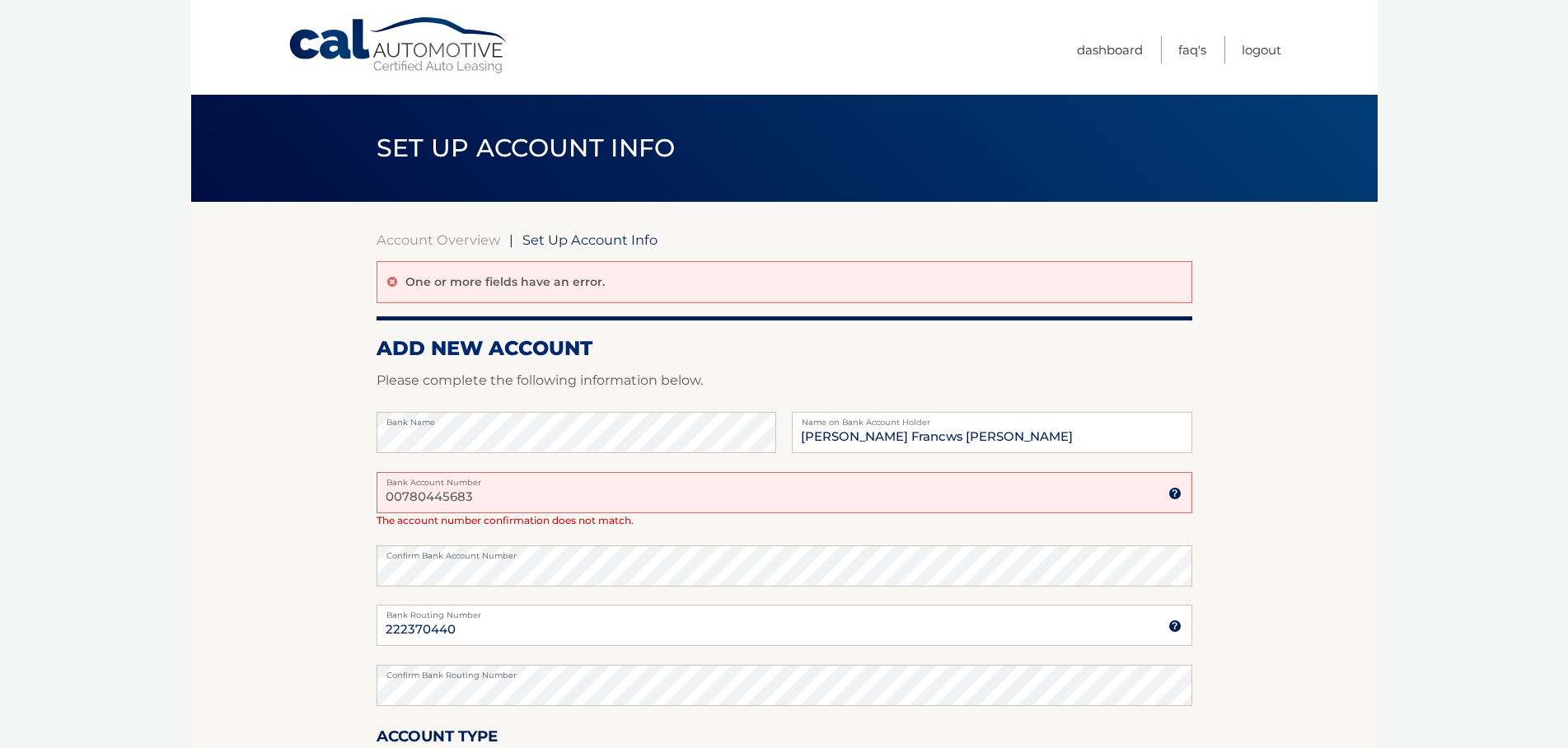
click at [575, 270] on div "One or more fields have an error." at bounding box center [784, 282] width 815 height 42
click at [601, 285] on div "One or more fields have an error." at bounding box center [784, 282] width 815 height 42
click at [654, 508] on input "00780445683" at bounding box center [784, 492] width 815 height 41
click at [565, 493] on input "00780445683" at bounding box center [784, 492] width 815 height 41
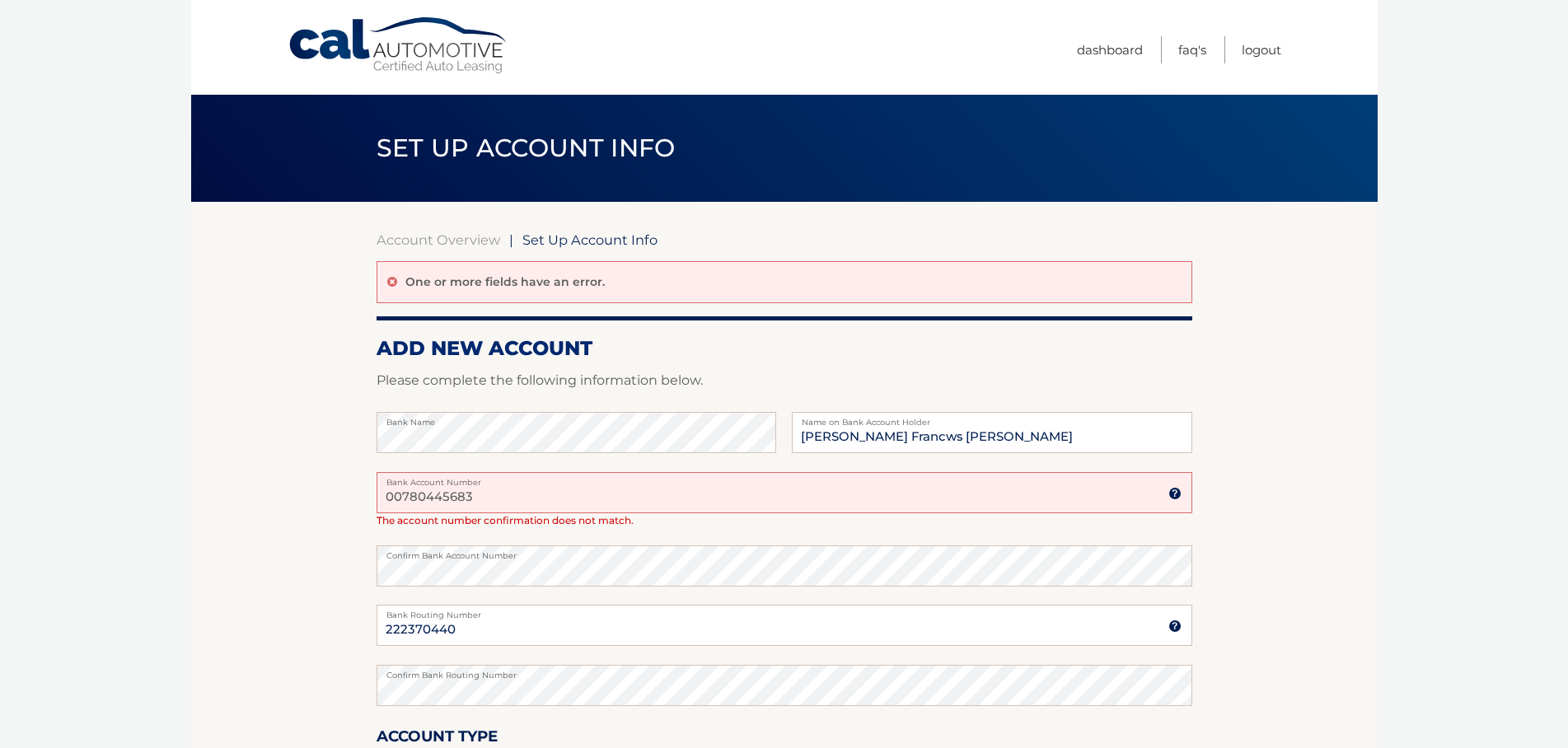
click at [565, 493] on input "00780445683" at bounding box center [784, 492] width 815 height 41
click at [530, 491] on input "780445683" at bounding box center [784, 492] width 815 height 41
type input "3"
type input "007804485683"
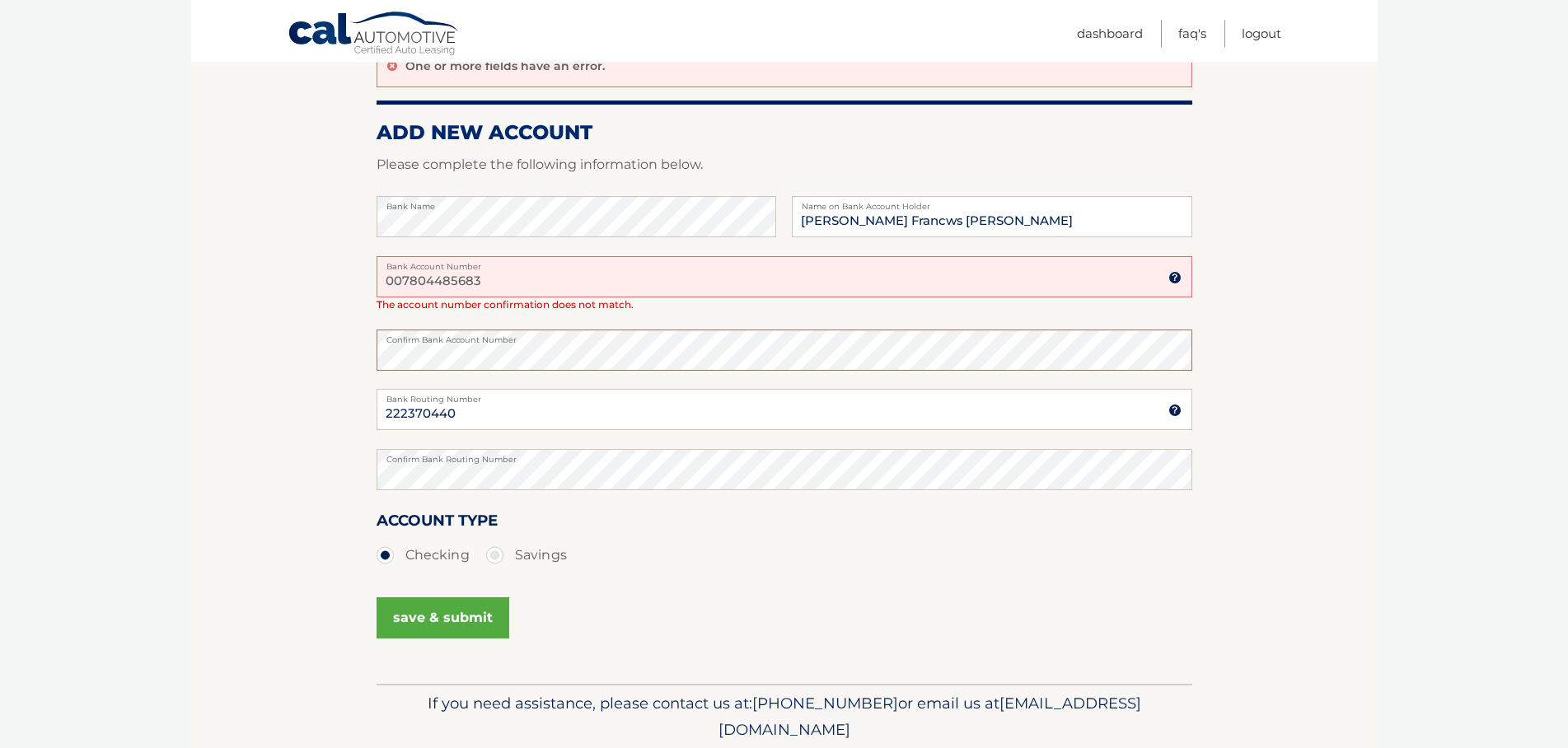
scroll to position [224, 0]
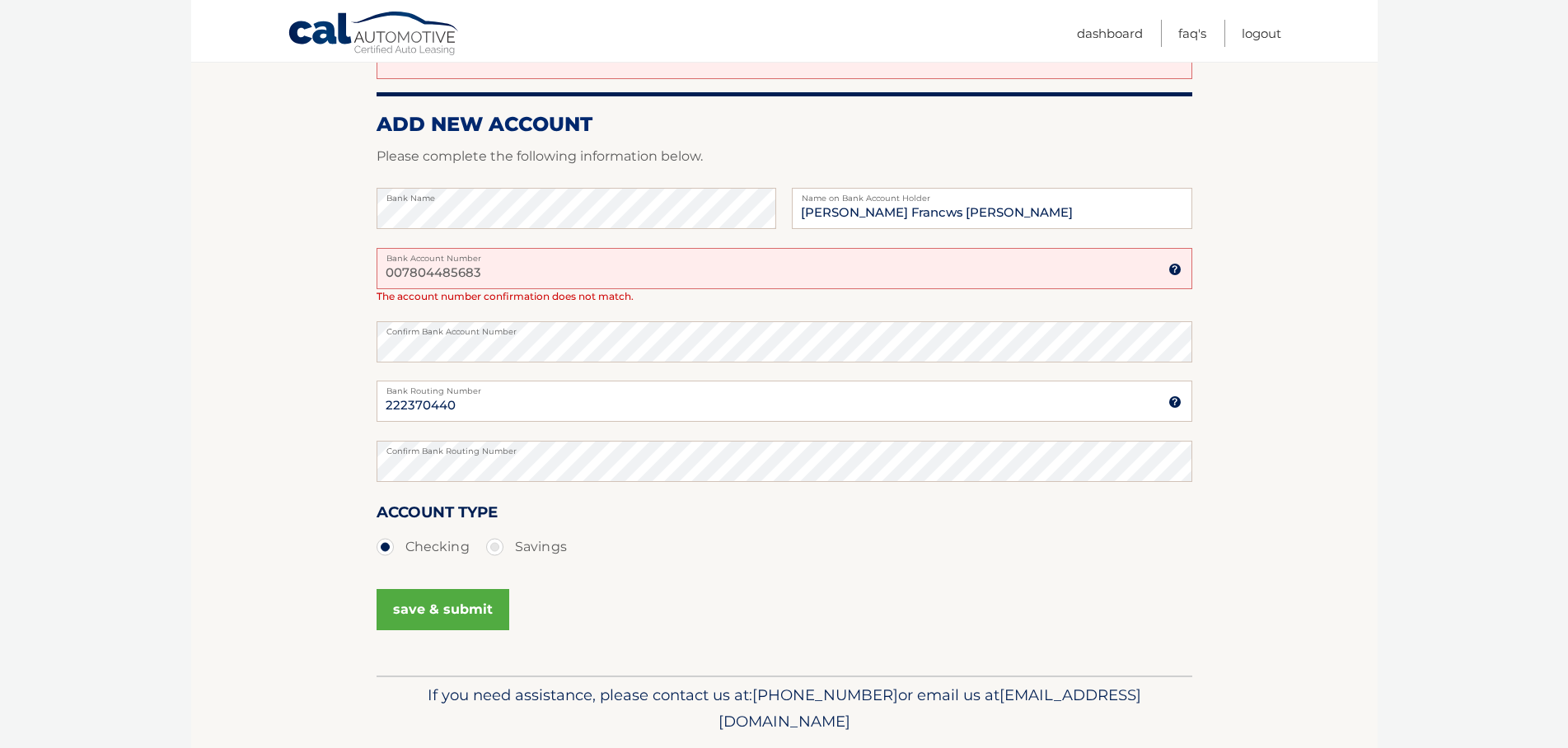
click at [458, 601] on button "save & submit" at bounding box center [443, 609] width 132 height 41
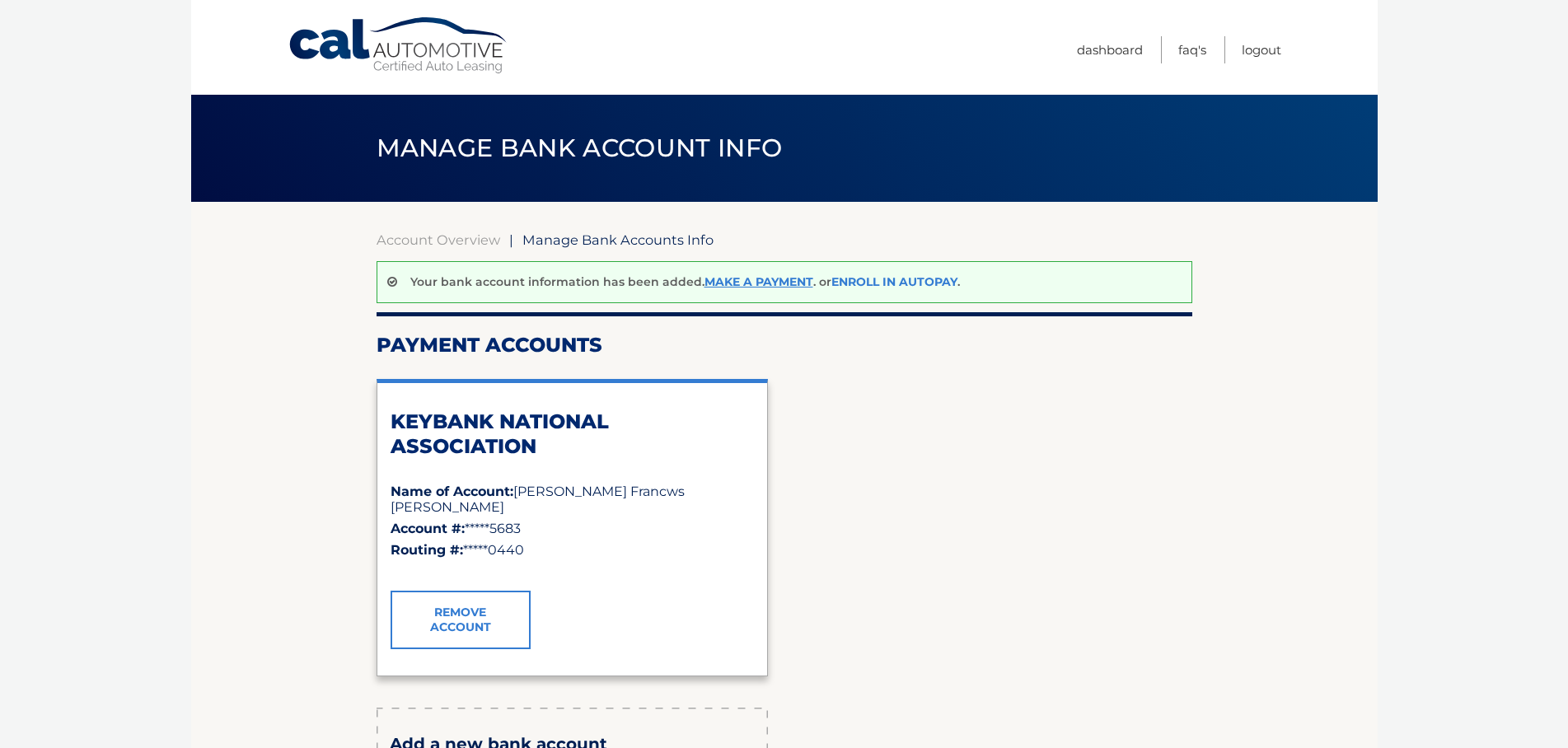
click at [902, 280] on link "Enroll In AutoPay" at bounding box center [894, 281] width 126 height 15
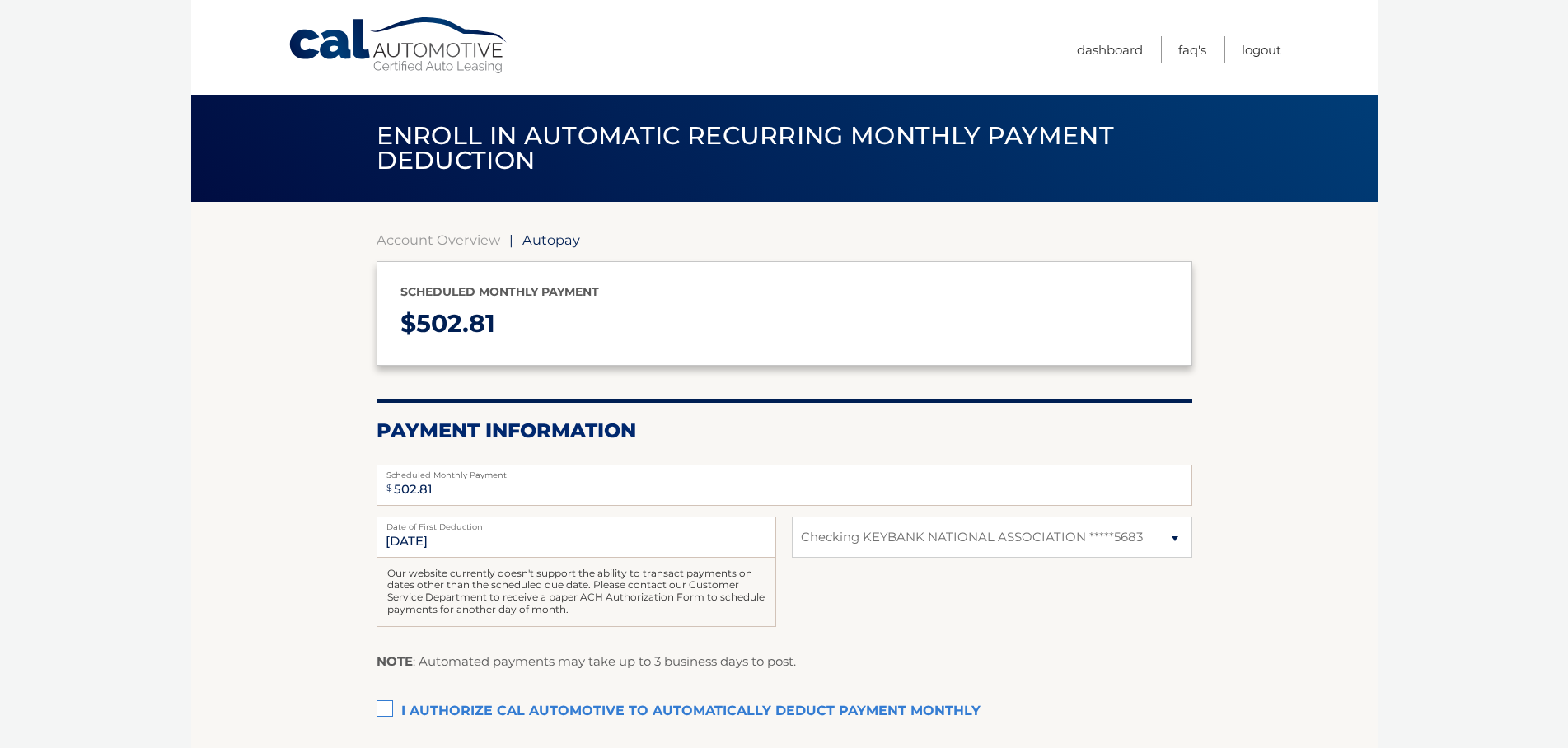
select select "MmZiNTk3YmItNzdhYS00YmRjLWI5NWYtMjViMmEwNzY1ODRi"
click at [383, 707] on label "I authorize cal automotive to automatically deduct payment monthly This checkbo…" at bounding box center [784, 711] width 815 height 33
click at [0, 0] on input "I authorize cal automotive to automatically deduct payment monthly This checkbo…" at bounding box center [0, 0] width 0 height 0
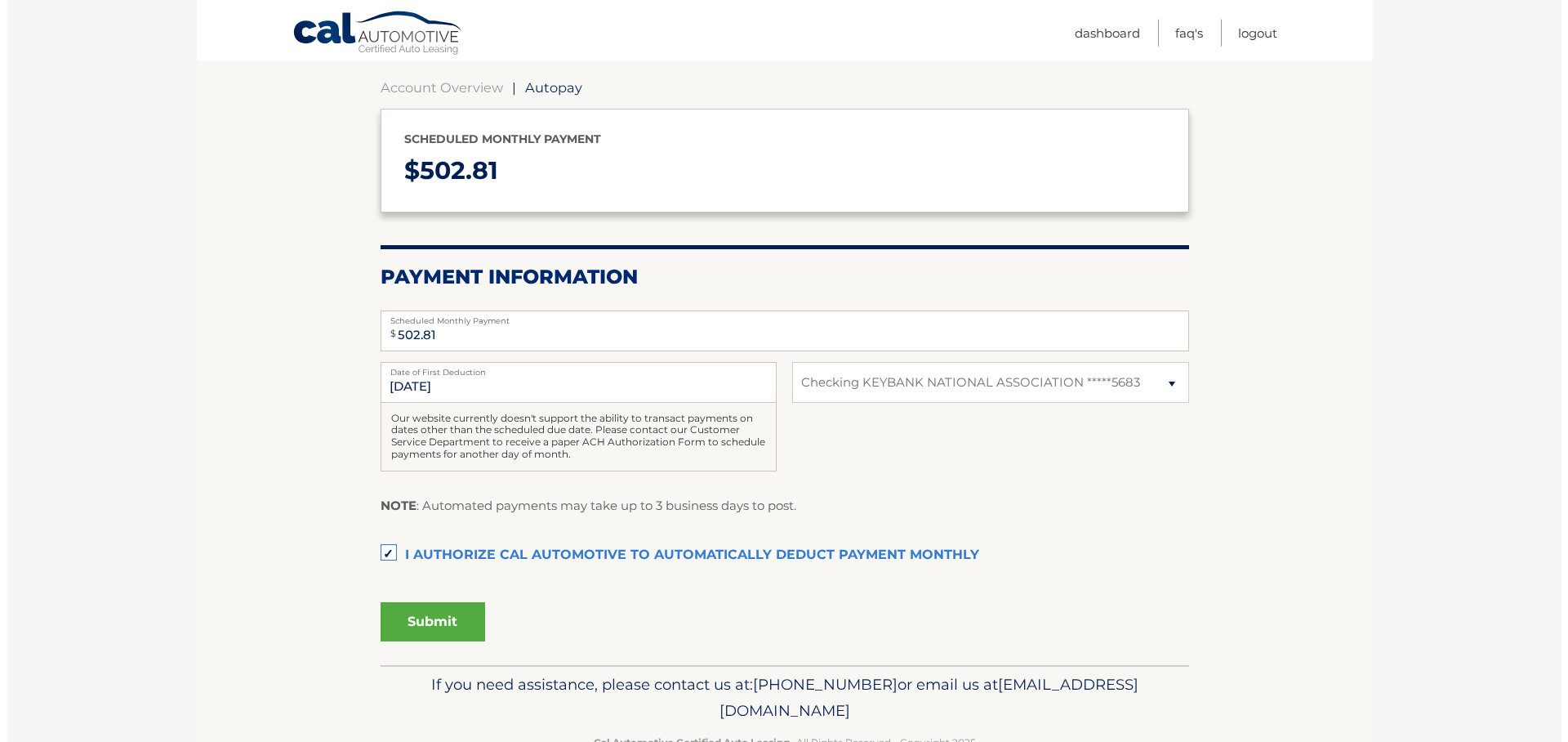
scroll to position [194, 0]
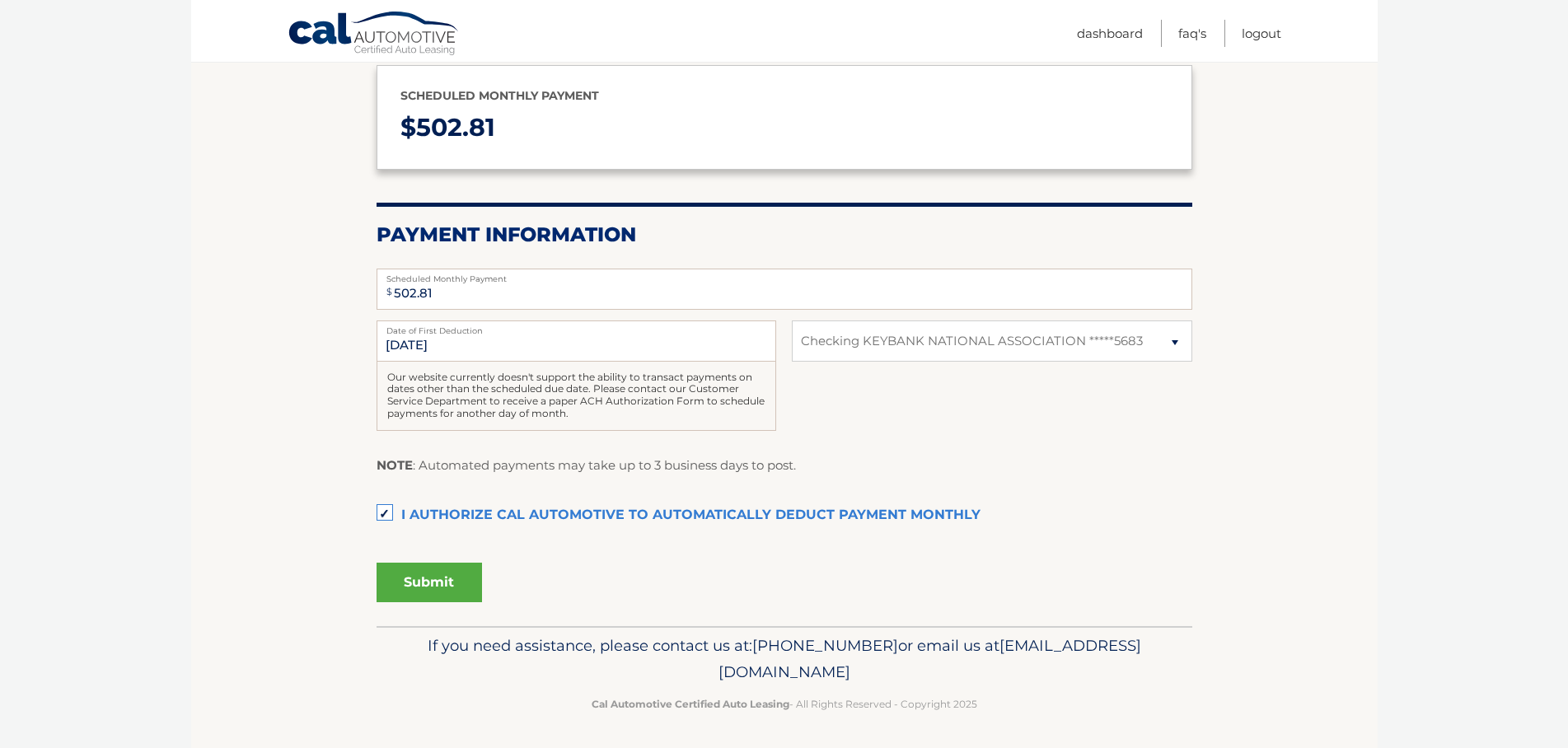
click at [448, 580] on button "Submit" at bounding box center [429, 582] width 105 height 39
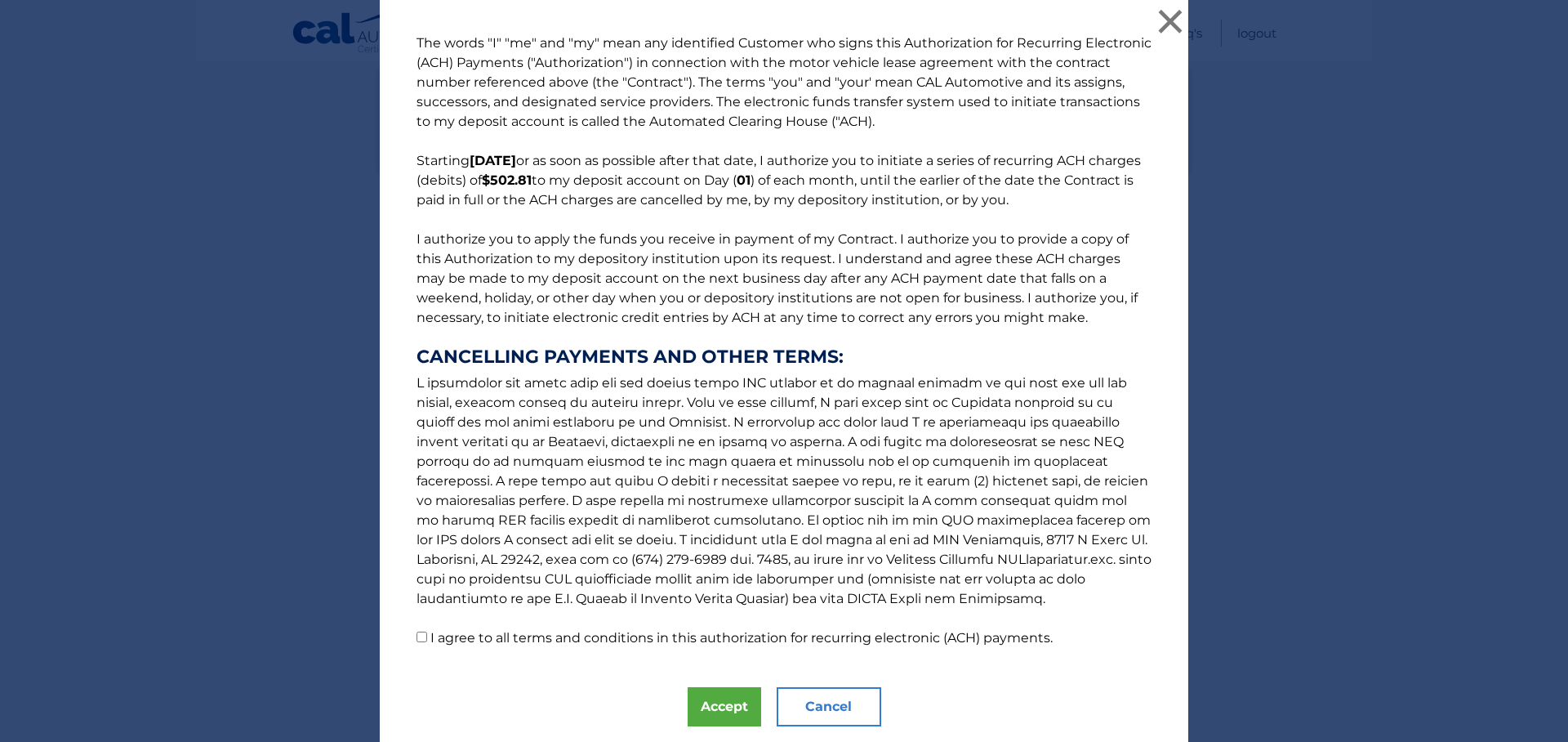
click at [417, 633] on input "I agree to all terms and conditions in this authorization for recurring electro…" at bounding box center [422, 637] width 10 height 10
checkbox input "true"
click at [708, 707] on button "Accept" at bounding box center [724, 706] width 73 height 39
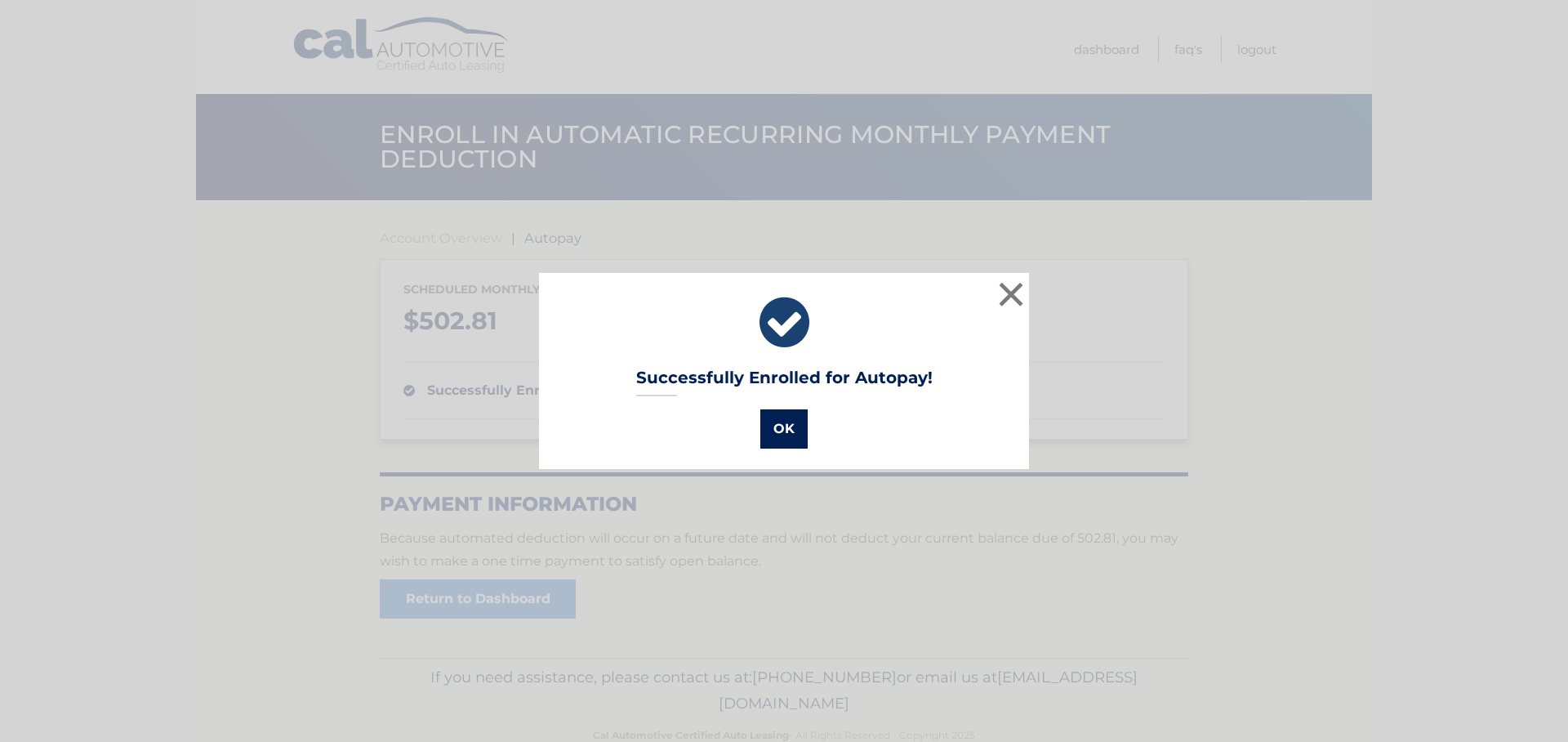
click at [775, 423] on button "OK" at bounding box center [783, 428] width 47 height 39
